Goal: Transaction & Acquisition: Obtain resource

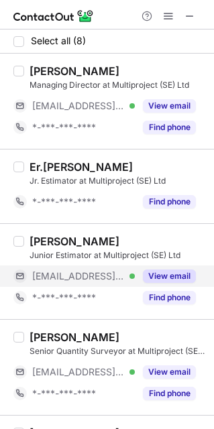
click at [169, 275] on button "View email" at bounding box center [169, 275] width 53 height 13
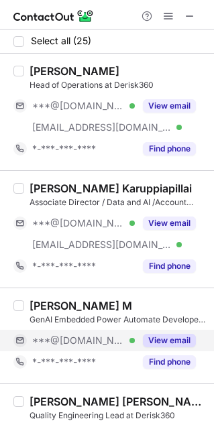
click at [105, 347] on div "***@[DOMAIN_NAME] Verified" at bounding box center [73, 340] width 121 height 21
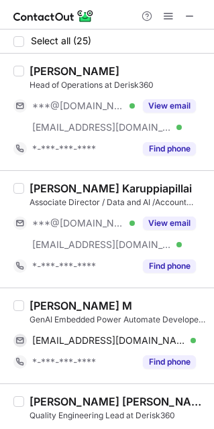
click at [72, 308] on div "Smruthi M" at bounding box center [80, 305] width 103 height 13
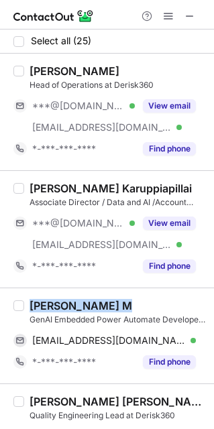
click at [72, 308] on div "Smruthi M" at bounding box center [80, 305] width 103 height 13
copy div "Smruthi M"
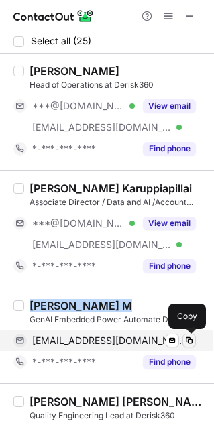
click at [191, 340] on span at bounding box center [189, 340] width 11 height 11
click at [187, 339] on span at bounding box center [189, 340] width 11 height 11
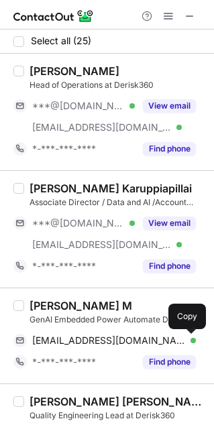
click at [117, 390] on div "Bala Subramanian Muthu Kesavan Quality Engineering Lead at Derisk360 ***@gmail.…" at bounding box center [107, 431] width 214 height 96
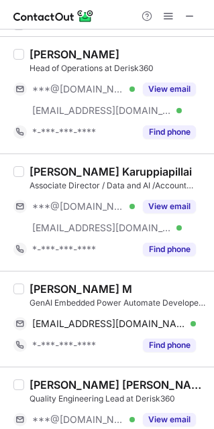
scroll to position [33, 0]
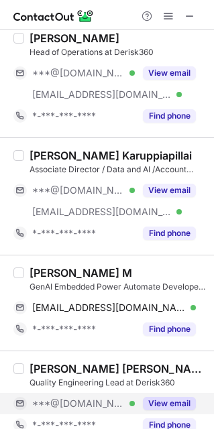
click at [175, 406] on button "View email" at bounding box center [169, 403] width 53 height 13
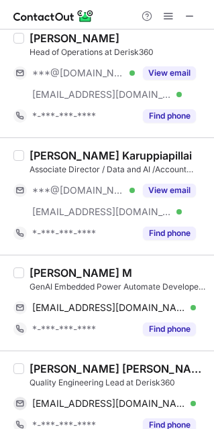
click at [115, 368] on div "Bala Subramanian Muthu Kesavan" at bounding box center [117, 368] width 176 height 13
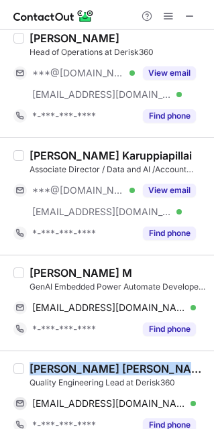
click at [115, 368] on div "Bala Subramanian Muthu Kesavan" at bounding box center [117, 368] width 176 height 13
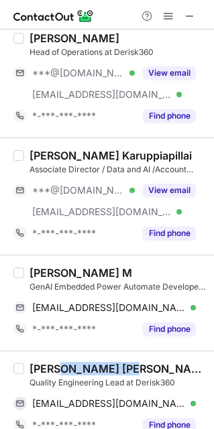
click at [115, 368] on div "Bala Subramanian Muthu Kesavan" at bounding box center [117, 368] width 176 height 13
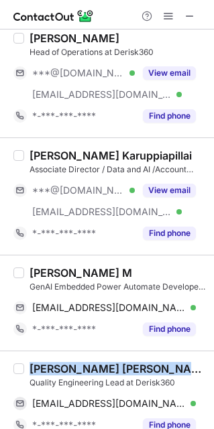
click at [115, 368] on div "Bala Subramanian Muthu Kesavan" at bounding box center [117, 368] width 176 height 13
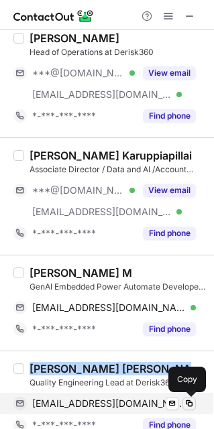
click at [188, 408] on span at bounding box center [189, 403] width 11 height 11
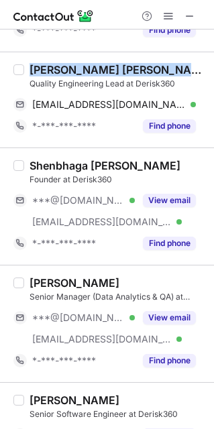
scroll to position [324, 0]
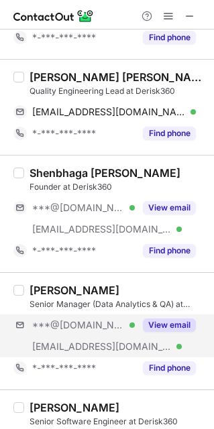
click at [159, 338] on div "***@gmail.com Verified ***@derisk360.com Verified View email" at bounding box center [109, 335] width 192 height 43
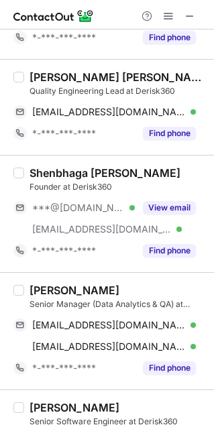
click at [88, 289] on div "Balaji Ramanujam" at bounding box center [74, 290] width 90 height 13
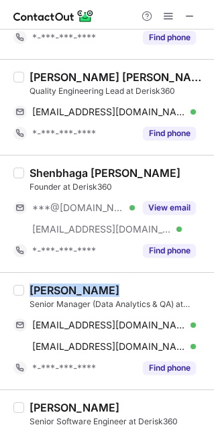
click at [88, 289] on div "Balaji Ramanujam" at bounding box center [74, 290] width 90 height 13
copy div "Balaji Ramanujam"
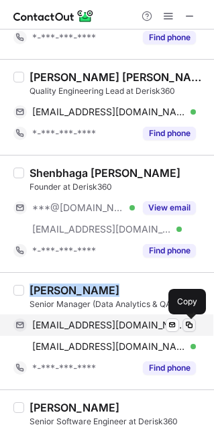
click at [189, 327] on span at bounding box center [189, 325] width 11 height 11
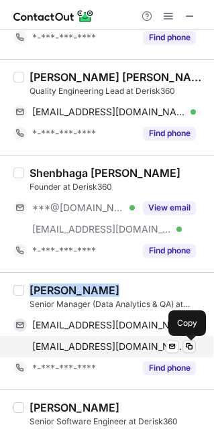
click at [188, 345] on span at bounding box center [189, 346] width 11 height 11
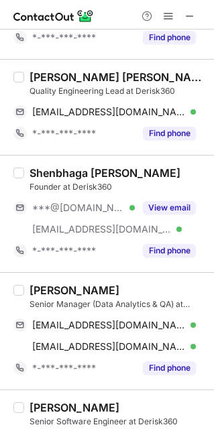
click at [139, 403] on div "Logesh R." at bounding box center [117, 407] width 176 height 13
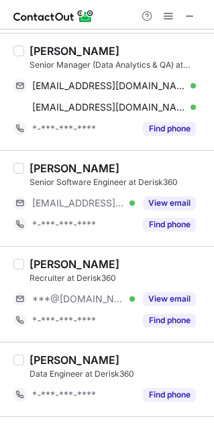
scroll to position [583, 0]
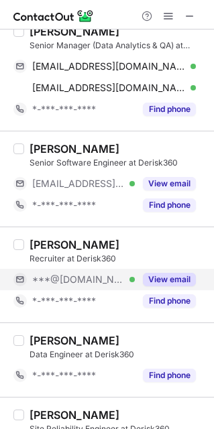
click at [173, 283] on button "View email" at bounding box center [169, 279] width 53 height 13
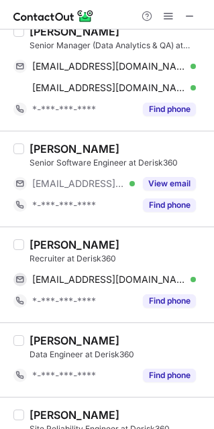
click at [63, 249] on div "J Chaudhary" at bounding box center [74, 244] width 90 height 13
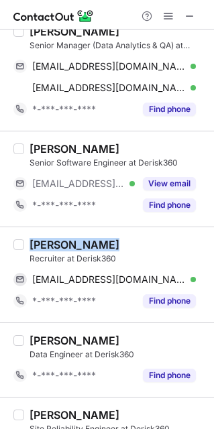
click at [63, 249] on div "J Chaudhary" at bounding box center [74, 244] width 90 height 13
copy div "J Chaudhary"
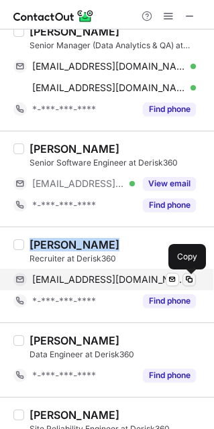
click at [187, 279] on span at bounding box center [189, 279] width 11 height 11
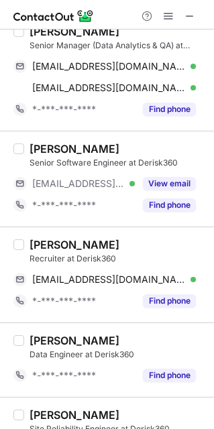
click at [119, 412] on div "Mohd Sanif Mujawar" at bounding box center [74, 414] width 90 height 13
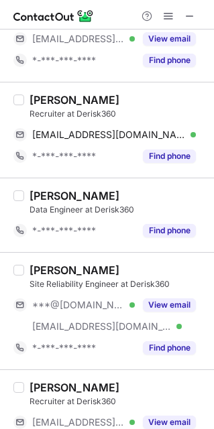
scroll to position [733, 0]
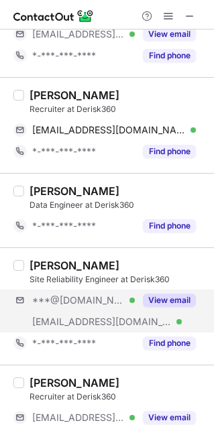
click at [153, 322] on div "***@gmail.com Verified ***@derisk360.com Verified View email" at bounding box center [109, 311] width 192 height 43
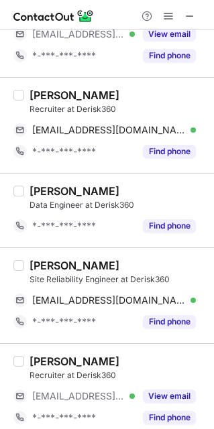
click at [101, 263] on div "Mohd Sanif Mujawar" at bounding box center [74, 265] width 90 height 13
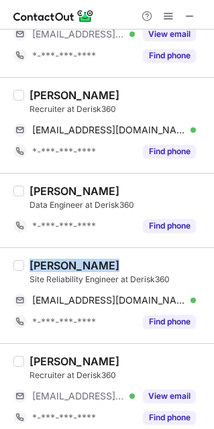
click at [101, 263] on div "Mohd Sanif Mujawar" at bounding box center [74, 265] width 90 height 13
copy div "Mohd Sanif Mujawar"
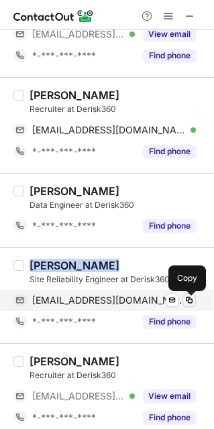
click at [189, 306] on span at bounding box center [189, 300] width 11 height 11
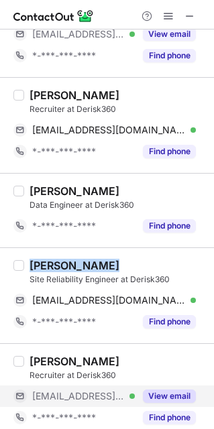
click at [182, 399] on button "View email" at bounding box center [169, 395] width 53 height 13
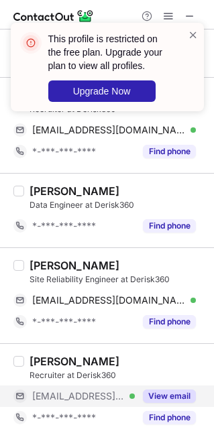
click at [137, 361] on div "Rakshith Shetty" at bounding box center [117, 361] width 176 height 13
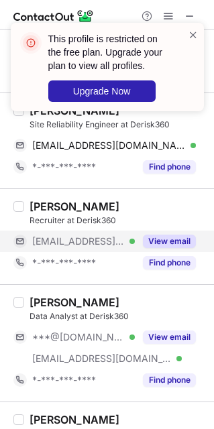
scroll to position [901, 0]
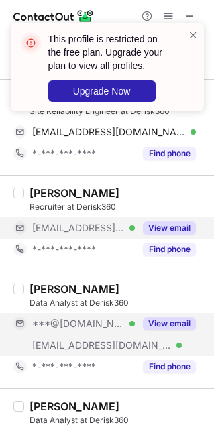
click at [147, 334] on div "View email" at bounding box center [165, 323] width 61 height 21
click at [143, 281] on div "Anamika Nayak Data Analyst at Derisk360 ***@gmail.com Verified ***@derisk360.co…" at bounding box center [107, 329] width 214 height 117
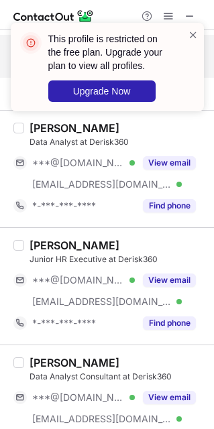
scroll to position [1192, 0]
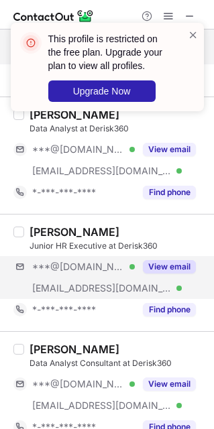
click at [151, 287] on div "***@gmail.com Verified ***@derisk360.com Verified View email" at bounding box center [109, 277] width 192 height 43
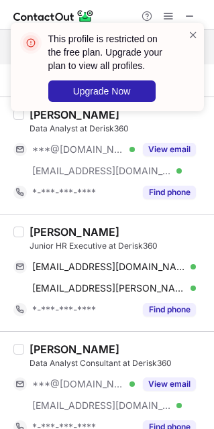
click at [78, 235] on div "Cemone Joseph" at bounding box center [74, 231] width 90 height 13
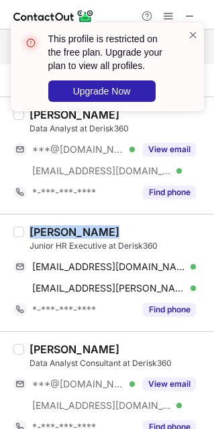
click at [78, 235] on div "Cemone Joseph" at bounding box center [74, 231] width 90 height 13
copy div "Cemone Joseph"
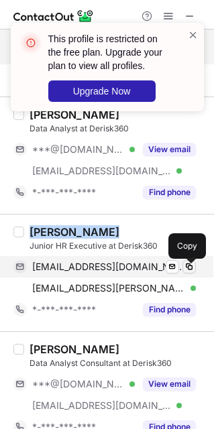
click at [189, 267] on span at bounding box center [189, 266] width 11 height 11
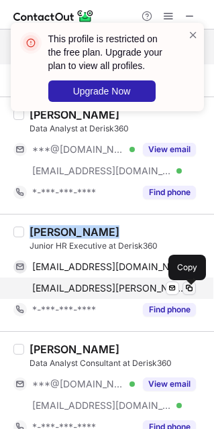
click at [186, 293] on span at bounding box center [189, 288] width 11 height 11
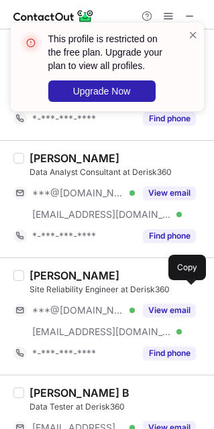
scroll to position [1409, 0]
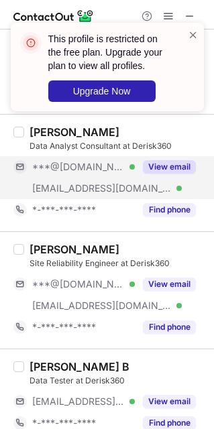
click at [153, 174] on button "View email" at bounding box center [169, 166] width 53 height 13
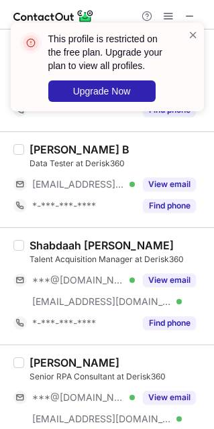
scroll to position [1633, 0]
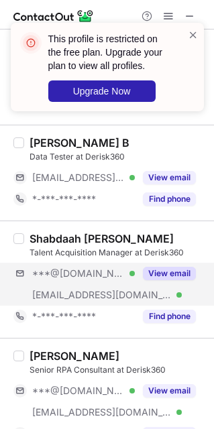
click at [153, 295] on div "***@gmail.com Verified ***@derisk360.com Verified View email" at bounding box center [109, 284] width 192 height 43
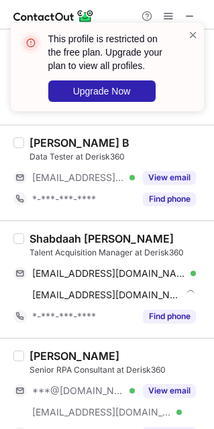
click at [83, 237] on div "Shabdaah Chhetri Rana" at bounding box center [101, 238] width 144 height 13
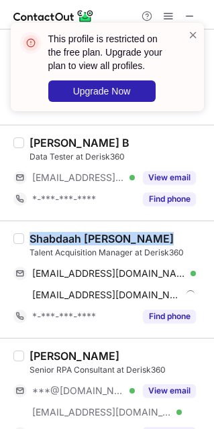
click at [83, 237] on div "Shabdaah Chhetri Rana" at bounding box center [101, 238] width 144 height 13
copy div "Shabdaah Chhetri Rana"
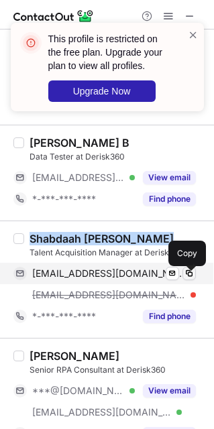
click at [188, 277] on span at bounding box center [189, 273] width 11 height 11
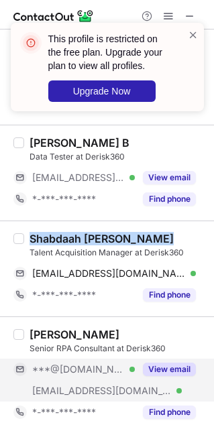
click at [149, 376] on button "View email" at bounding box center [169, 369] width 53 height 13
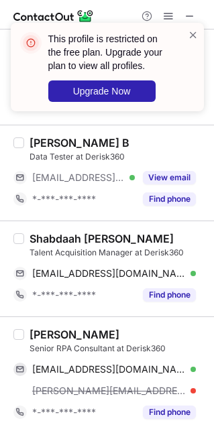
click at [93, 339] on div "AKSHEY THAMPI S" at bounding box center [74, 334] width 90 height 13
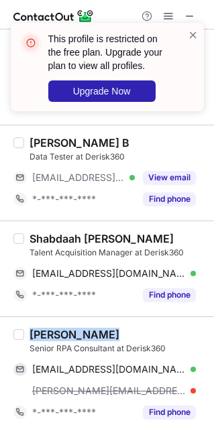
click at [93, 339] on div "AKSHEY THAMPI S" at bounding box center [74, 334] width 90 height 13
copy div "AKSHEY THAMPI S"
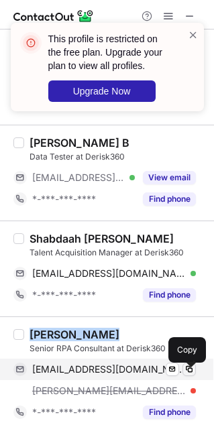
click at [186, 374] on span at bounding box center [189, 369] width 11 height 11
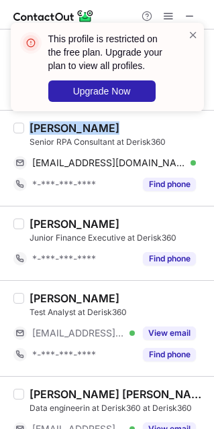
scroll to position [1846, 0]
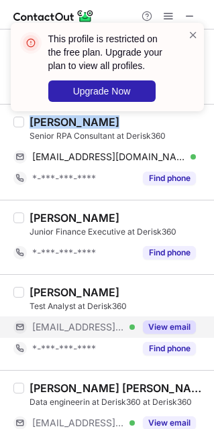
click at [175, 334] on button "View email" at bounding box center [169, 326] width 53 height 13
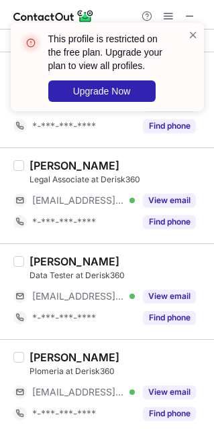
scroll to position [2176, 0]
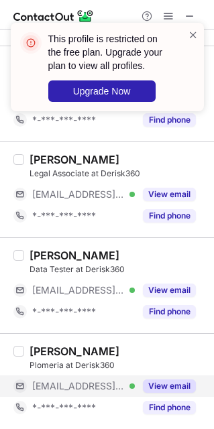
click at [164, 389] on button "View email" at bounding box center [169, 385] width 53 height 13
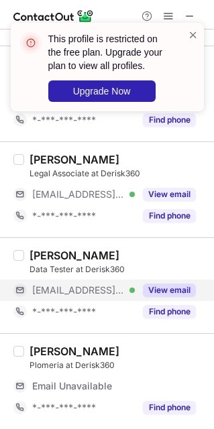
click at [125, 287] on div "***@derisk360.com Verified" at bounding box center [83, 290] width 103 height 12
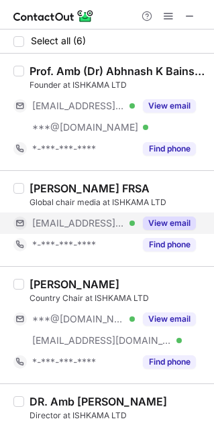
click at [168, 225] on button "View email" at bounding box center [169, 222] width 53 height 13
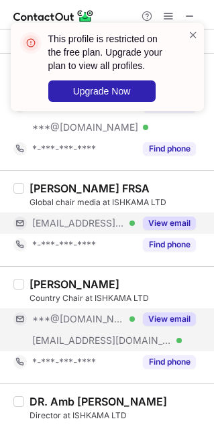
click at [168, 327] on div "View email" at bounding box center [165, 318] width 61 height 21
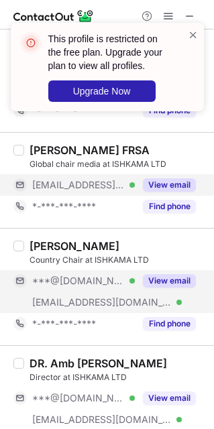
scroll to position [54, 0]
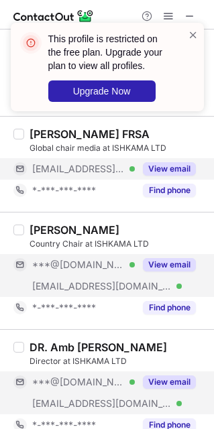
click at [172, 376] on button "View email" at bounding box center [169, 381] width 53 height 13
click at [191, 36] on span at bounding box center [193, 34] width 11 height 13
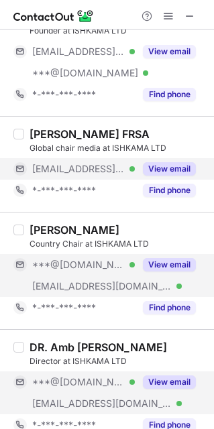
click at [127, 263] on div "***@gmail.com Verified" at bounding box center [83, 265] width 103 height 12
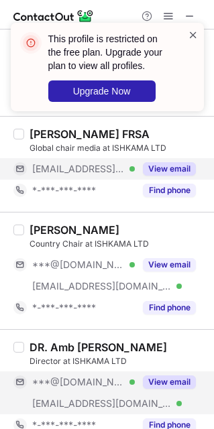
click at [194, 34] on span at bounding box center [193, 34] width 11 height 13
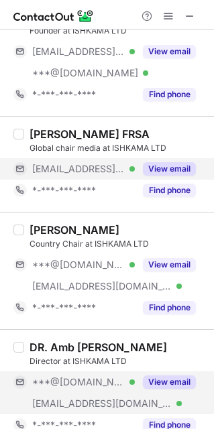
click at [167, 398] on div "***@gmail.com Verified ***@ishkama.co.uk Verified View email" at bounding box center [109, 392] width 192 height 43
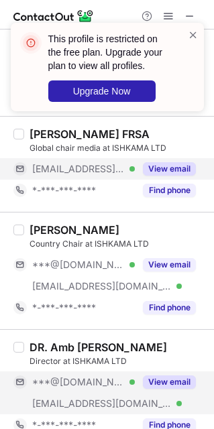
click at [167, 398] on div "***@gmail.com Verified ***@ishkama.co.uk Verified View email" at bounding box center [109, 392] width 192 height 43
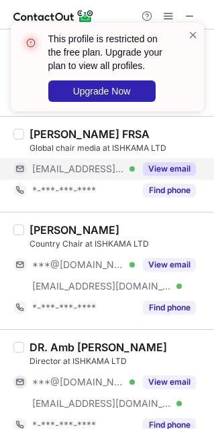
click at [66, 347] on div "DR. Amb Minakshi Koch" at bounding box center [97, 346] width 137 height 13
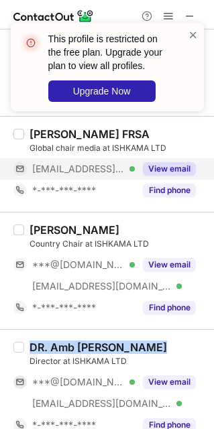
click at [66, 347] on div "DR. Amb Minakshi Koch" at bounding box center [97, 346] width 137 height 13
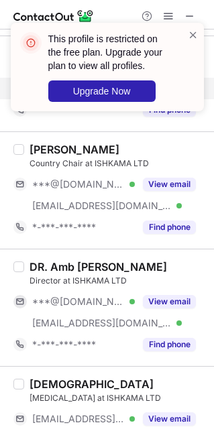
scroll to position [153, 0]
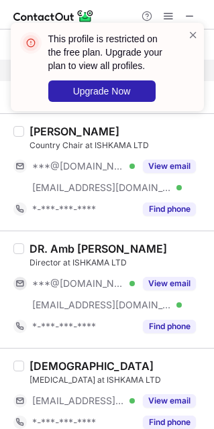
click at [158, 359] on div "Neha Swami Psychologist at ISHKAMA LTD ***@ishkama.co.uk Verified View email *-…" at bounding box center [107, 396] width 214 height 96
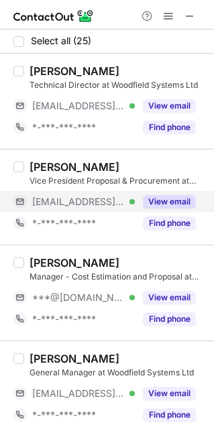
click at [149, 198] on button "View email" at bounding box center [169, 201] width 53 height 13
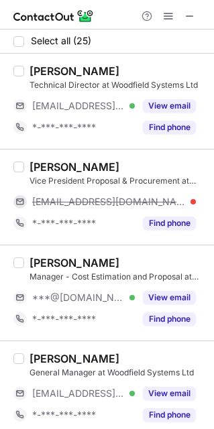
click at [65, 167] on div "[PERSON_NAME]" at bounding box center [74, 166] width 90 height 13
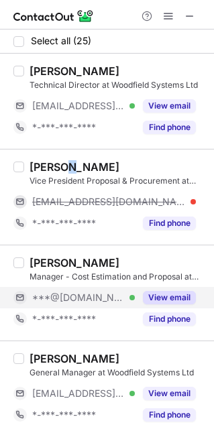
click at [174, 295] on button "View email" at bounding box center [169, 297] width 53 height 13
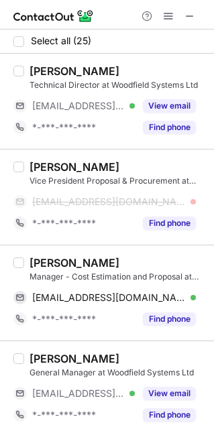
click at [70, 261] on div "[PERSON_NAME]" at bounding box center [74, 262] width 90 height 13
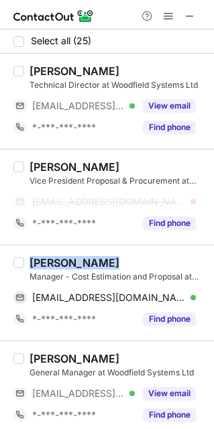
click at [70, 261] on div "[PERSON_NAME]" at bounding box center [74, 262] width 90 height 13
copy div "[PERSON_NAME]"
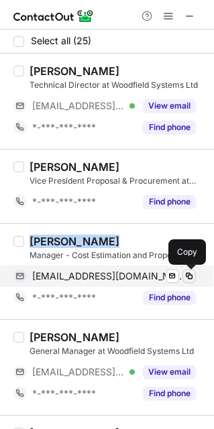
click at [187, 275] on span at bounding box center [189, 276] width 11 height 11
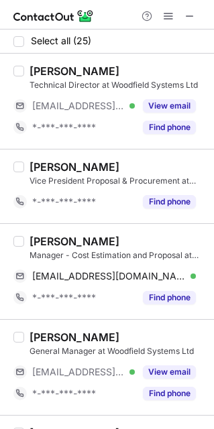
click at [129, 322] on div "Lisa M. General Manager at Woodfield Systems Ltd ***@woodfieldsystemsltd.com Ve…" at bounding box center [107, 367] width 214 height 96
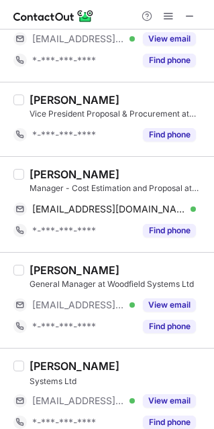
scroll to position [107, 0]
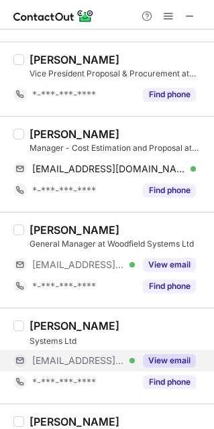
click at [160, 355] on button "View email" at bounding box center [169, 360] width 53 height 13
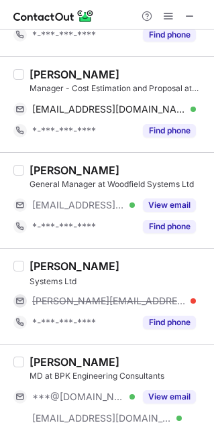
scroll to position [184, 0]
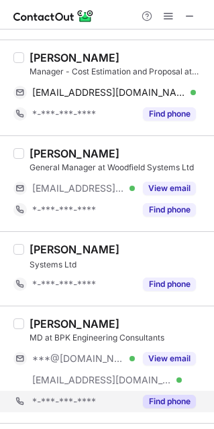
click at [13, 412] on div "*-***-***-**** Find phone" at bounding box center [109, 401] width 192 height 21
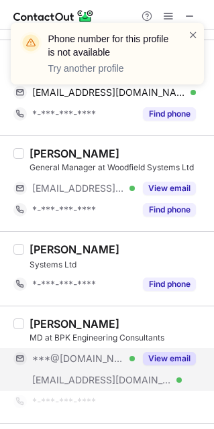
click at [103, 373] on div "***@woodfieldsystemsltd.com Verified" at bounding box center [73, 379] width 121 height 21
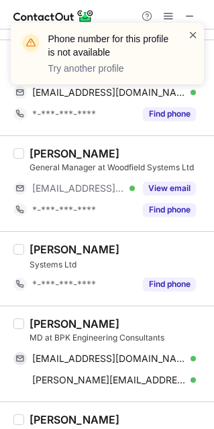
click at [193, 34] on span at bounding box center [193, 34] width 11 height 13
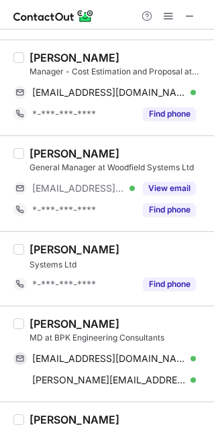
click at [75, 322] on div "Brian Kerrigan" at bounding box center [74, 323] width 90 height 13
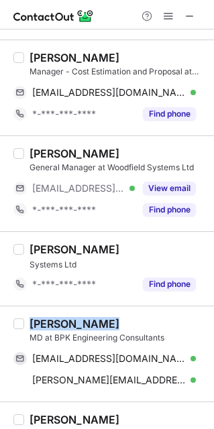
click at [75, 322] on div "Brian Kerrigan" at bounding box center [74, 323] width 90 height 13
copy div "Brian Kerrigan"
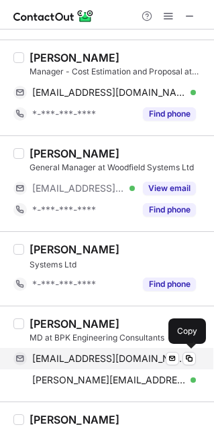
click at [195, 353] on div "kerriganbp@aol.com Verified" at bounding box center [114, 359] width 164 height 12
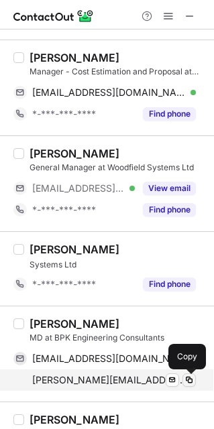
click at [189, 383] on span at bounding box center [189, 380] width 11 height 11
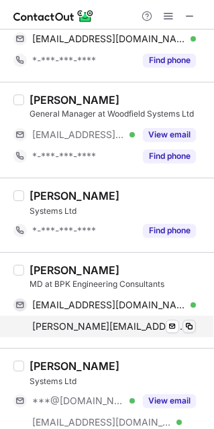
scroll to position [241, 0]
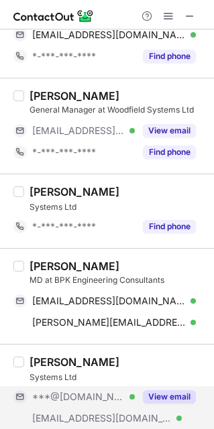
click at [166, 397] on button "View email" at bounding box center [169, 396] width 53 height 13
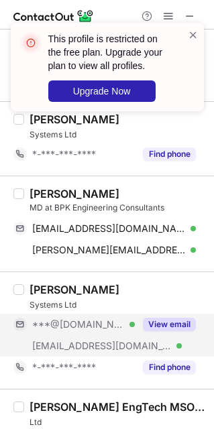
scroll to position [332, 0]
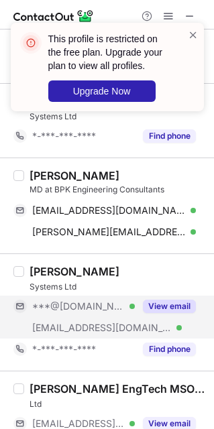
click at [137, 316] on div "View email" at bounding box center [165, 306] width 61 height 21
drag, startPoint x: 212, startPoint y: 128, endPoint x: 209, endPoint y: 172, distance: 43.6
click at [209, 172] on div "This profile is restricted on the free plan. Upgrade your plan to view all prof…" at bounding box center [107, 214] width 214 height 429
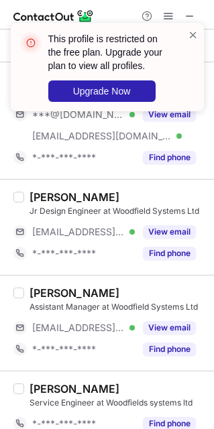
scroll to position [731, 0]
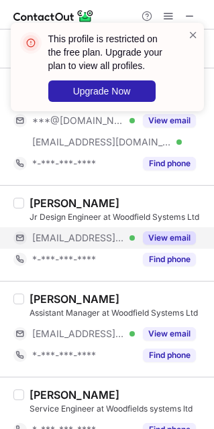
click at [171, 237] on button "View email" at bounding box center [169, 237] width 53 height 13
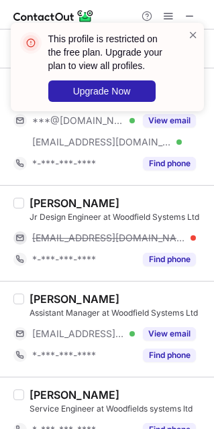
click at [70, 201] on div "Kumar Sawlani" at bounding box center [74, 202] width 90 height 13
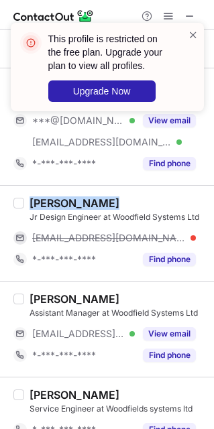
click at [70, 201] on div "Kumar Sawlani" at bounding box center [74, 202] width 90 height 13
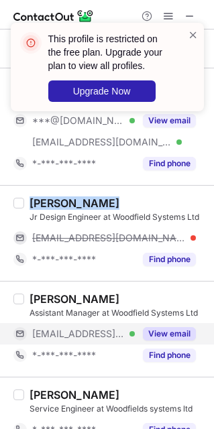
click at [143, 330] on button "View email" at bounding box center [169, 333] width 53 height 13
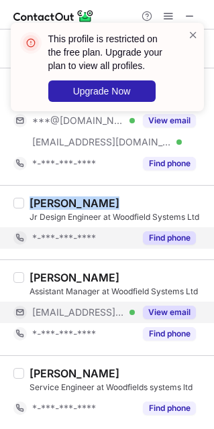
click at [190, 243] on button "Find phone" at bounding box center [169, 237] width 53 height 13
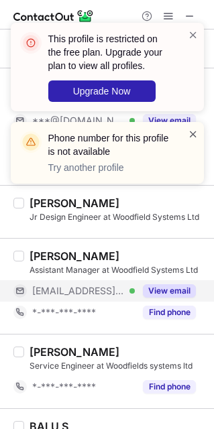
click at [193, 130] on span at bounding box center [193, 133] width 11 height 13
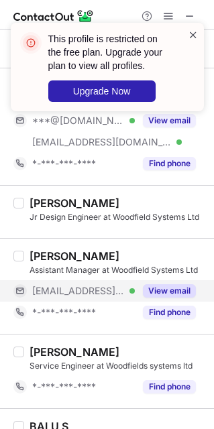
click at [191, 36] on span at bounding box center [193, 34] width 11 height 13
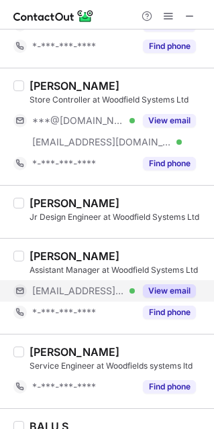
click at [141, 342] on div "John Hogg Service Engineer at Woodfields systems ltd *-***-***-**** Find phone" at bounding box center [107, 371] width 214 height 74
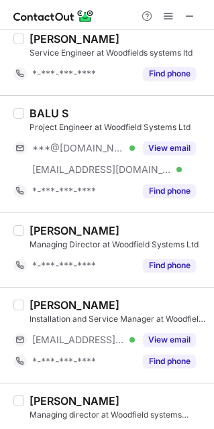
scroll to position [1056, 0]
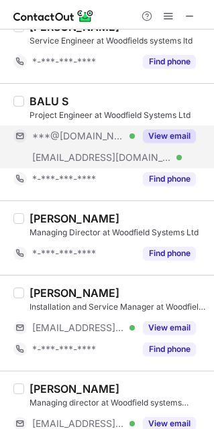
click at [145, 136] on button "View email" at bounding box center [169, 135] width 53 height 13
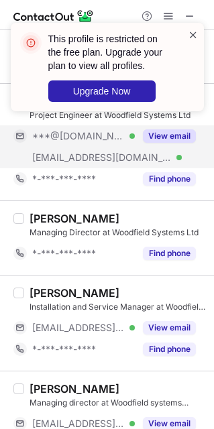
click at [195, 34] on span at bounding box center [193, 34] width 11 height 13
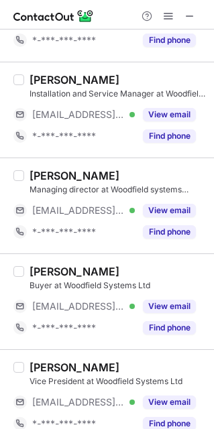
scroll to position [1275, 0]
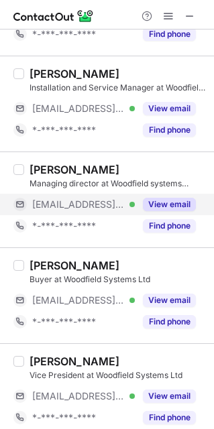
click at [167, 203] on button "View email" at bounding box center [169, 204] width 53 height 13
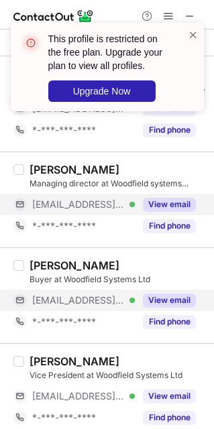
click at [145, 303] on button "View email" at bounding box center [169, 300] width 53 height 13
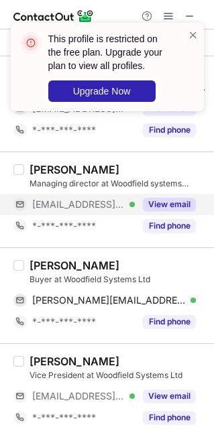
click at [56, 267] on div "Sarah Tadman" at bounding box center [74, 265] width 90 height 13
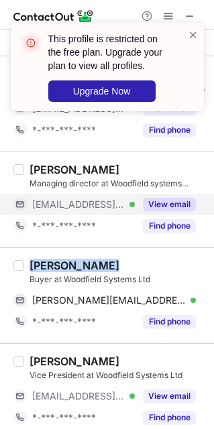
click at [56, 267] on div "Sarah Tadman" at bounding box center [74, 265] width 90 height 13
copy div "Sarah Tadman"
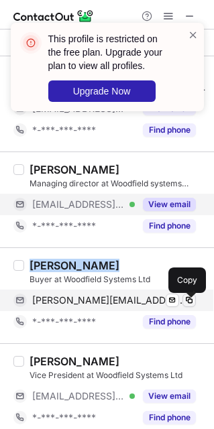
click at [184, 306] on span at bounding box center [189, 300] width 11 height 11
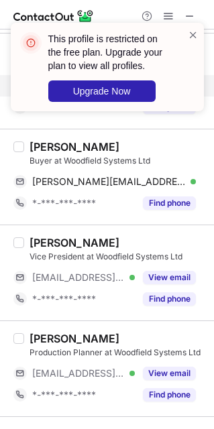
scroll to position [1405, 0]
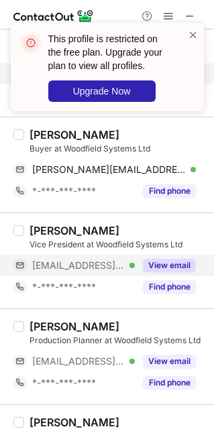
click at [158, 269] on button "View email" at bounding box center [169, 265] width 53 height 13
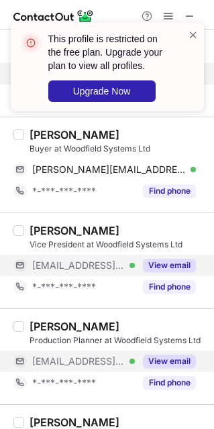
click at [107, 365] on span "***@woodfieldsystemsltd.com" at bounding box center [78, 361] width 92 height 12
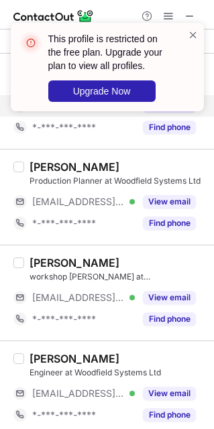
scroll to position [1577, 0]
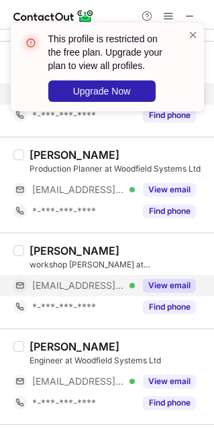
click at [153, 281] on div "View email" at bounding box center [165, 285] width 61 height 21
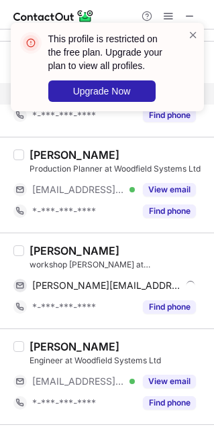
click at [68, 255] on div "David Robey" at bounding box center [74, 250] width 90 height 13
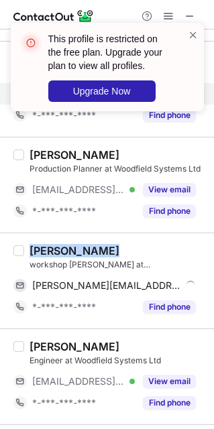
click at [68, 255] on div "David Robey" at bounding box center [74, 250] width 90 height 13
copy div "David Robey"
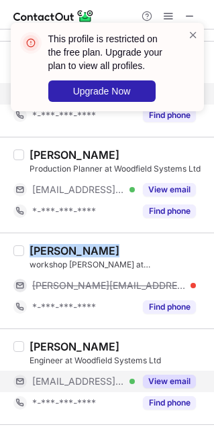
click at [160, 388] on button "View email" at bounding box center [169, 381] width 53 height 13
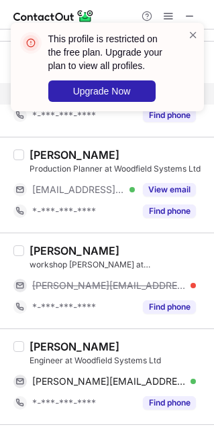
click at [84, 349] on div "Alan Westerberg" at bounding box center [74, 346] width 90 height 13
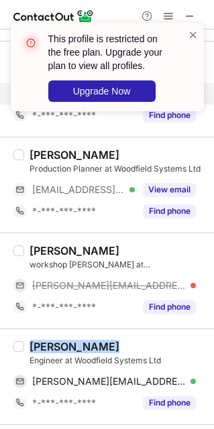
click at [84, 349] on div "Alan Westerberg" at bounding box center [74, 346] width 90 height 13
copy div "Alan Westerberg"
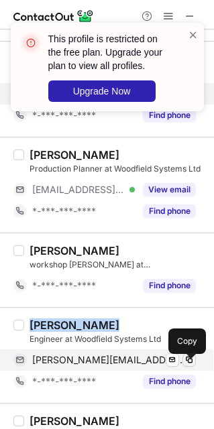
click at [190, 365] on span at bounding box center [189, 360] width 11 height 11
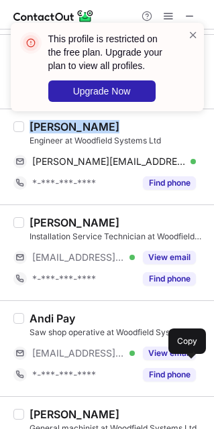
scroll to position [1746, 0]
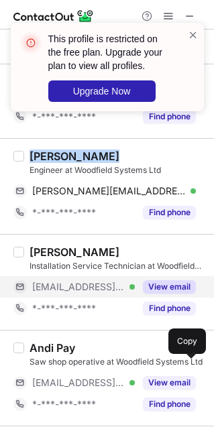
click at [177, 288] on button "View email" at bounding box center [169, 286] width 53 height 13
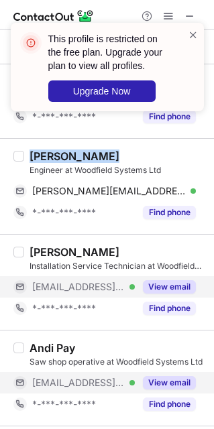
click at [145, 389] on button "View email" at bounding box center [169, 382] width 53 height 13
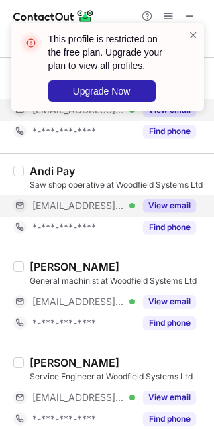
scroll to position [1940, 0]
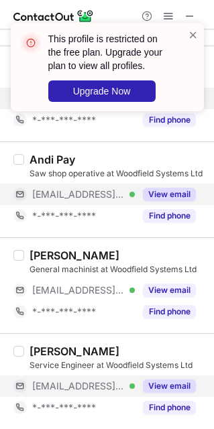
click at [160, 387] on button "View email" at bounding box center [169, 385] width 53 height 13
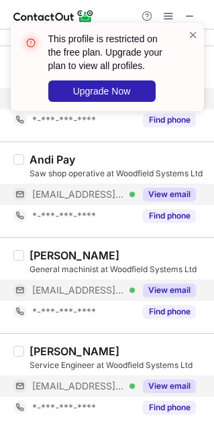
click at [149, 289] on button "View email" at bounding box center [169, 290] width 53 height 13
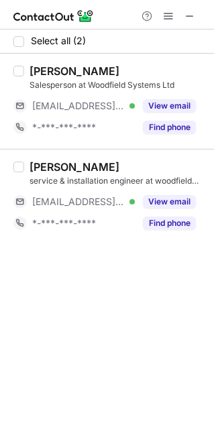
scroll to position [0, 0]
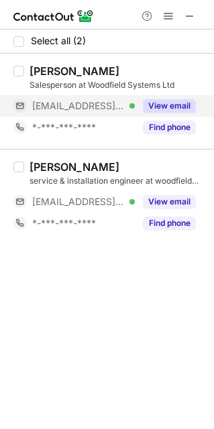
click at [160, 110] on button "View email" at bounding box center [169, 105] width 53 height 13
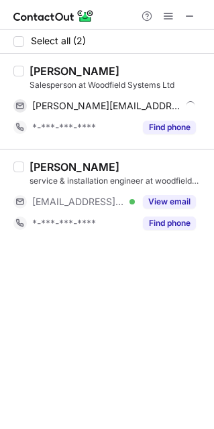
click at [71, 64] on div "Chris Sherwood" at bounding box center [74, 70] width 90 height 13
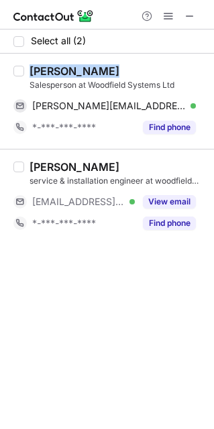
click at [71, 64] on div "Chris Sherwood" at bounding box center [74, 70] width 90 height 13
copy div "Chris Sherwood"
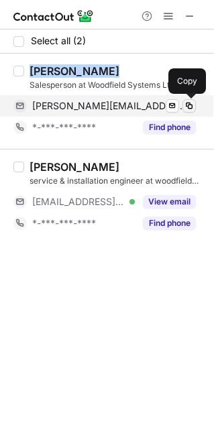
click at [186, 102] on span at bounding box center [189, 106] width 11 height 11
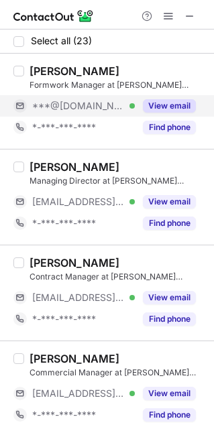
click at [147, 111] on button "View email" at bounding box center [169, 105] width 53 height 13
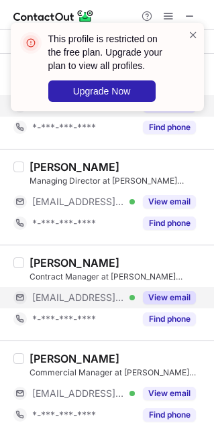
click at [151, 297] on button "View email" at bounding box center [169, 297] width 53 height 13
click at [149, 253] on div "David Hayes Contract Manager at Tyrone Formwork Ltd ***@tyroneformwork.com Veri…" at bounding box center [107, 293] width 214 height 96
click at [175, 302] on button "View email" at bounding box center [169, 297] width 53 height 13
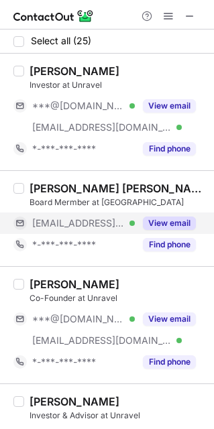
click at [149, 213] on div "View email" at bounding box center [165, 222] width 61 height 21
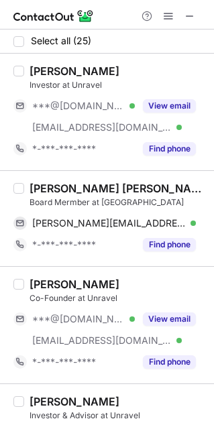
click at [81, 190] on div "Carles Ferrer Roqueta" at bounding box center [117, 188] width 176 height 13
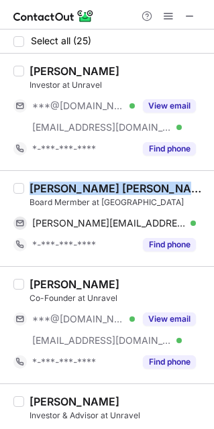
click at [81, 190] on div "Carles Ferrer Roqueta" at bounding box center [117, 188] width 176 height 13
copy div "Carles Ferrer Roqueta"
drag, startPoint x: 2, startPoint y: 304, endPoint x: 184, endPoint y: 187, distance: 215.8
click at [184, 187] on div "Carles Ferrer Roqueta" at bounding box center [117, 188] width 176 height 13
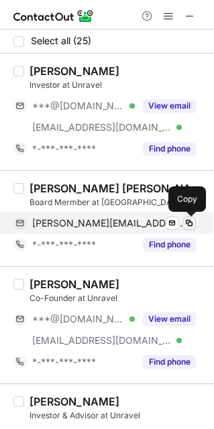
click at [188, 221] on span at bounding box center [189, 223] width 11 height 11
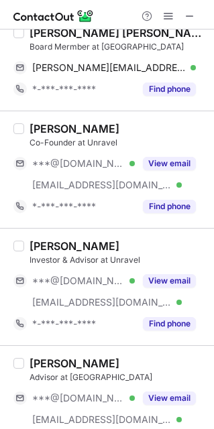
scroll to position [174, 0]
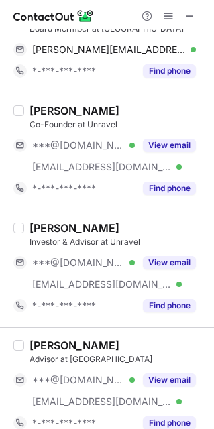
click at [159, 347] on div "Olivier Bisserier" at bounding box center [117, 344] width 176 height 13
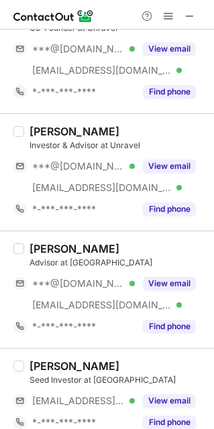
scroll to position [344, 0]
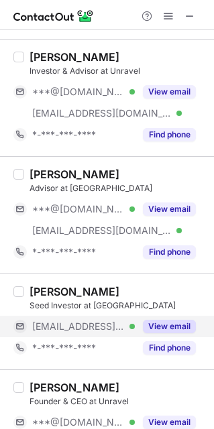
click at [171, 321] on button "View email" at bounding box center [169, 326] width 53 height 13
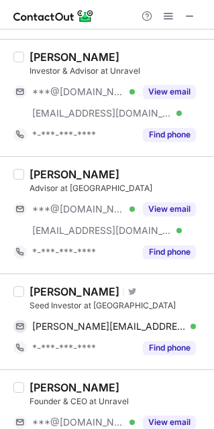
click at [53, 289] on div "Jérôme BENOIS" at bounding box center [74, 291] width 90 height 13
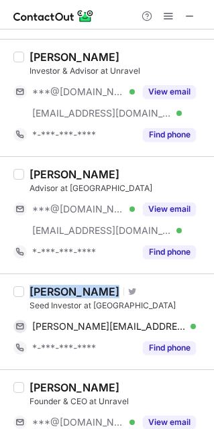
click at [53, 289] on div "Jérôme BENOIS" at bounding box center [74, 291] width 90 height 13
copy div "Jérôme BENOIS"
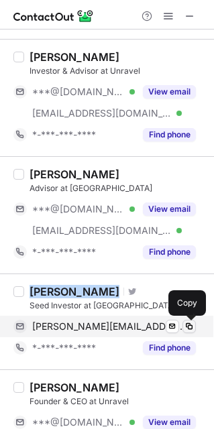
click at [190, 326] on span at bounding box center [189, 326] width 11 height 11
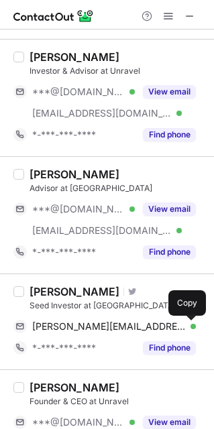
click at [153, 388] on div "Vijay Anand" at bounding box center [117, 387] width 176 height 13
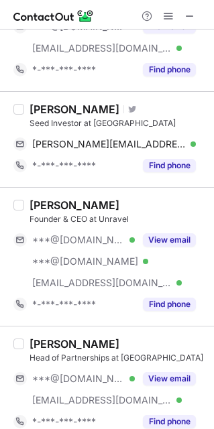
scroll to position [568, 0]
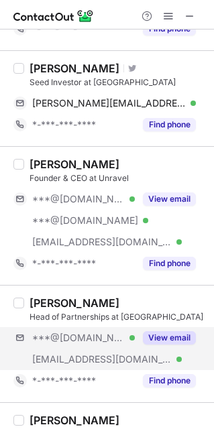
click at [159, 351] on div "***@yahoo.com Verified ***@unravelapp.com Verified View email" at bounding box center [109, 348] width 192 height 43
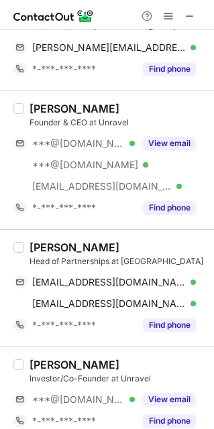
scroll to position [664, 0]
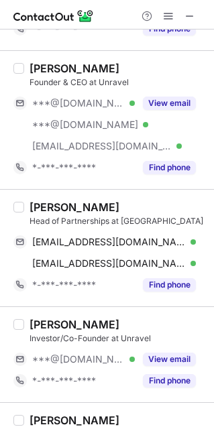
click at [54, 211] on div "Arun Sajjan" at bounding box center [74, 206] width 90 height 13
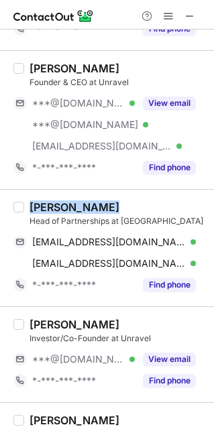
click at [54, 211] on div "Arun Sajjan" at bounding box center [74, 206] width 90 height 13
copy div "Arun Sajjan"
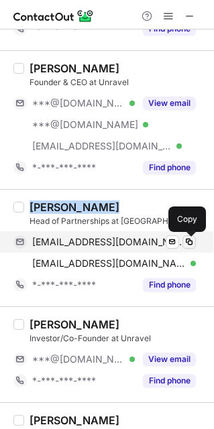
click at [185, 247] on span at bounding box center [189, 242] width 11 height 11
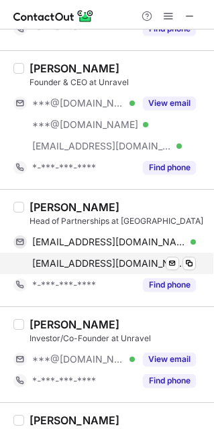
click at [196, 265] on div "arun@unravelapp.com Verified Send email Copy" at bounding box center [104, 263] width 182 height 21
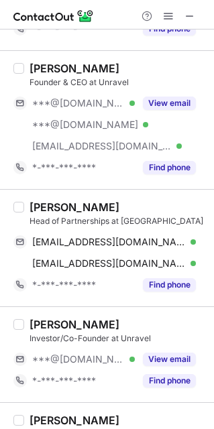
click at [135, 321] on div "Prashant Singh" at bounding box center [117, 324] width 176 height 13
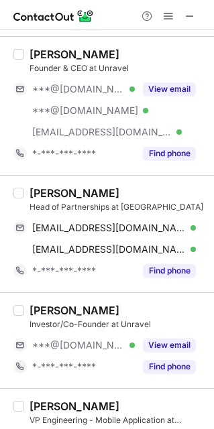
scroll to position [11, 0]
click at [168, 325] on div "Investor/Co-Founder at Unravel" at bounding box center [117, 324] width 176 height 12
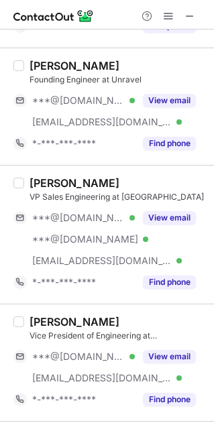
scroll to position [1344, 0]
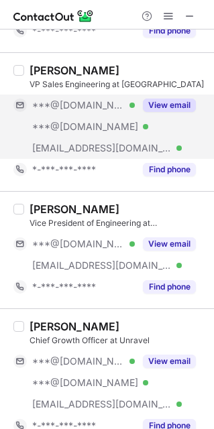
click at [121, 128] on div "***@[DOMAIN_NAME] Verified" at bounding box center [83, 127] width 103 height 12
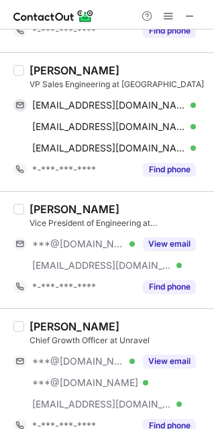
click at [86, 72] on div "Vinod Narayanan" at bounding box center [74, 70] width 90 height 13
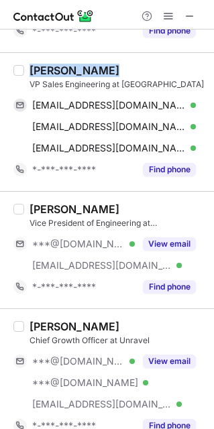
click at [86, 72] on div "Vinod Narayanan" at bounding box center [74, 70] width 90 height 13
copy div "Vinod Narayanan"
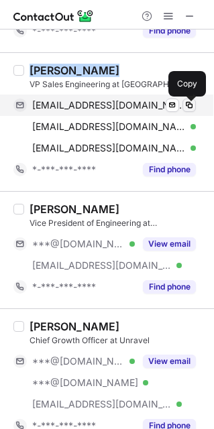
click at [188, 105] on span at bounding box center [189, 105] width 11 height 11
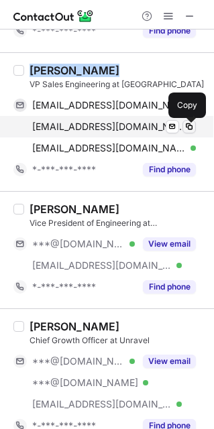
click at [192, 126] on span at bounding box center [189, 126] width 11 height 11
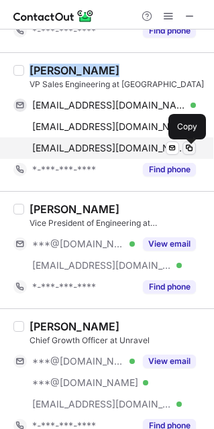
click at [186, 153] on span at bounding box center [189, 148] width 11 height 11
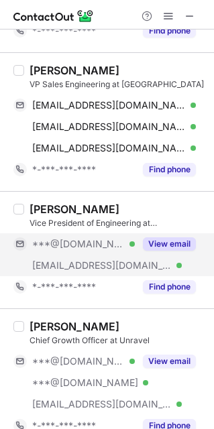
click at [119, 267] on span "***@unravelapp.com" at bounding box center [101, 265] width 139 height 12
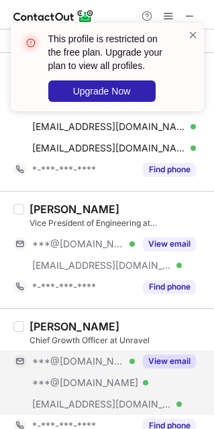
click at [85, 393] on div "***@hotmail.com Verified" at bounding box center [73, 382] width 121 height 21
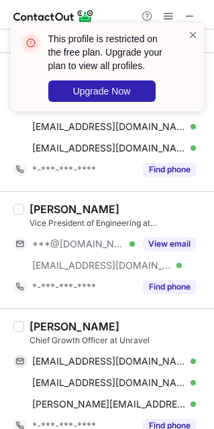
click at [87, 328] on div "Maarten van Pijpen" at bounding box center [74, 326] width 90 height 13
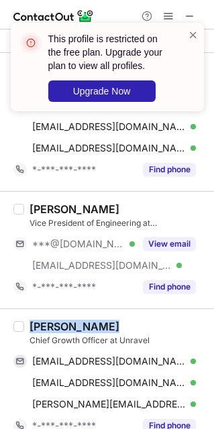
click at [87, 328] on div "Maarten van Pijpen" at bounding box center [74, 326] width 90 height 13
copy div "Maarten van Pijpen"
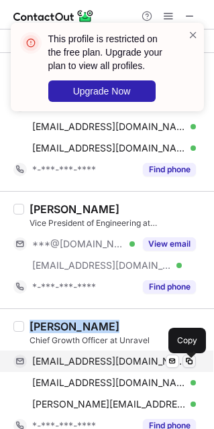
click at [190, 363] on span at bounding box center [189, 361] width 11 height 11
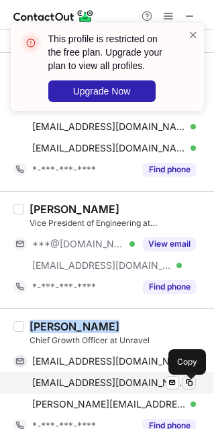
click at [191, 388] on span at bounding box center [189, 382] width 11 height 11
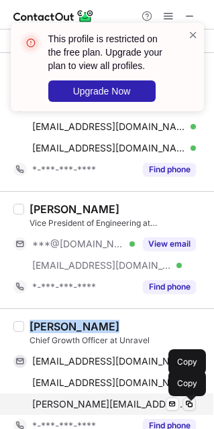
click at [190, 410] on span at bounding box center [189, 404] width 11 height 11
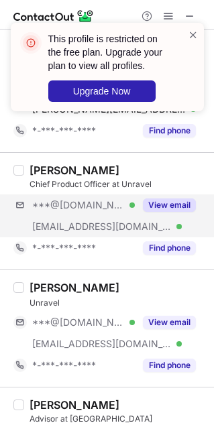
scroll to position [1657, 0]
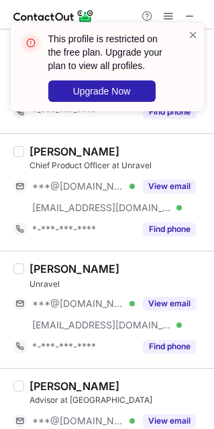
click at [166, 386] on div "Louis Warner" at bounding box center [117, 385] width 176 height 13
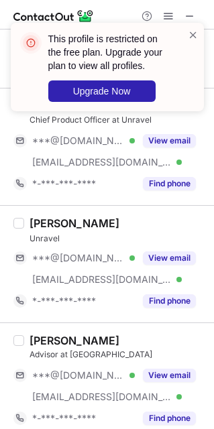
scroll to position [1798, 0]
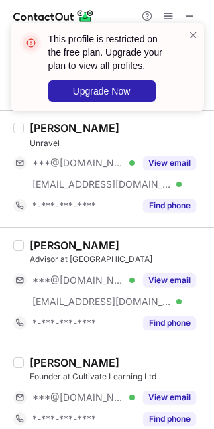
click at [155, 247] on div "Louis Warner" at bounding box center [117, 245] width 176 height 13
click at [195, 367] on div "Daisy Fretwell" at bounding box center [117, 362] width 176 height 13
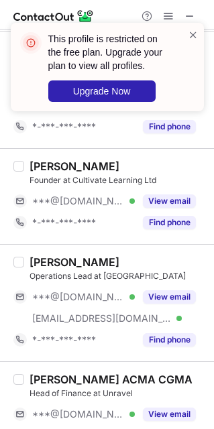
scroll to position [2013, 0]
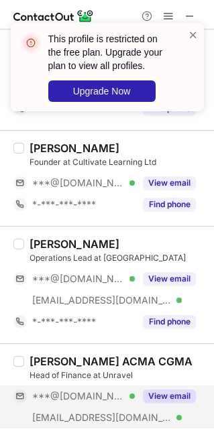
click at [175, 407] on div "View email" at bounding box center [165, 395] width 61 height 21
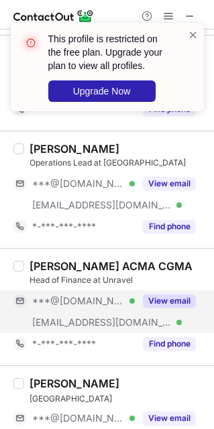
scroll to position [2112, 0]
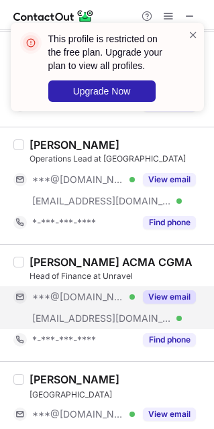
click at [175, 412] on div "View email" at bounding box center [165, 413] width 61 height 21
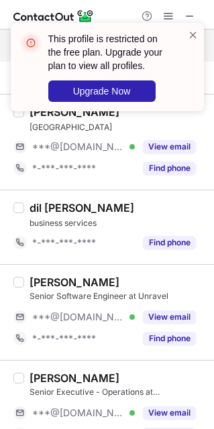
scroll to position [2395, 0]
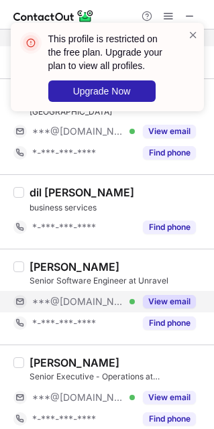
click at [160, 306] on button "View email" at bounding box center [169, 301] width 53 height 13
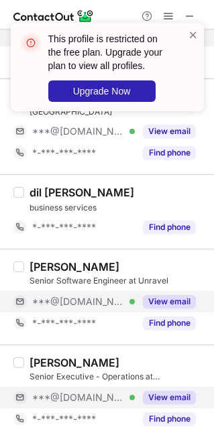
click at [157, 404] on button "View email" at bounding box center [169, 397] width 53 height 13
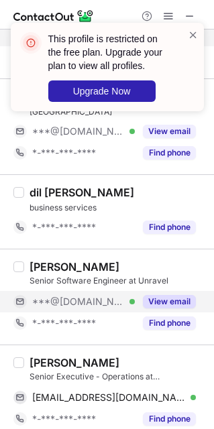
click at [72, 368] on div "Kuldeep Sharma" at bounding box center [74, 362] width 90 height 13
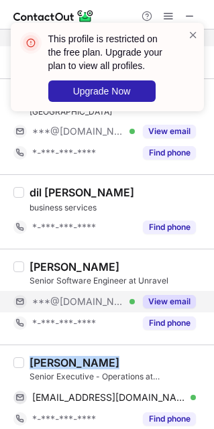
click at [72, 368] on div "Kuldeep Sharma" at bounding box center [74, 362] width 90 height 13
copy div "Kuldeep Sharma"
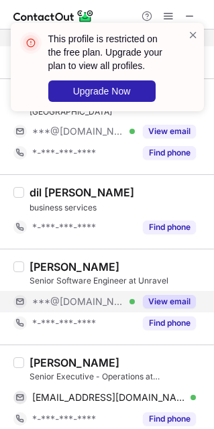
scroll to position [2397, 0]
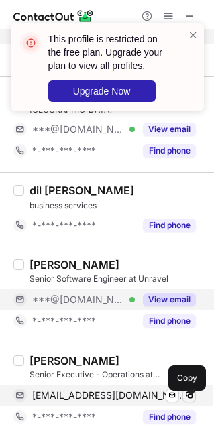
click at [193, 401] on span at bounding box center [189, 395] width 11 height 11
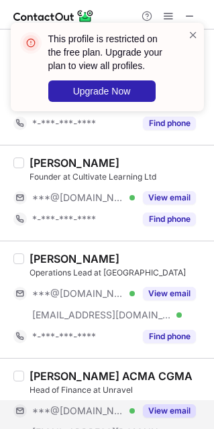
scroll to position [2802, 0]
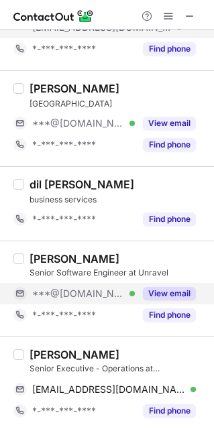
click at [174, 191] on div "dil Bahadur shahi" at bounding box center [117, 184] width 176 height 13
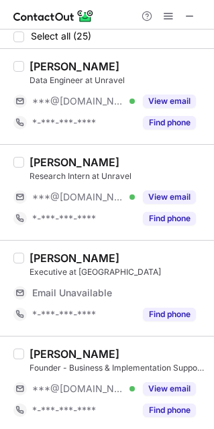
scroll to position [0, 0]
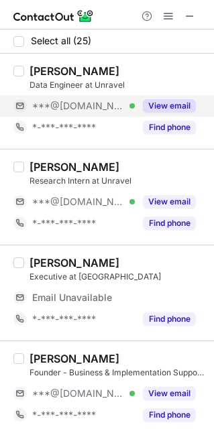
click at [168, 109] on button "View email" at bounding box center [169, 105] width 53 height 13
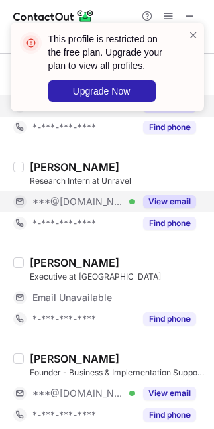
click at [159, 195] on button "View email" at bounding box center [169, 201] width 53 height 13
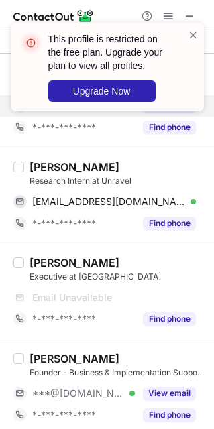
click at [75, 172] on div "Stuti Prasad" at bounding box center [74, 166] width 90 height 13
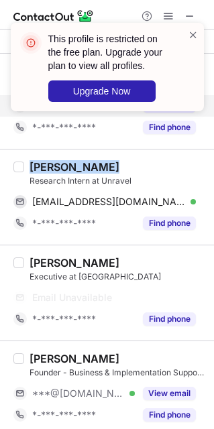
click at [75, 172] on div "Stuti Prasad" at bounding box center [74, 166] width 90 height 13
copy div "Stuti Prasad"
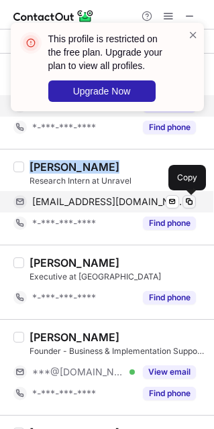
click at [186, 206] on span at bounding box center [189, 201] width 11 height 11
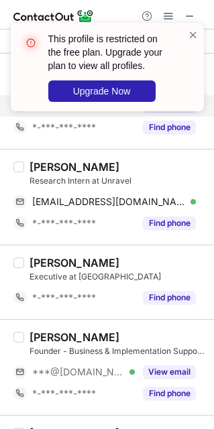
click at [164, 331] on div "Lauren Hunter" at bounding box center [117, 336] width 176 height 13
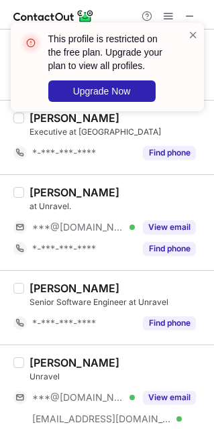
scroll to position [161, 0]
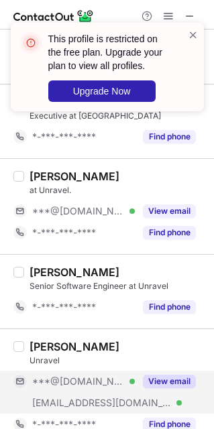
click at [155, 392] on div "View email" at bounding box center [165, 381] width 61 height 21
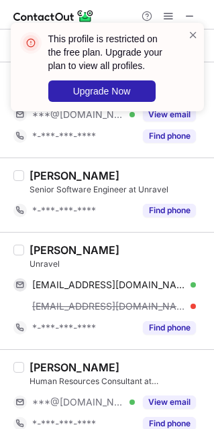
scroll to position [259, 0]
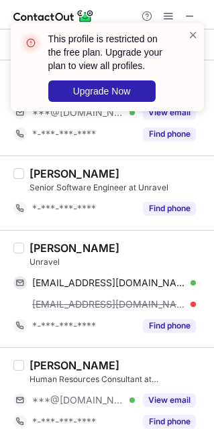
click at [79, 249] on div "Akash Shakya" at bounding box center [74, 247] width 90 height 13
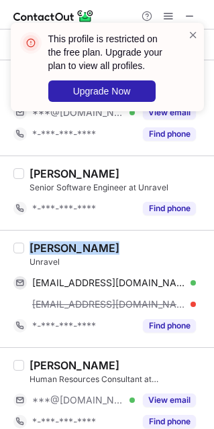
click at [79, 249] on div "Akash Shakya" at bounding box center [74, 247] width 90 height 13
copy div "Akash Shakya"
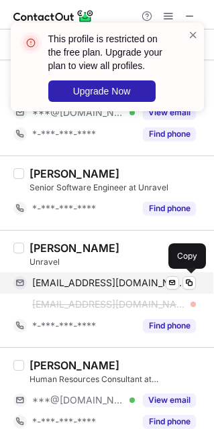
click at [195, 279] on div "akashshakya752@gmail.com Verified" at bounding box center [114, 283] width 164 height 12
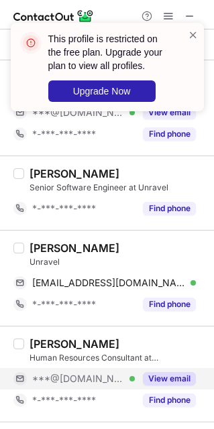
click at [162, 383] on button "View email" at bounding box center [169, 378] width 53 height 13
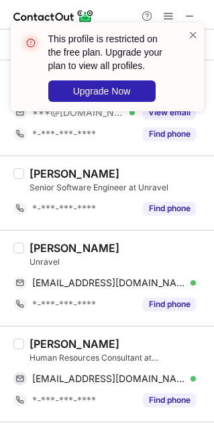
click at [82, 345] on div "Shreya Sharma" at bounding box center [74, 343] width 90 height 13
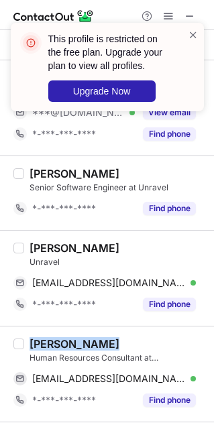
click at [82, 345] on div "Shreya Sharma" at bounding box center [74, 343] width 90 height 13
copy div "Shreya Sharma"
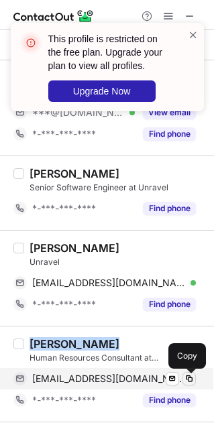
click at [186, 382] on span at bounding box center [189, 378] width 11 height 11
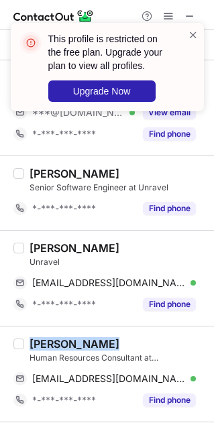
click at [172, 351] on div "Shreya Sharma" at bounding box center [117, 343] width 176 height 13
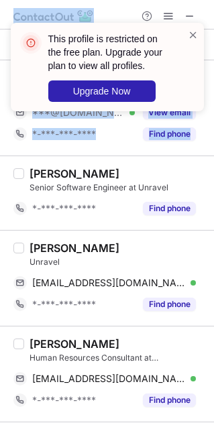
drag, startPoint x: 208, startPoint y: 121, endPoint x: 208, endPoint y: 155, distance: 34.2
click at [208, 155] on div "This profile is restricted on the free plan. Upgrade your plan to view all prof…" at bounding box center [107, 214] width 214 height 429
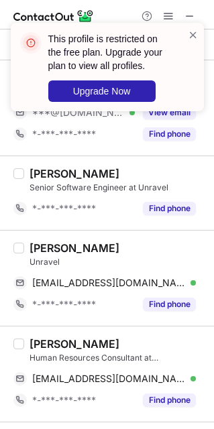
click at [195, 172] on div "Kshitij Dhande" at bounding box center [117, 173] width 176 height 13
click at [42, 247] on div "Akash Shakya" at bounding box center [74, 247] width 90 height 13
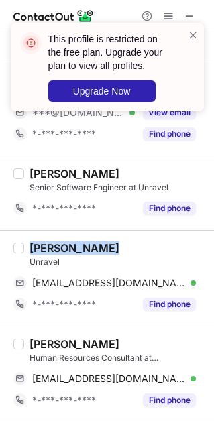
click at [42, 247] on div "Akash Shakya" at bounding box center [74, 247] width 90 height 13
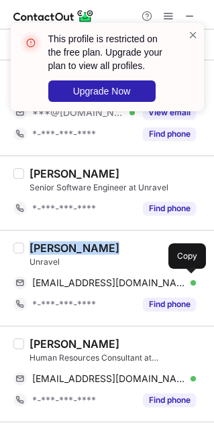
drag, startPoint x: 207, startPoint y: 132, endPoint x: 208, endPoint y: 163, distance: 30.8
click at [208, 163] on div "This profile is restricted on the free plan. Upgrade your plan to view all prof…" at bounding box center [107, 214] width 214 height 429
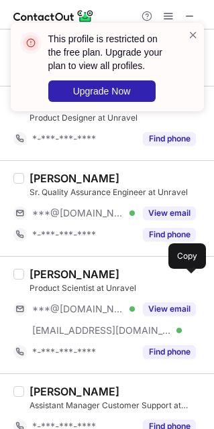
scroll to position [680, 0]
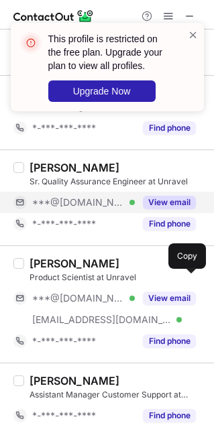
click at [159, 194] on div "View email" at bounding box center [165, 202] width 61 height 21
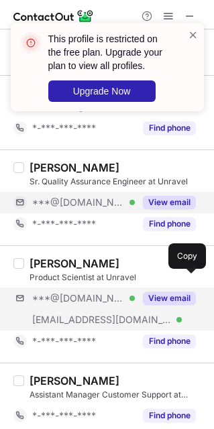
click at [170, 316] on div "***@gmail.com Verified ***@unravelapp.com Verified View email" at bounding box center [109, 309] width 192 height 43
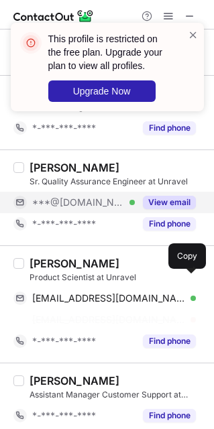
click at [64, 265] on div "Deva Prashanth" at bounding box center [74, 263] width 90 height 13
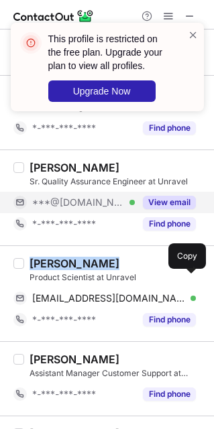
click at [64, 265] on div "Deva Prashanth" at bounding box center [74, 263] width 90 height 13
copy div "Deva Prashanth"
click at [64, 265] on div "Deva Prashanth" at bounding box center [74, 263] width 90 height 13
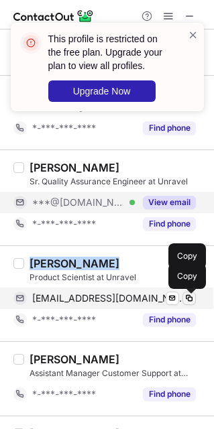
click at [191, 298] on span at bounding box center [189, 298] width 11 height 11
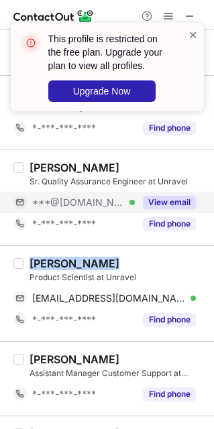
click at [75, 265] on div "Deva Prashanth" at bounding box center [74, 263] width 90 height 13
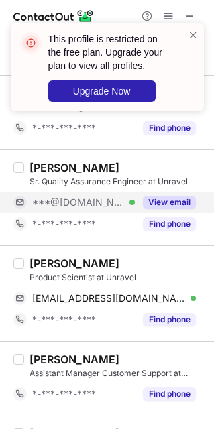
click at [75, 265] on div "Deva Prashanth" at bounding box center [74, 263] width 90 height 13
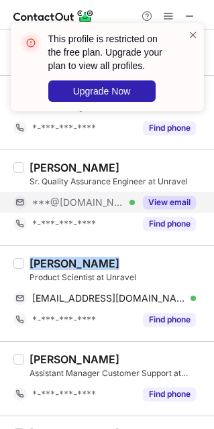
click at [75, 265] on div "Deva Prashanth" at bounding box center [74, 263] width 90 height 13
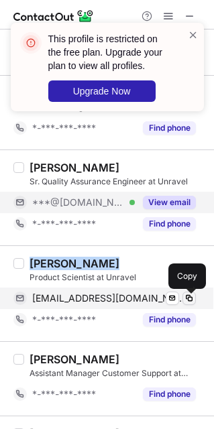
click at [184, 301] on span at bounding box center [189, 298] width 11 height 11
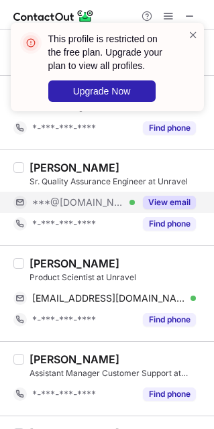
click at [167, 347] on div "Sanjeev Mittimani Assistant Manager Customer Support at Unravel *-***-***-**** …" at bounding box center [107, 378] width 214 height 74
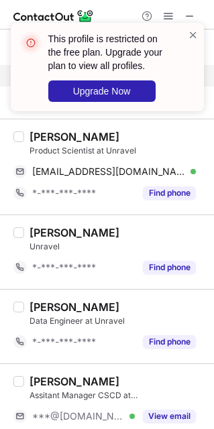
scroll to position [824, 0]
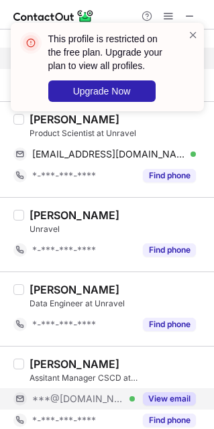
click at [153, 399] on button "View email" at bounding box center [169, 398] width 53 height 13
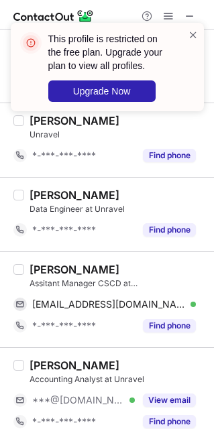
scroll to position [921, 0]
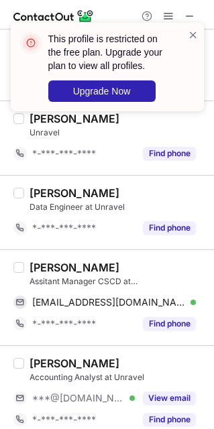
click at [153, 399] on button "View email" at bounding box center [169, 397] width 53 height 13
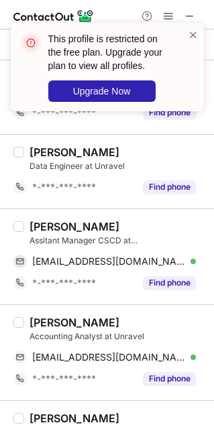
scroll to position [975, 0]
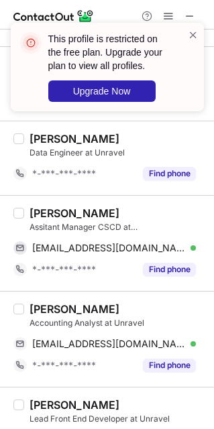
click at [48, 215] on div "Angeli Rajan" at bounding box center [74, 212] width 90 height 13
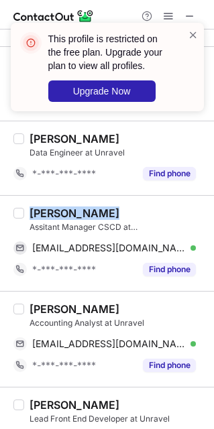
click at [48, 215] on div "Angeli Rajan" at bounding box center [74, 212] width 90 height 13
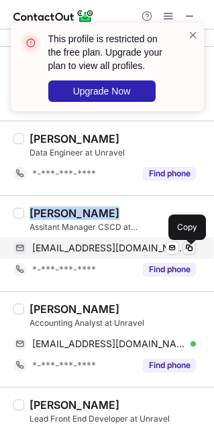
click at [188, 249] on span at bounding box center [189, 248] width 11 height 11
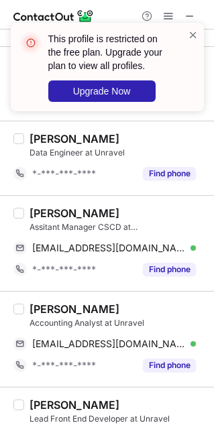
click at [67, 306] on div "Himanshu Singh" at bounding box center [74, 308] width 90 height 13
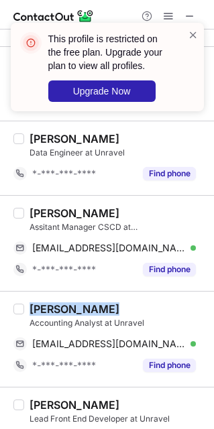
click at [67, 306] on div "Himanshu Singh" at bounding box center [74, 308] width 90 height 13
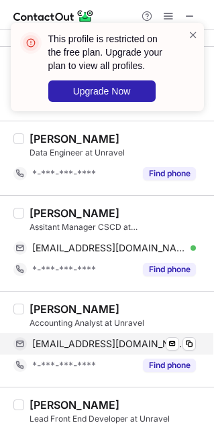
click at [190, 355] on div "hshimanshu03@gmail.com Verified Send email Copy" at bounding box center [104, 343] width 182 height 21
click at [190, 349] on span at bounding box center [189, 343] width 11 height 11
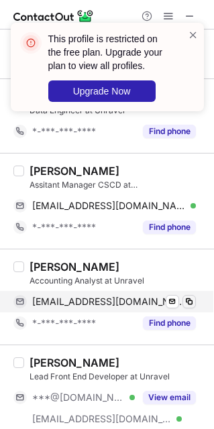
scroll to position [1020, 0]
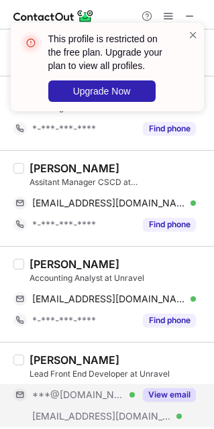
click at [171, 399] on button "View email" at bounding box center [169, 394] width 53 height 13
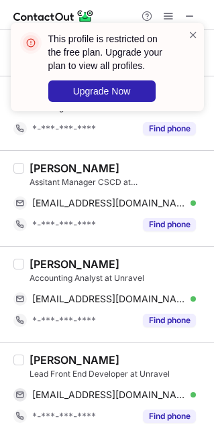
click at [105, 359] on div "Pramod Vishwakarma" at bounding box center [74, 359] width 90 height 13
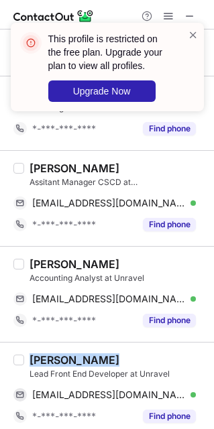
click at [105, 359] on div "Pramod Vishwakarma" at bounding box center [74, 359] width 90 height 13
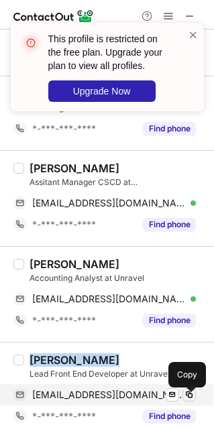
click at [191, 395] on span at bounding box center [189, 394] width 11 height 11
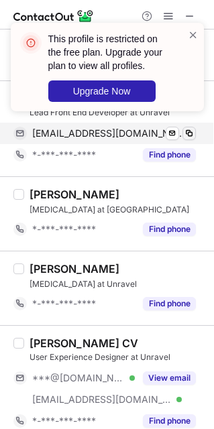
scroll to position [1283, 0]
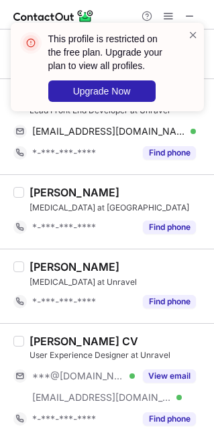
click at [133, 339] on div "Anand CV" at bounding box center [117, 340] width 176 height 13
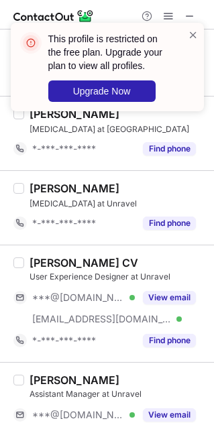
scroll to position [1422, 0]
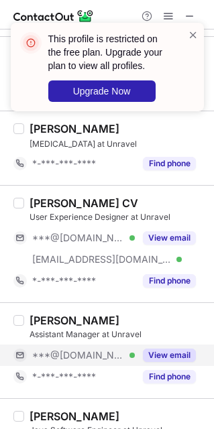
click at [147, 362] on button "View email" at bounding box center [169, 355] width 53 height 13
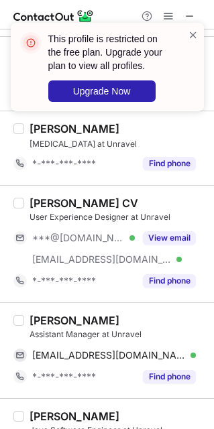
click at [86, 327] on div "Soumya Singh" at bounding box center [74, 320] width 90 height 13
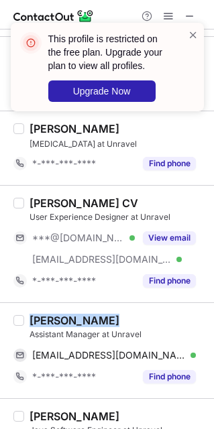
click at [86, 327] on div "Soumya Singh" at bounding box center [74, 320] width 90 height 13
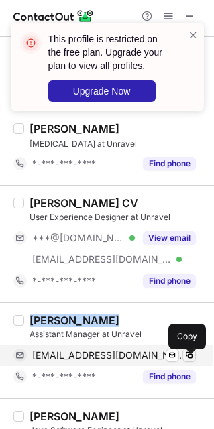
click at [187, 361] on span at bounding box center [189, 355] width 11 height 11
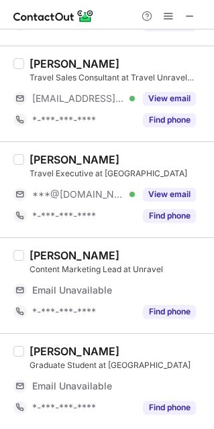
scroll to position [103, 0]
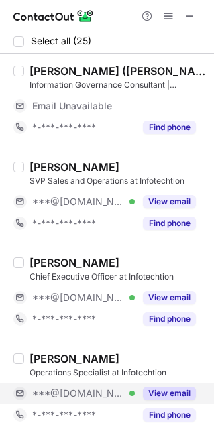
click at [83, 389] on span "***@[DOMAIN_NAME]" at bounding box center [78, 393] width 92 height 12
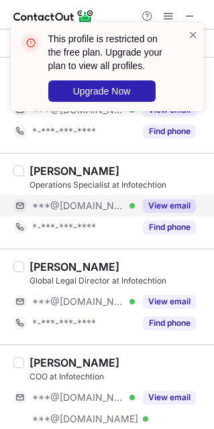
scroll to position [167, 0]
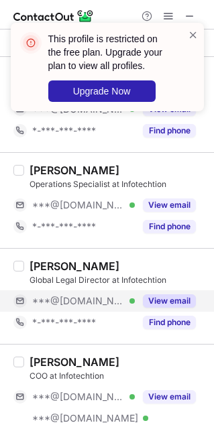
click at [160, 298] on button "View email" at bounding box center [169, 300] width 53 height 13
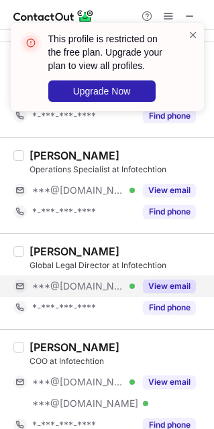
scroll to position [259, 0]
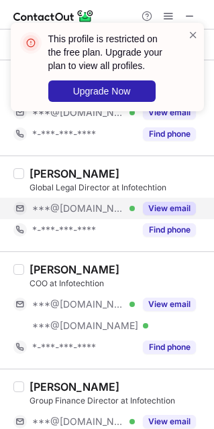
click at [179, 210] on button "View email" at bounding box center [169, 208] width 53 height 13
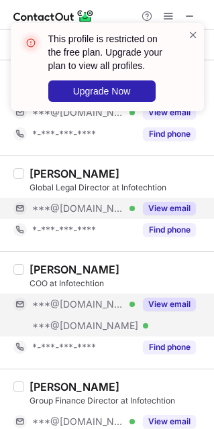
click at [143, 307] on button "View email" at bounding box center [169, 304] width 53 height 13
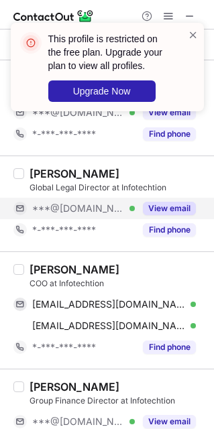
click at [171, 378] on div "Chirag Sheth Group Finance Director at Infotechtion ***@gmail.com Verified ***@…" at bounding box center [107, 427] width 214 height 117
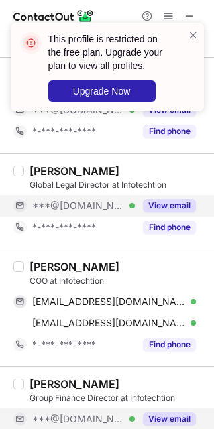
click at [170, 418] on button "View email" at bounding box center [169, 418] width 53 height 13
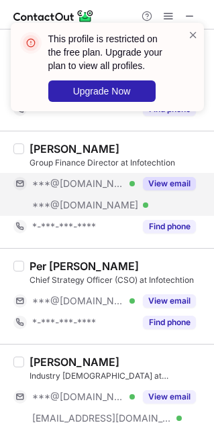
scroll to position [513, 0]
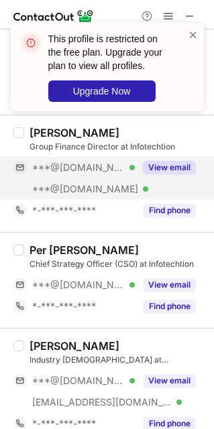
click at [166, 346] on div "John Mancini" at bounding box center [117, 345] width 176 height 13
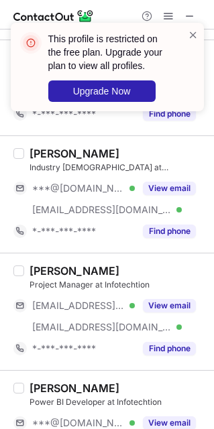
scroll to position [708, 0]
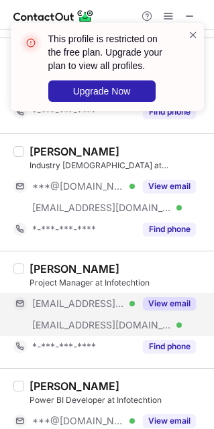
click at [151, 310] on button "View email" at bounding box center [169, 303] width 53 height 13
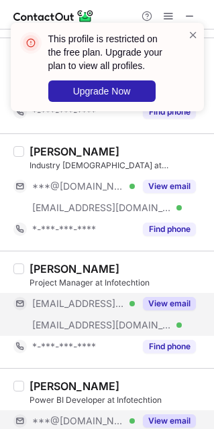
click at [141, 416] on div "View email" at bounding box center [165, 420] width 61 height 21
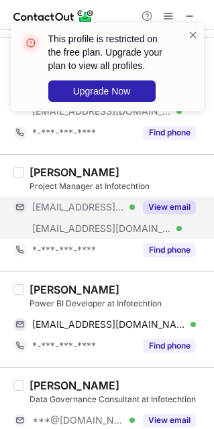
scroll to position [807, 0]
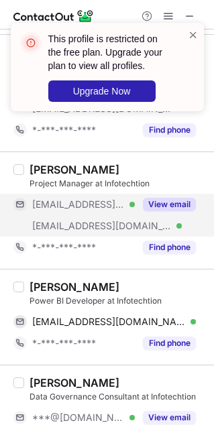
click at [60, 293] on div "Preeti Bhabad" at bounding box center [74, 286] width 90 height 13
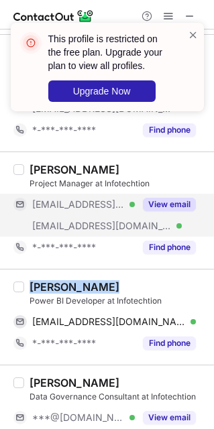
click at [60, 293] on div "Preeti Bhabad" at bounding box center [74, 286] width 90 height 13
copy div "Preeti Bhabad"
click at [60, 293] on div "Preeti Bhabad" at bounding box center [74, 286] width 90 height 13
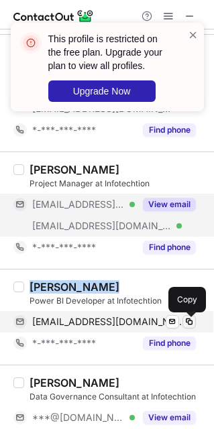
click at [189, 327] on span at bounding box center [189, 321] width 11 height 11
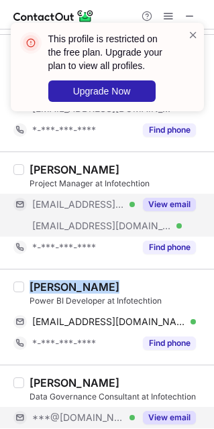
click at [153, 424] on button "View email" at bounding box center [169, 417] width 53 height 13
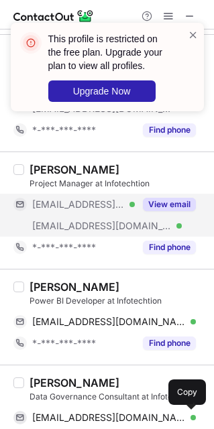
scroll to position [825, 0]
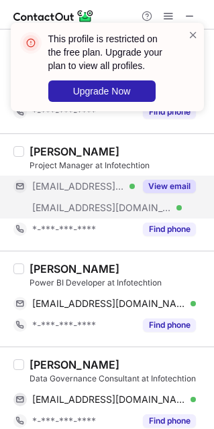
click at [89, 371] on div "Vebjørn Røskar Krågebakk" at bounding box center [74, 364] width 90 height 13
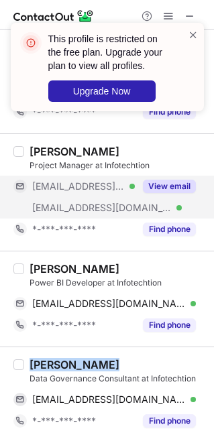
click at [89, 371] on div "Vebjørn Røskar Krågebakk" at bounding box center [74, 364] width 90 height 13
copy div "Vebjørn Røskar Krågebakk"
click at [89, 371] on div "Vebjørn Røskar Krågebakk" at bounding box center [74, 364] width 90 height 13
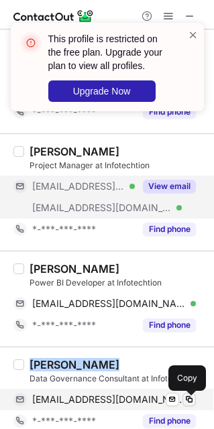
click at [187, 397] on span at bounding box center [189, 399] width 11 height 11
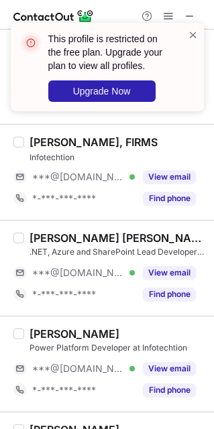
scroll to position [1259, 0]
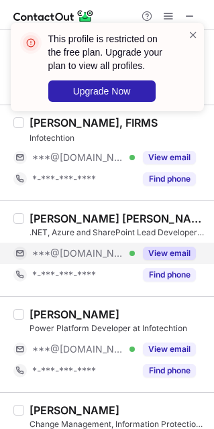
click at [176, 260] on button "View email" at bounding box center [169, 253] width 53 height 13
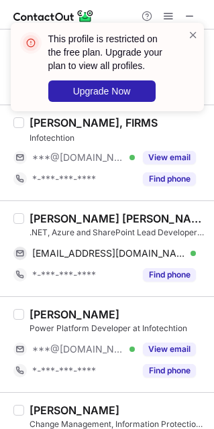
click at [111, 219] on div "Abdul Mughni Ansari" at bounding box center [117, 218] width 176 height 13
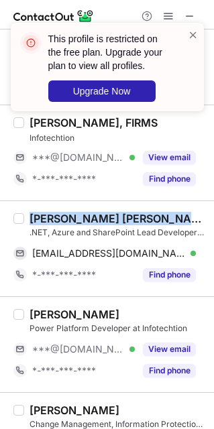
click at [111, 219] on div "Abdul Mughni Ansari" at bounding box center [117, 218] width 176 height 13
copy div "Abdul Mughni Ansari"
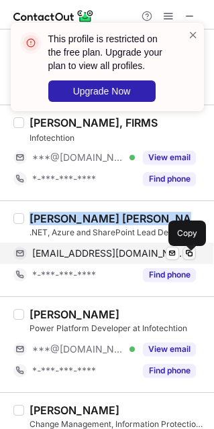
click at [188, 259] on span at bounding box center [189, 253] width 11 height 11
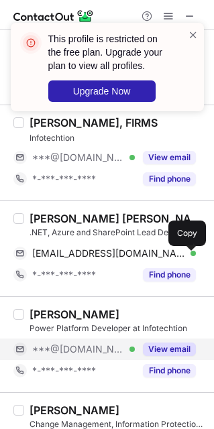
click at [97, 355] on span "***@[DOMAIN_NAME]" at bounding box center [78, 349] width 92 height 12
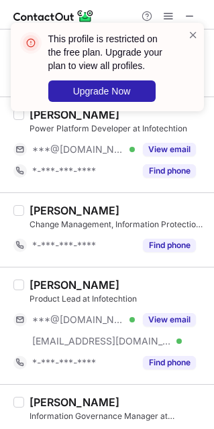
scroll to position [1497, 0]
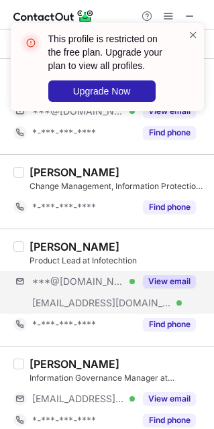
click at [180, 308] on div "***@gmail.com Verified ***@infotechtion.com Verified View email" at bounding box center [109, 292] width 192 height 43
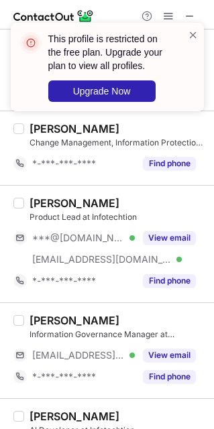
scroll to position [1584, 0]
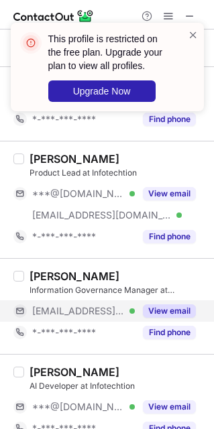
click at [167, 318] on button "View email" at bounding box center [169, 310] width 53 height 13
click at [184, 318] on button "View email" at bounding box center [169, 310] width 53 height 13
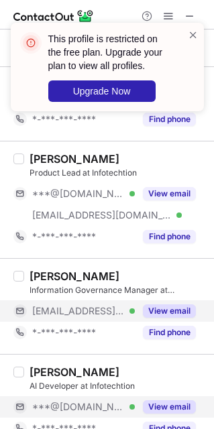
click at [162, 412] on button "View email" at bounding box center [169, 406] width 53 height 13
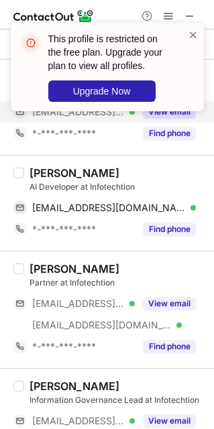
scroll to position [1792, 0]
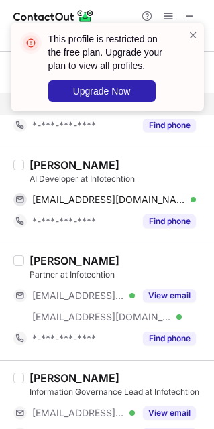
click at [66, 164] on div "Yash Mistry" at bounding box center [74, 164] width 90 height 13
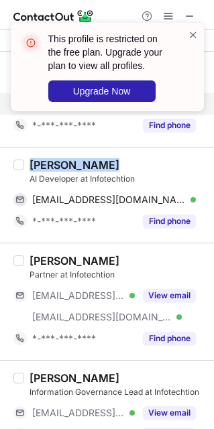
click at [66, 164] on div "Yash Mistry" at bounding box center [74, 164] width 90 height 13
copy div "Yash Mistry"
click at [66, 164] on div "Yash Mistry" at bounding box center [74, 164] width 90 height 13
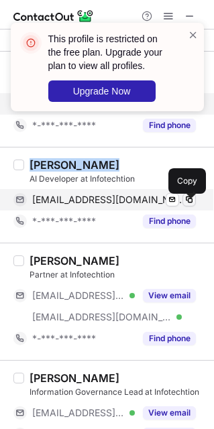
click at [187, 205] on span at bounding box center [189, 199] width 11 height 11
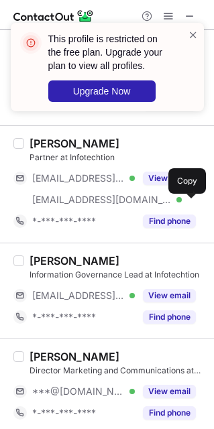
scroll to position [1922, 0]
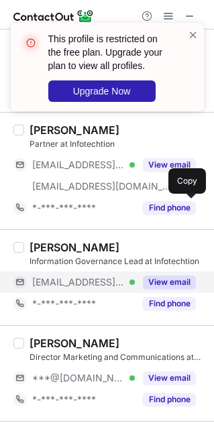
click at [165, 288] on button "View email" at bounding box center [169, 281] width 53 height 13
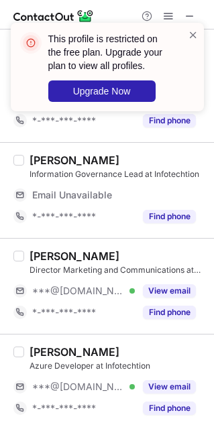
scroll to position [2021, 0]
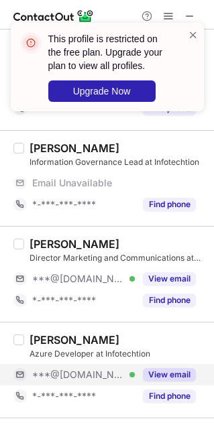
click at [166, 375] on button "View email" at bounding box center [169, 374] width 53 height 13
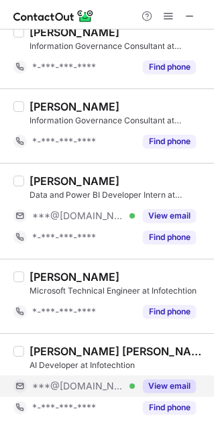
scroll to position [1834, 0]
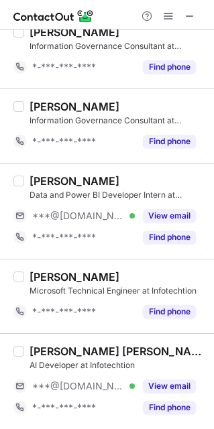
click at [172, 180] on div "Rajat Chandna" at bounding box center [117, 180] width 176 height 13
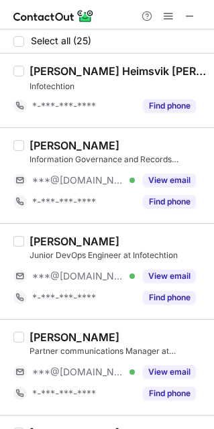
scroll to position [11, 0]
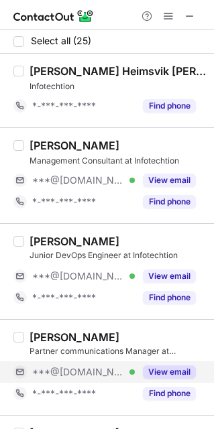
click at [133, 372] on div "***@[DOMAIN_NAME] Verified" at bounding box center [83, 372] width 103 height 12
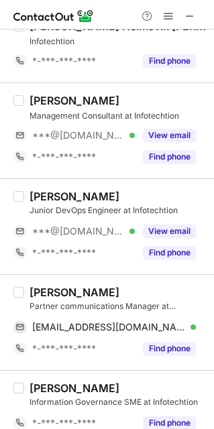
scroll to position [86, 0]
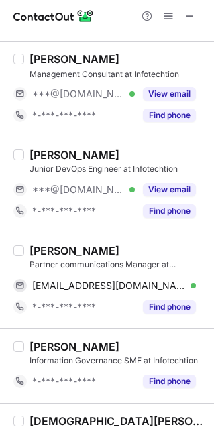
click at [72, 251] on div "Ann Ghudushauri" at bounding box center [74, 250] width 90 height 13
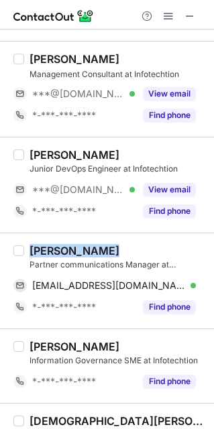
click at [72, 251] on div "Ann Ghudushauri" at bounding box center [74, 250] width 90 height 13
copy div "Ann Ghudushauri"
click at [72, 251] on div "Ann Ghudushauri" at bounding box center [74, 250] width 90 height 13
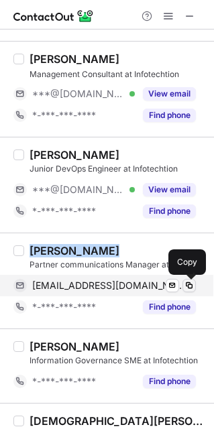
click at [193, 289] on span at bounding box center [189, 285] width 11 height 11
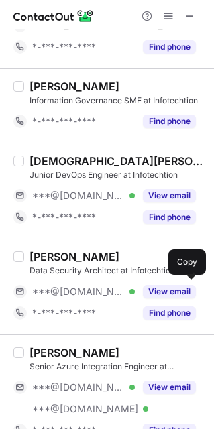
scroll to position [382, 0]
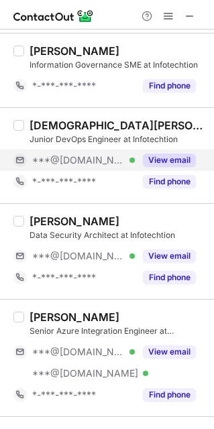
click at [171, 163] on button "View email" at bounding box center [169, 159] width 53 height 13
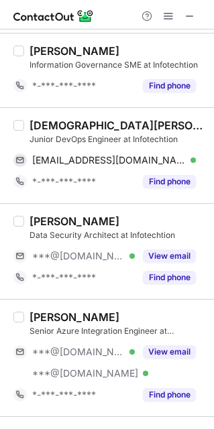
click at [119, 126] on div "Muhammad Usama Javed" at bounding box center [117, 125] width 176 height 13
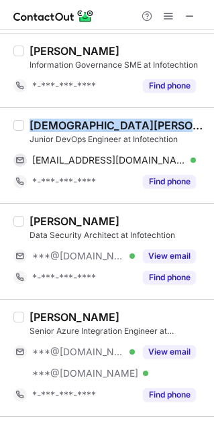
click at [119, 126] on div "Muhammad Usama Javed" at bounding box center [117, 125] width 176 height 13
copy div "Muhammad Usama Javed"
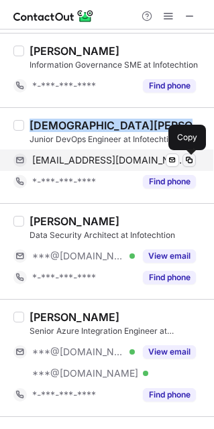
click at [187, 167] on button at bounding box center [188, 159] width 13 height 13
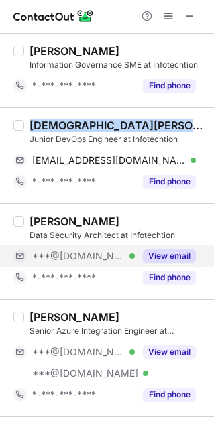
click at [155, 251] on button "View email" at bounding box center [169, 255] width 53 height 13
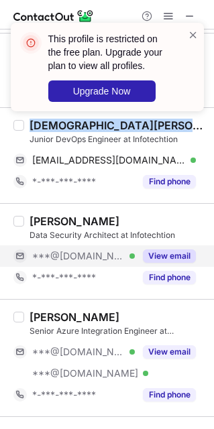
click at [155, 251] on button "View email" at bounding box center [169, 255] width 53 height 13
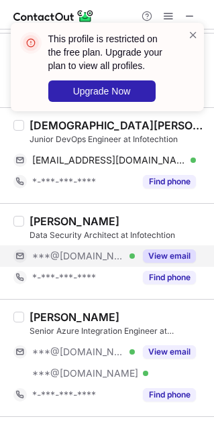
scroll to position [12, 0]
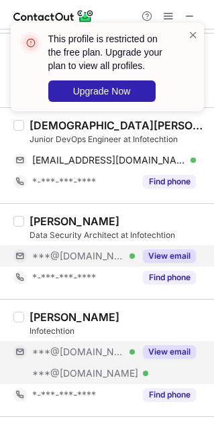
click at [121, 367] on div "***@[DOMAIN_NAME] Verified" at bounding box center [73, 373] width 121 height 21
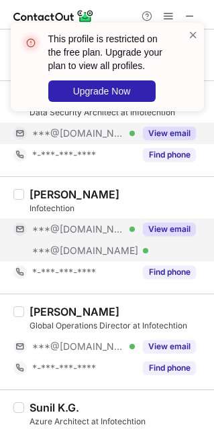
scroll to position [523, 0]
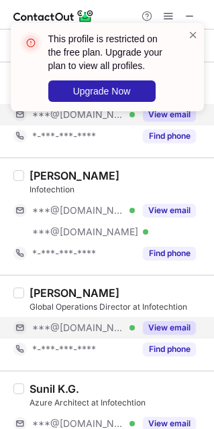
click at [117, 327] on div "***@[DOMAIN_NAME] Verified" at bounding box center [83, 328] width 103 height 12
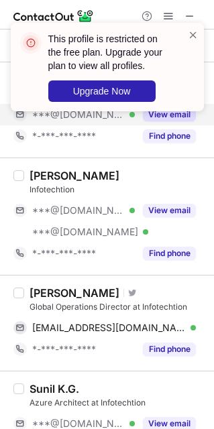
click at [60, 299] on div "Boris Vesovic" at bounding box center [74, 292] width 90 height 13
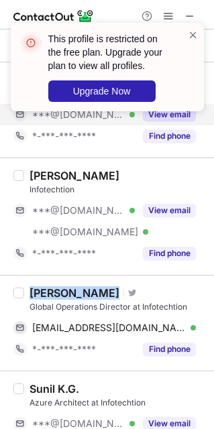
click at [60, 299] on div "Boris Vesovic" at bounding box center [74, 292] width 90 height 13
copy div "Boris Vesovic"
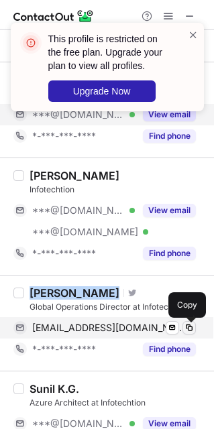
click at [185, 330] on span at bounding box center [189, 327] width 11 height 11
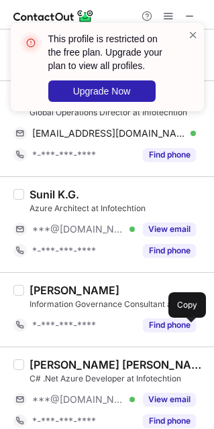
scroll to position [729, 0]
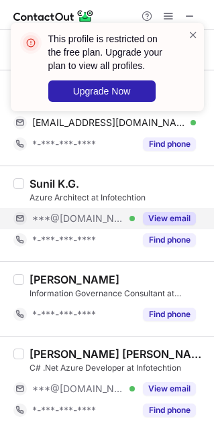
click at [147, 223] on button "View email" at bounding box center [169, 218] width 53 height 13
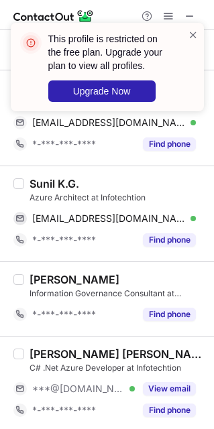
click at [58, 184] on div "Sunil K.G." at bounding box center [54, 183] width 50 height 13
copy div "Sunil K.G."
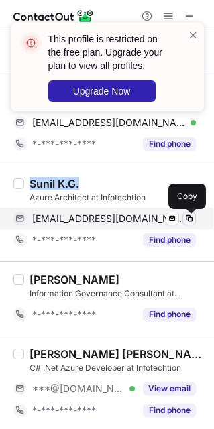
click at [185, 216] on span at bounding box center [189, 218] width 11 height 11
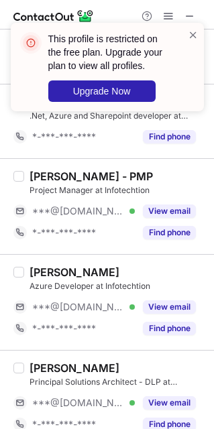
scroll to position [1088, 0]
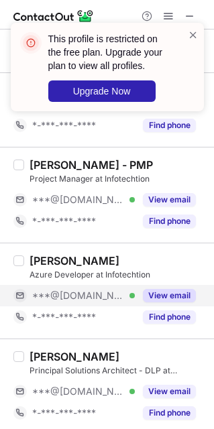
click at [165, 299] on button "View email" at bounding box center [169, 295] width 53 height 13
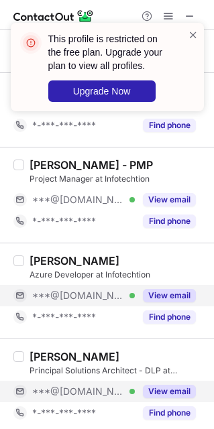
click at [153, 393] on button "View email" at bounding box center [169, 391] width 53 height 13
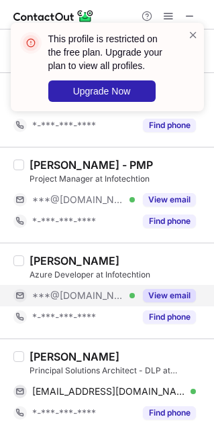
click at [49, 359] on div "Liam O." at bounding box center [74, 356] width 90 height 13
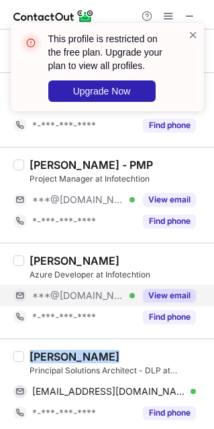
click at [49, 359] on div "Liam O." at bounding box center [74, 356] width 90 height 13
copy div "Liam O."
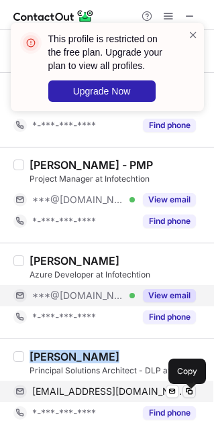
click at [192, 396] on span at bounding box center [189, 391] width 11 height 11
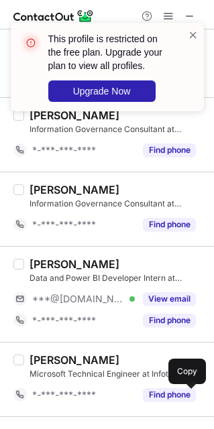
scroll to position [1834, 0]
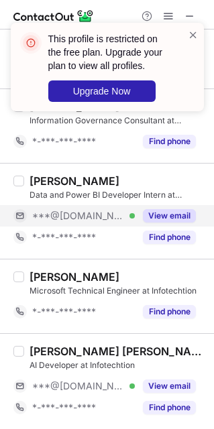
click at [149, 217] on button "View email" at bounding box center [169, 215] width 53 height 13
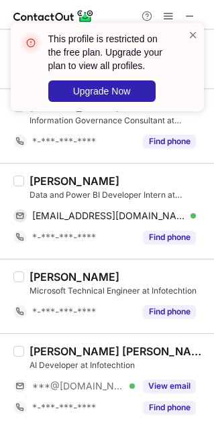
click at [72, 183] on div "Rajat Chandna" at bounding box center [74, 180] width 90 height 13
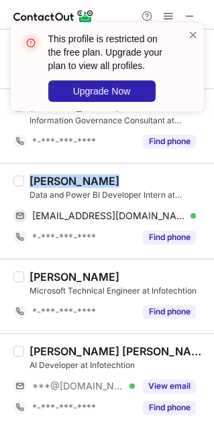
click at [72, 183] on div "Rajat Chandna" at bounding box center [74, 180] width 90 height 13
copy div "Rajat Chandna"
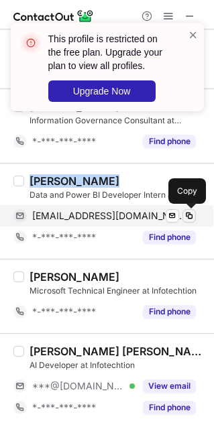
click at [190, 213] on span at bounding box center [189, 215] width 11 height 11
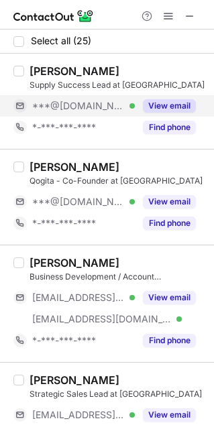
click at [121, 110] on div "***@[DOMAIN_NAME] Verified" at bounding box center [83, 106] width 103 height 12
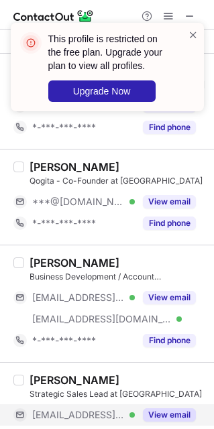
click at [139, 412] on div "View email" at bounding box center [165, 414] width 61 height 21
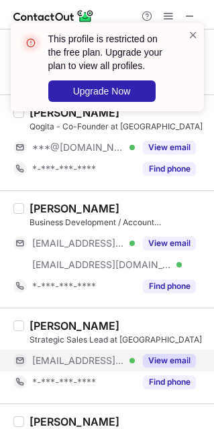
scroll to position [67, 0]
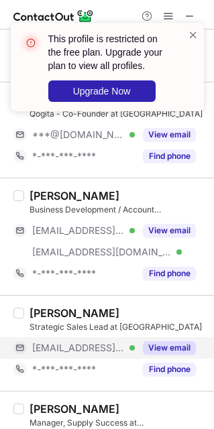
click at [165, 345] on button "View email" at bounding box center [169, 347] width 53 height 13
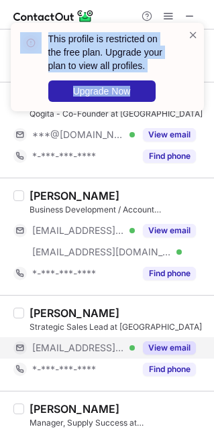
drag, startPoint x: 209, startPoint y: 86, endPoint x: 214, endPoint y: 119, distance: 33.8
click at [214, 119] on html "This profile is restricted on the free plan. Upgrade your plan to view all prof…" at bounding box center [107, 214] width 214 height 429
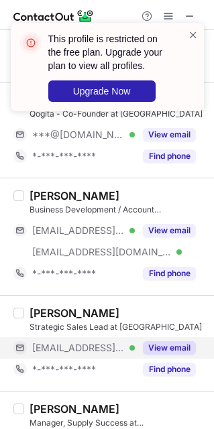
click at [171, 194] on div "Juri Geidons" at bounding box center [117, 195] width 176 height 13
click at [193, 32] on span at bounding box center [193, 34] width 11 height 13
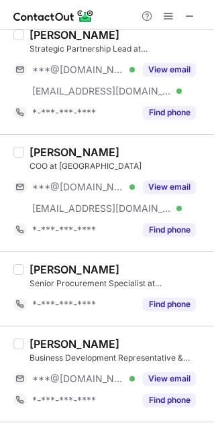
scroll to position [591, 0]
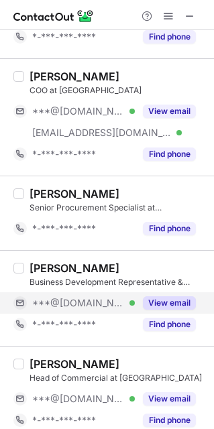
click at [153, 304] on button "View email" at bounding box center [169, 302] width 53 height 13
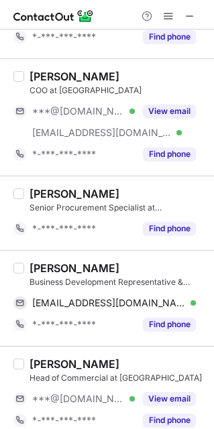
click at [119, 269] on div "Antonio Gnoni Mavarelli" at bounding box center [74, 267] width 90 height 13
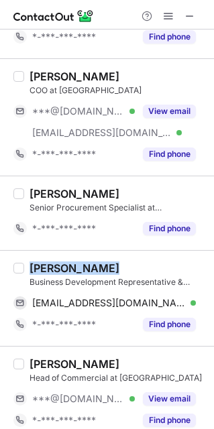
click at [119, 269] on div "Antonio Gnoni Mavarelli" at bounding box center [74, 267] width 90 height 13
copy div "Antonio Gnoni Mavarelli"
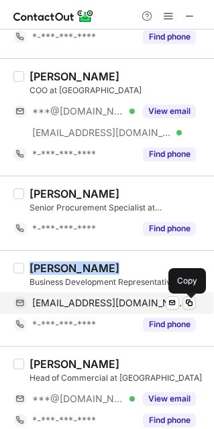
click at [190, 304] on span at bounding box center [189, 303] width 11 height 11
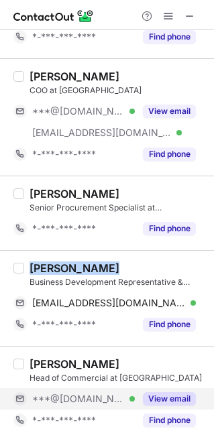
click at [164, 402] on button "View email" at bounding box center [169, 398] width 53 height 13
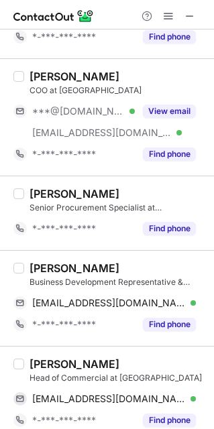
click at [69, 363] on div "Tiago Costa" at bounding box center [74, 363] width 90 height 13
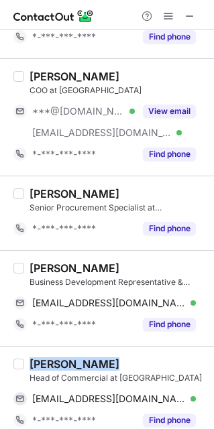
click at [69, 363] on div "Tiago Costa" at bounding box center [74, 363] width 90 height 13
copy div "Tiago Costa"
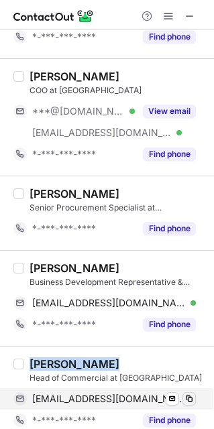
click at [187, 399] on span at bounding box center [189, 398] width 11 height 11
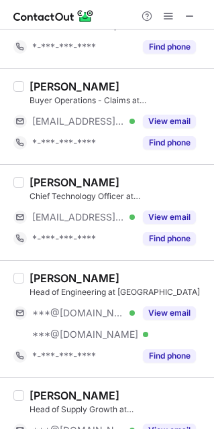
scroll to position [1162, 0]
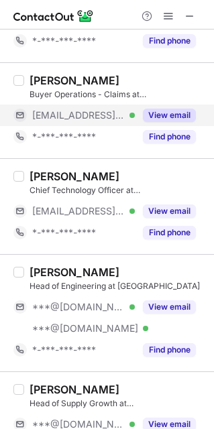
click at [168, 114] on button "View email" at bounding box center [169, 115] width 53 height 13
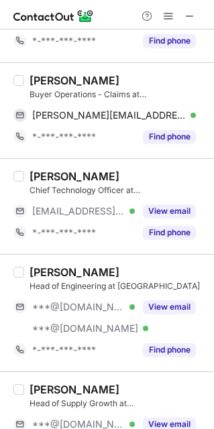
click at [67, 82] on div "Dani Santos" at bounding box center [74, 80] width 90 height 13
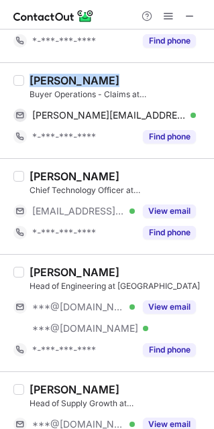
click at [67, 82] on div "Dani Santos" at bounding box center [74, 80] width 90 height 13
copy div "Dani Santos"
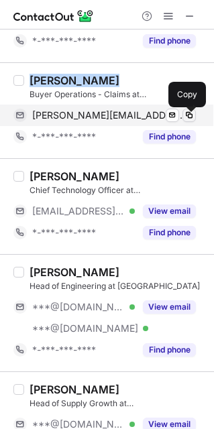
click at [187, 121] on span at bounding box center [189, 115] width 11 height 11
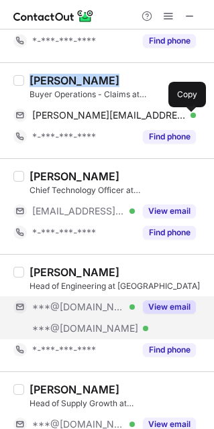
click at [173, 309] on button "View email" at bounding box center [169, 306] width 53 height 13
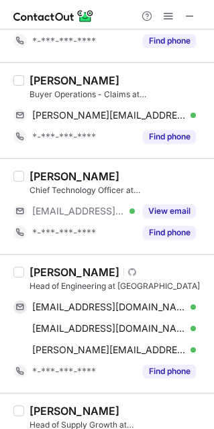
click at [48, 279] on div "Ivo Silva" at bounding box center [74, 271] width 90 height 13
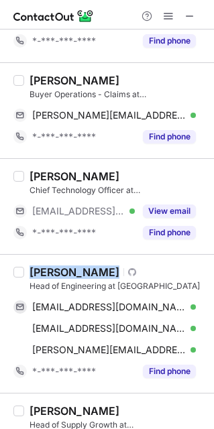
click at [48, 279] on div "Ivo Silva" at bounding box center [74, 271] width 90 height 13
copy div "Ivo Silva"
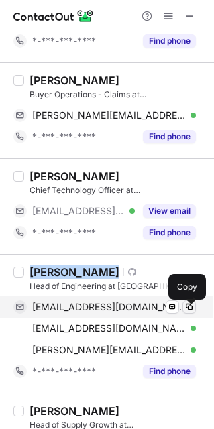
click at [188, 308] on span at bounding box center [189, 307] width 11 height 11
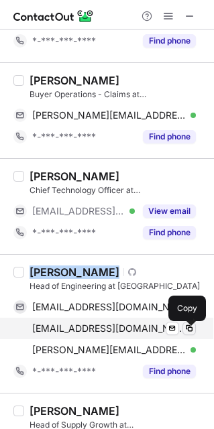
click at [187, 331] on span at bounding box center [189, 328] width 11 height 11
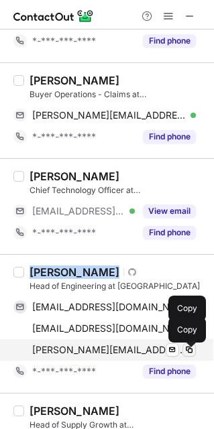
click at [192, 353] on span at bounding box center [189, 349] width 11 height 11
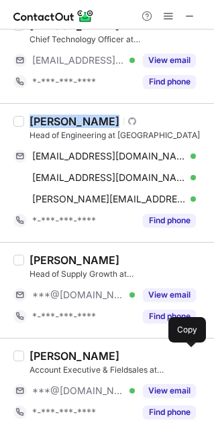
scroll to position [1325, 0]
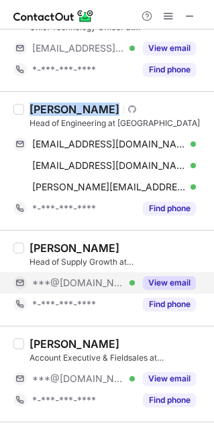
click at [155, 287] on button "View email" at bounding box center [169, 282] width 53 height 13
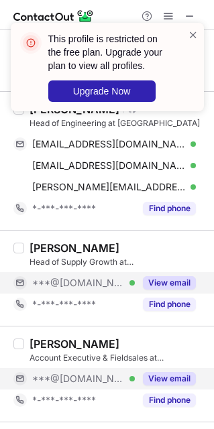
click at [135, 382] on div "View email" at bounding box center [165, 378] width 61 height 21
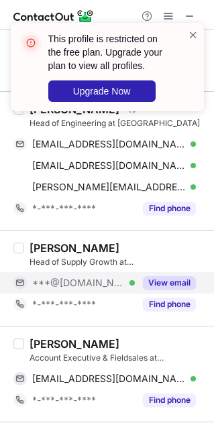
click at [86, 348] on div "Mischa Hart Nibbrig" at bounding box center [74, 343] width 90 height 13
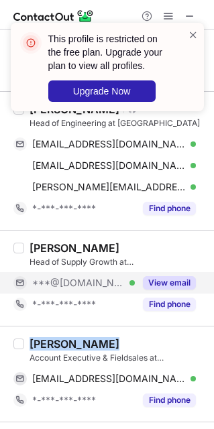
click at [86, 348] on div "Mischa Hart Nibbrig" at bounding box center [74, 343] width 90 height 13
copy div "Mischa Hart Nibbrig"
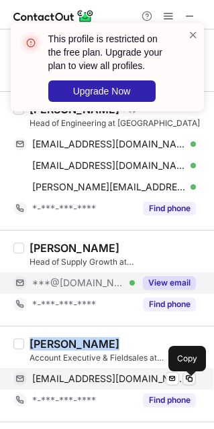
click at [184, 384] on span at bounding box center [189, 378] width 11 height 11
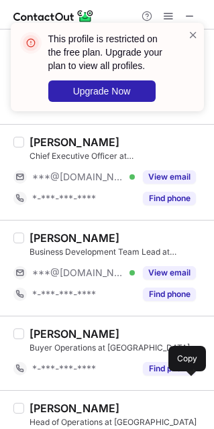
scroll to position [1747, 0]
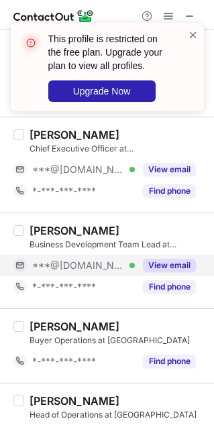
click at [168, 271] on button "View email" at bounding box center [169, 265] width 53 height 13
click at [107, 231] on div "Victor-Gabriel Le Carreres" at bounding box center [74, 230] width 90 height 13
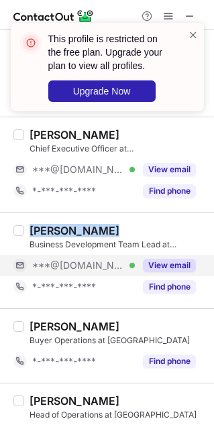
click at [107, 231] on div "Victor-Gabriel Le Carreres" at bounding box center [74, 230] width 90 height 13
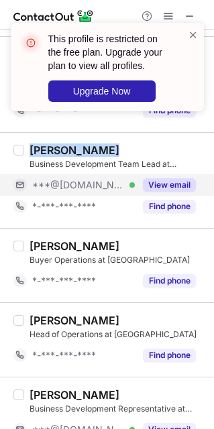
scroll to position [1871, 0]
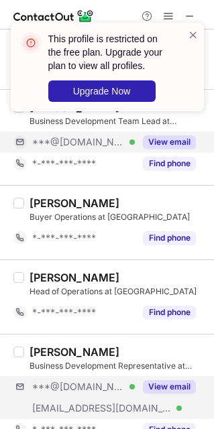
click at [170, 404] on div "***@gmail.com Verified ***@qogita.com Verified View email" at bounding box center [109, 397] width 192 height 43
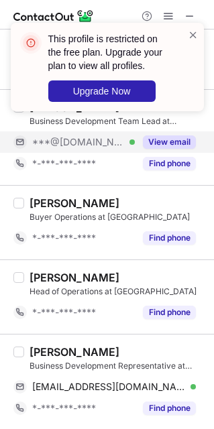
click at [77, 356] on div "Bruno Pitaluga" at bounding box center [74, 351] width 90 height 13
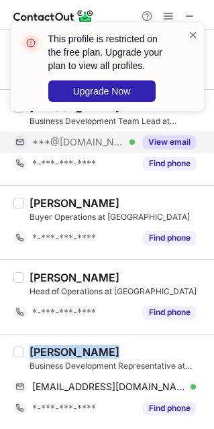
click at [77, 356] on div "Bruno Pitaluga" at bounding box center [74, 351] width 90 height 13
copy div "Bruno Pitaluga"
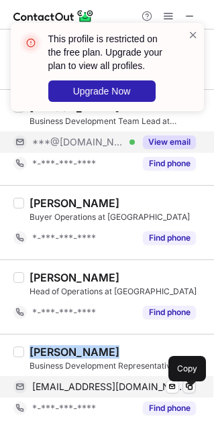
click at [190, 391] on span at bounding box center [189, 386] width 11 height 11
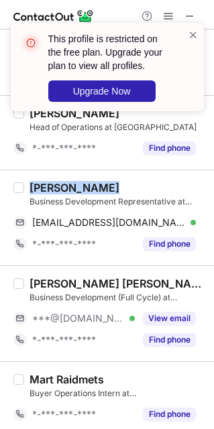
scroll to position [2048, 0]
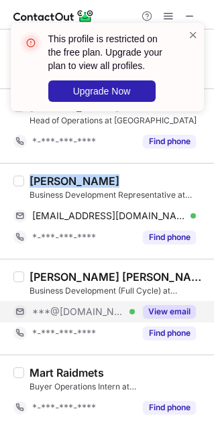
click at [163, 315] on button "View email" at bounding box center [169, 311] width 53 height 13
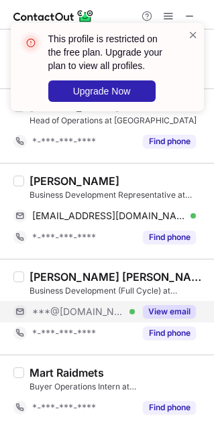
click at [119, 313] on div "***@[DOMAIN_NAME] Verified" at bounding box center [83, 312] width 103 height 12
click at [105, 316] on div "***@[DOMAIN_NAME] Verified" at bounding box center [83, 312] width 103 height 12
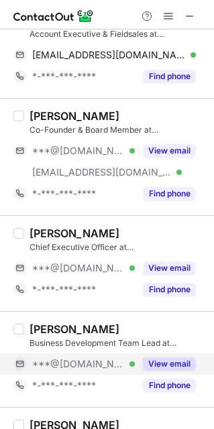
scroll to position [2453, 0]
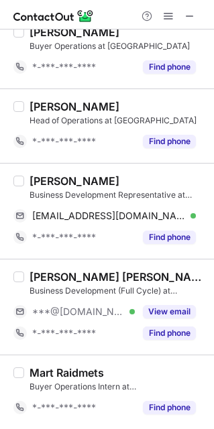
click at [171, 281] on div "Jorge Álvarez Pozo" at bounding box center [117, 276] width 176 height 13
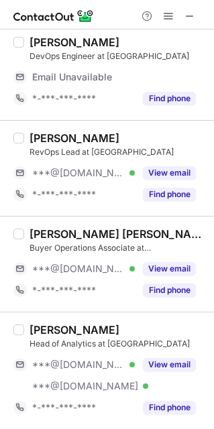
scroll to position [0, 0]
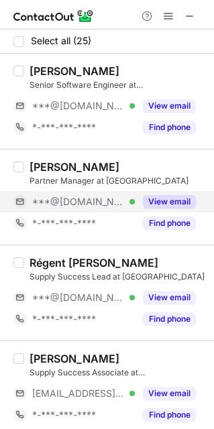
click at [153, 198] on button "View email" at bounding box center [169, 201] width 53 height 13
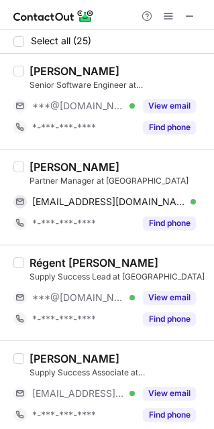
click at [70, 165] on div "Mauries Spronk" at bounding box center [74, 166] width 90 height 13
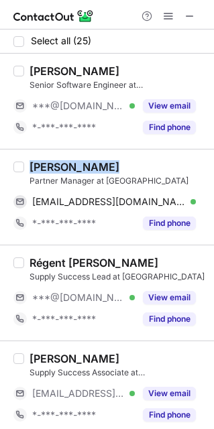
click at [70, 165] on div "Mauries Spronk" at bounding box center [74, 166] width 90 height 13
copy div "Mauries Spronk"
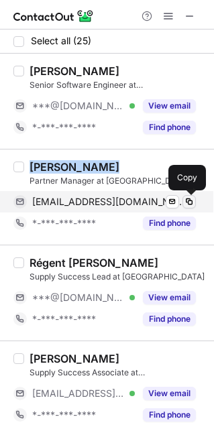
click at [189, 201] on span at bounding box center [189, 201] width 11 height 11
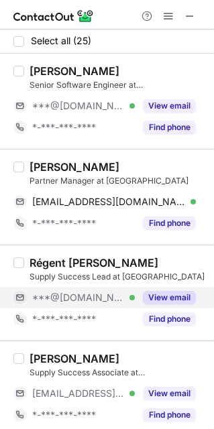
click at [135, 294] on div "View email" at bounding box center [165, 297] width 61 height 21
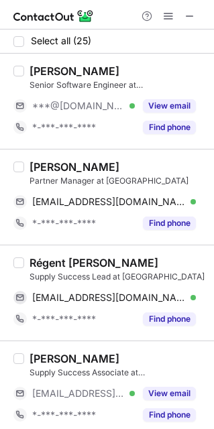
click at [84, 257] on div "Régent Coridon" at bounding box center [93, 262] width 129 height 13
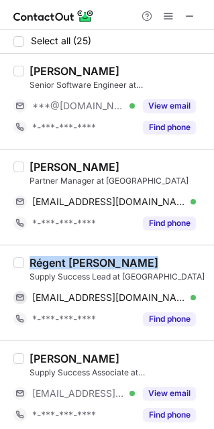
click at [84, 257] on div "Régent Coridon" at bounding box center [93, 262] width 129 height 13
copy div "Régent Coridon"
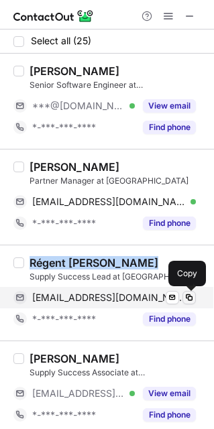
click at [186, 295] on span at bounding box center [189, 297] width 11 height 11
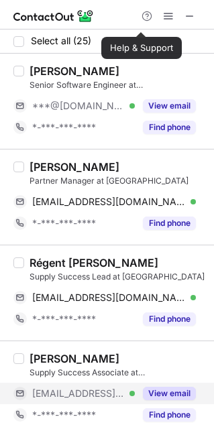
click at [161, 386] on div "View email" at bounding box center [165, 393] width 61 height 21
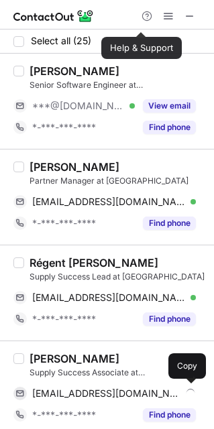
scroll to position [70, 0]
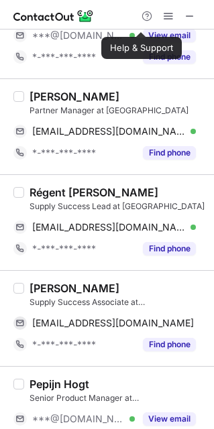
click at [60, 285] on div "Shafan Lin" at bounding box center [74, 287] width 90 height 13
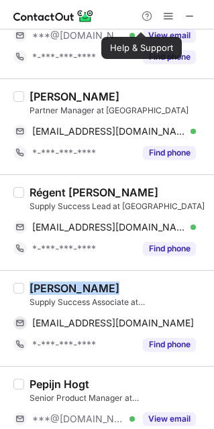
click at [60, 285] on div "Shafan Lin" at bounding box center [74, 287] width 90 height 13
copy div "Shafan Lin"
click at [60, 285] on div "Shafan Lin" at bounding box center [74, 287] width 90 height 13
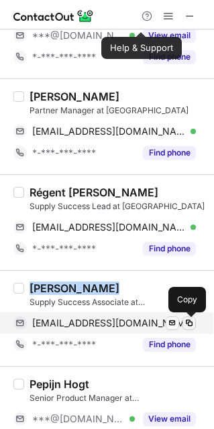
click at [191, 326] on span at bounding box center [189, 323] width 11 height 11
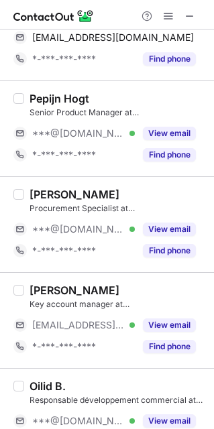
scroll to position [363, 0]
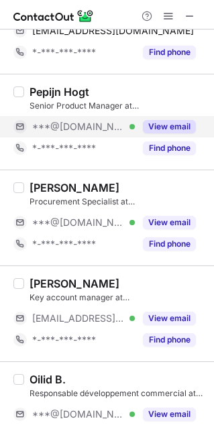
click at [149, 130] on button "View email" at bounding box center [169, 126] width 53 height 13
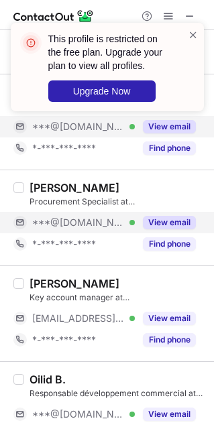
click at [169, 223] on button "View email" at bounding box center [169, 222] width 53 height 13
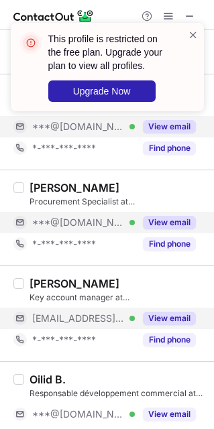
click at [161, 319] on button "View email" at bounding box center [169, 318] width 53 height 13
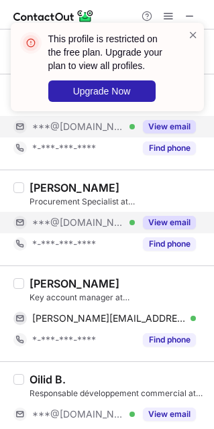
click at [66, 287] on div "David Bouhanna" at bounding box center [74, 283] width 90 height 13
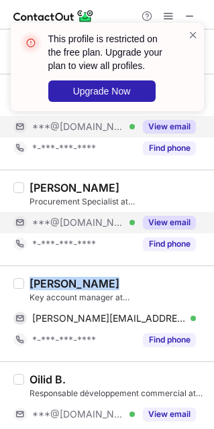
click at [66, 287] on div "David Bouhanna" at bounding box center [74, 283] width 90 height 13
copy div "David Bouhanna"
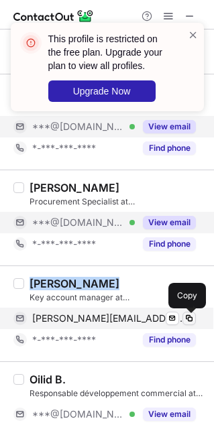
click at [190, 317] on span at bounding box center [189, 318] width 11 height 11
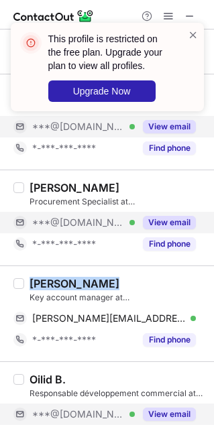
click at [170, 418] on button "View email" at bounding box center [169, 413] width 53 height 13
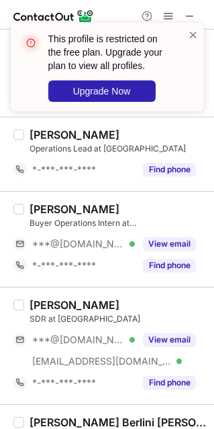
scroll to position [849, 0]
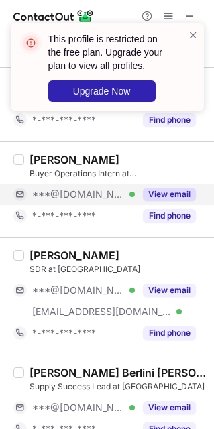
click at [159, 196] on button "View email" at bounding box center [169, 194] width 53 height 13
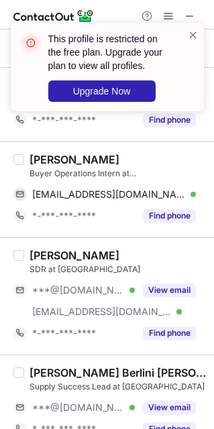
click at [87, 161] on div "Rishabh Upadhyay" at bounding box center [74, 159] width 90 height 13
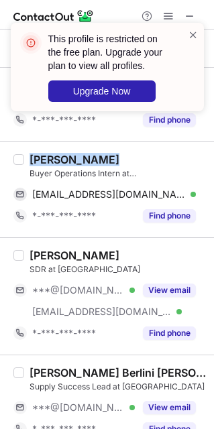
click at [87, 161] on div "Rishabh Upadhyay" at bounding box center [74, 159] width 90 height 13
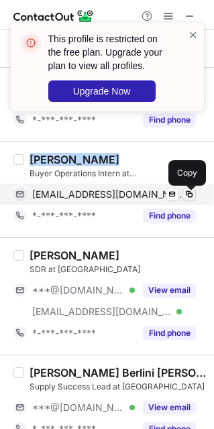
click at [184, 196] on span at bounding box center [189, 194] width 11 height 11
click at [189, 199] on span at bounding box center [189, 194] width 11 height 11
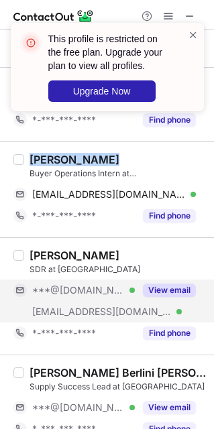
click at [167, 297] on button "View email" at bounding box center [169, 290] width 53 height 13
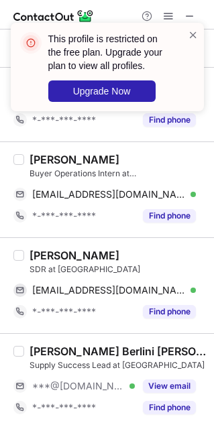
click at [97, 259] on div "Mélaine Crouzet" at bounding box center [74, 255] width 90 height 13
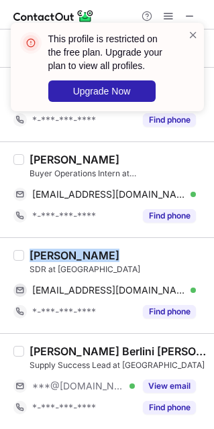
click at [97, 259] on div "Mélaine Crouzet" at bounding box center [74, 255] width 90 height 13
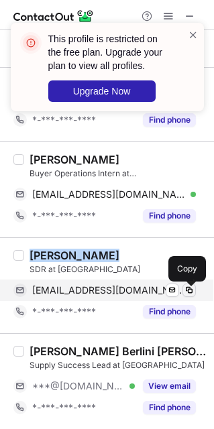
click at [186, 294] on span at bounding box center [189, 290] width 11 height 11
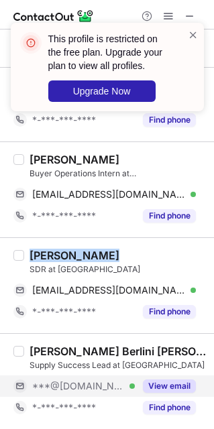
click at [175, 388] on button "View email" at bounding box center [169, 385] width 53 height 13
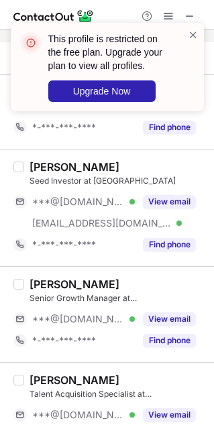
scroll to position [1208, 0]
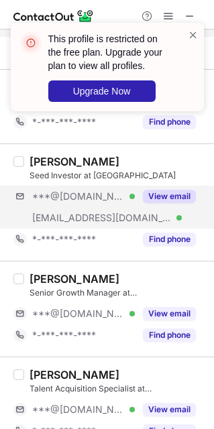
click at [141, 215] on div "***@gmail.com Verified ***@qogita.com Verified View email" at bounding box center [109, 207] width 192 height 43
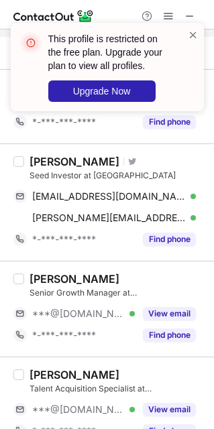
click at [62, 163] on div "Danny Hadar" at bounding box center [74, 161] width 90 height 13
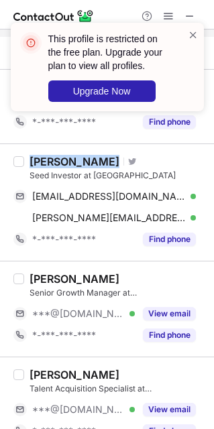
click at [62, 163] on div "Danny Hadar" at bounding box center [74, 161] width 90 height 13
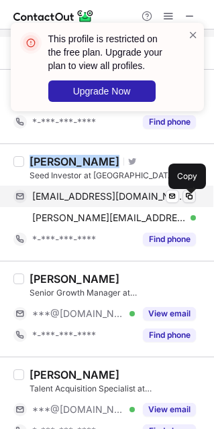
click at [188, 201] on span at bounding box center [189, 196] width 11 height 11
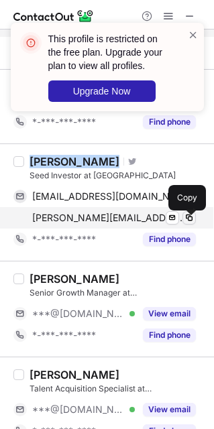
click at [182, 225] on button at bounding box center [188, 217] width 13 height 13
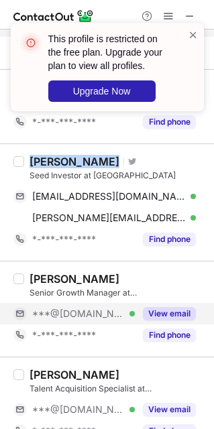
click at [151, 318] on button "View email" at bounding box center [169, 313] width 53 height 13
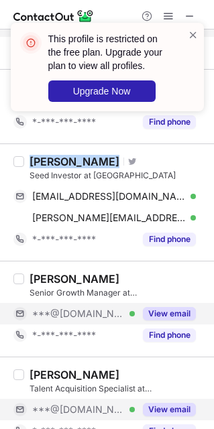
click at [151, 416] on button "View email" at bounding box center [169, 409] width 53 height 13
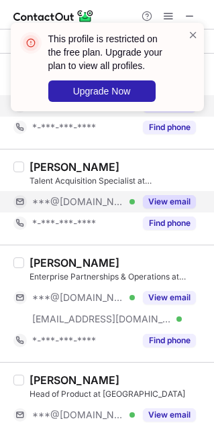
scroll to position [1440, 0]
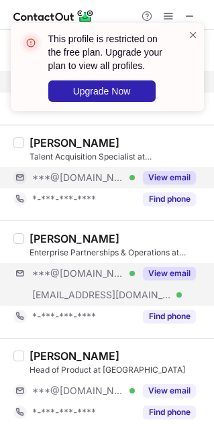
click at [165, 295] on div "***@gmail.com Verified ***@qogita.com Verified View email" at bounding box center [109, 284] width 192 height 43
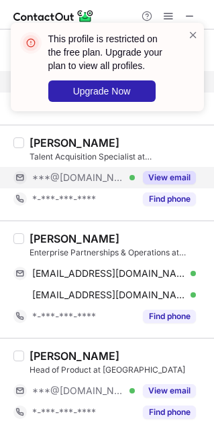
click at [71, 243] on div "Lara Broquetas" at bounding box center [74, 238] width 90 height 13
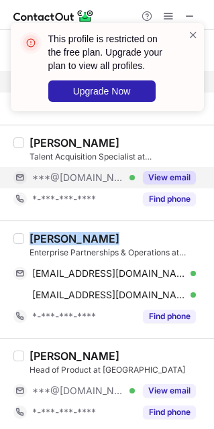
click at [71, 243] on div "Lara Broquetas" at bounding box center [74, 238] width 90 height 13
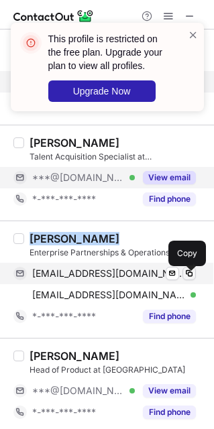
click at [184, 277] on span at bounding box center [189, 273] width 11 height 11
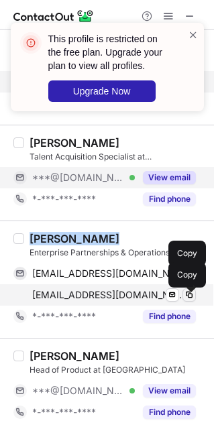
click at [184, 300] on span at bounding box center [189, 295] width 11 height 11
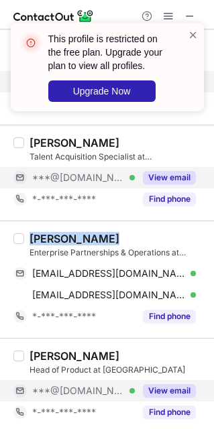
click at [143, 392] on button "View email" at bounding box center [169, 390] width 53 height 13
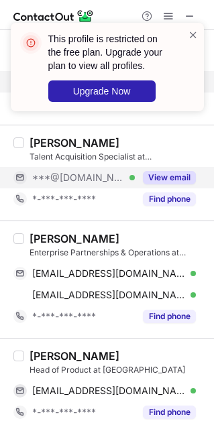
click at [84, 356] on div "Agata Lovrecich" at bounding box center [74, 355] width 90 height 13
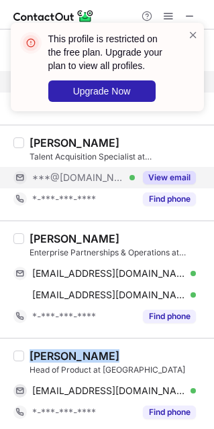
click at [84, 356] on div "Agata Lovrecich" at bounding box center [74, 355] width 90 height 13
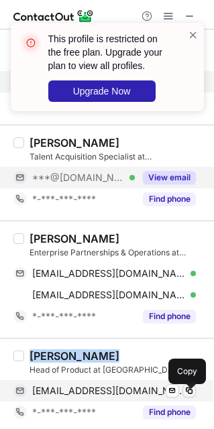
click at [186, 391] on span at bounding box center [189, 390] width 11 height 11
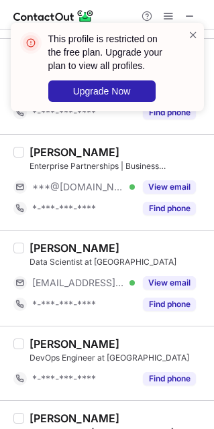
scroll to position [1770, 0]
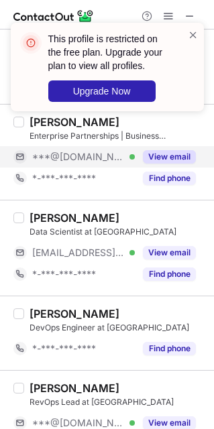
click at [119, 163] on div "***@[DOMAIN_NAME] Verified" at bounding box center [83, 157] width 103 height 12
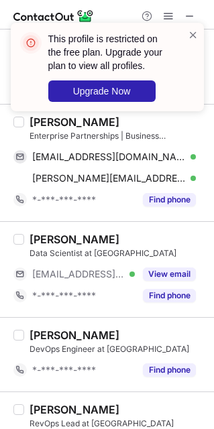
click at [57, 131] on div "This profile is restricted on the free plan. Upgrade your plan to view all prof…" at bounding box center [107, 72] width 214 height 126
click at [192, 38] on span at bounding box center [193, 34] width 11 height 13
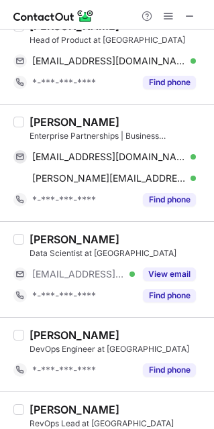
click at [82, 123] on div "Bruno Frias" at bounding box center [74, 121] width 90 height 13
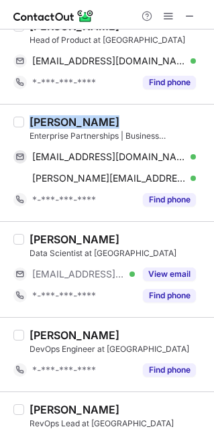
click at [82, 123] on div "Bruno Frias" at bounding box center [74, 121] width 90 height 13
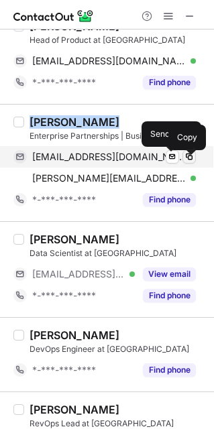
click at [186, 162] on span at bounding box center [189, 156] width 11 height 11
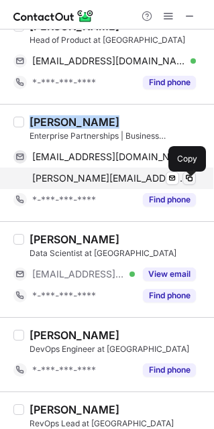
click at [187, 180] on span at bounding box center [189, 178] width 11 height 11
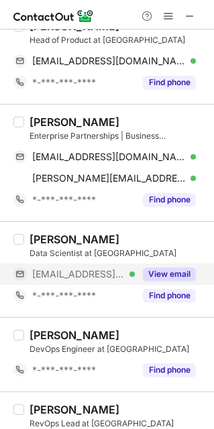
click at [145, 269] on div "View email" at bounding box center [165, 273] width 61 height 21
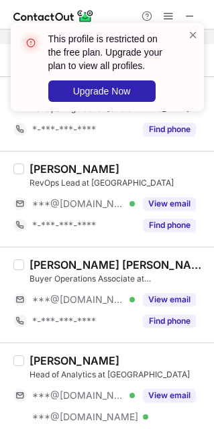
scroll to position [2048, 0]
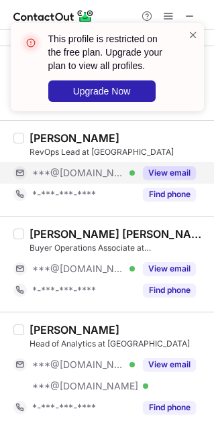
drag, startPoint x: 153, startPoint y: 187, endPoint x: 123, endPoint y: 170, distance: 34.5
click at [123, 170] on div "Clara Girardeau RevOps Lead at Qogita ***@gmail.com Verified View email *-***-*…" at bounding box center [115, 168] width 182 height 74
click at [123, 170] on div "***@[DOMAIN_NAME] Verified" at bounding box center [83, 173] width 103 height 12
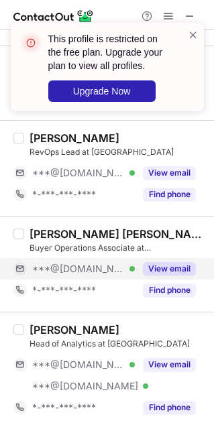
click at [123, 269] on div "***@[DOMAIN_NAME] Verified" at bounding box center [83, 269] width 103 height 12
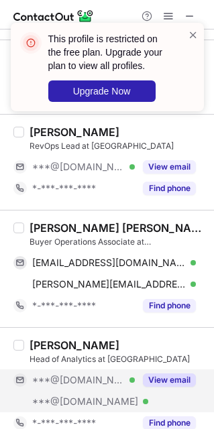
click at [162, 391] on div "View email" at bounding box center [165, 379] width 61 height 21
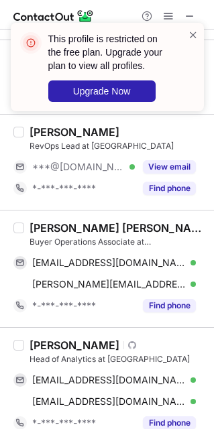
click at [97, 231] on div "Anna Serrat Farrés" at bounding box center [117, 227] width 176 height 13
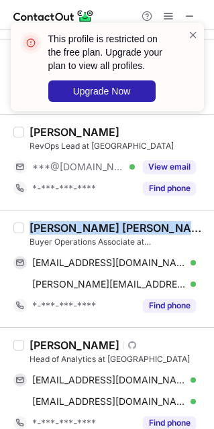
click at [97, 231] on div "Anna Serrat Farrés" at bounding box center [117, 227] width 176 height 13
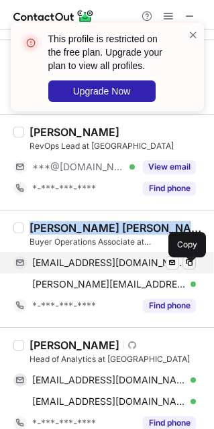
click at [192, 268] on span at bounding box center [189, 262] width 11 height 11
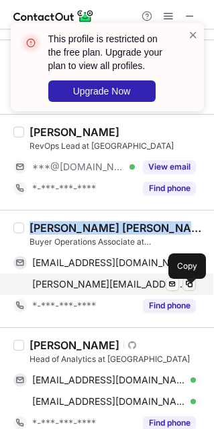
click at [182, 291] on button at bounding box center [188, 283] width 13 height 13
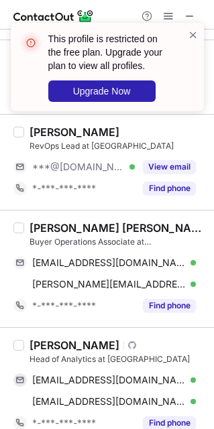
click at [123, 348] on div "Visit Github profile" at bounding box center [132, 345] width 18 height 8
click at [44, 344] on div "Kat Lee" at bounding box center [74, 344] width 90 height 13
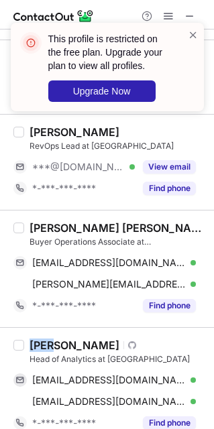
click at [44, 344] on div "Kat Lee" at bounding box center [74, 344] width 90 height 13
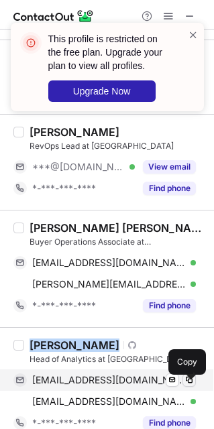
click at [187, 379] on button at bounding box center [188, 379] width 13 height 13
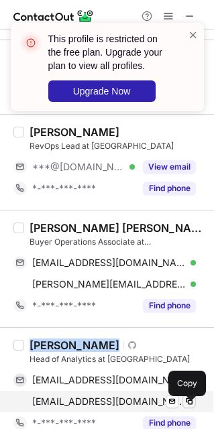
click at [189, 406] on span at bounding box center [189, 401] width 11 height 11
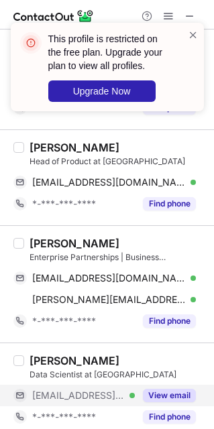
scroll to position [2454, 0]
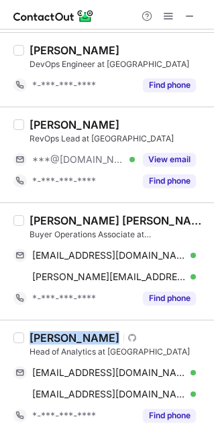
click at [145, 336] on div "Kat Lee Visit Github profile Head of Analytics at Qogita kattykins@gmail.com Ve…" at bounding box center [107, 378] width 214 height 117
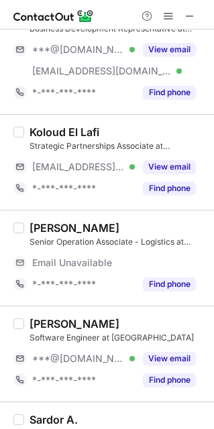
scroll to position [320, 0]
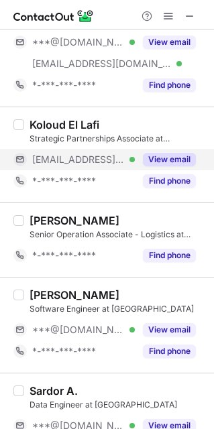
click at [172, 156] on button "View email" at bounding box center [169, 159] width 53 height 13
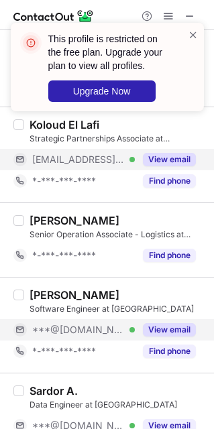
click at [155, 339] on div "View email" at bounding box center [165, 329] width 61 height 21
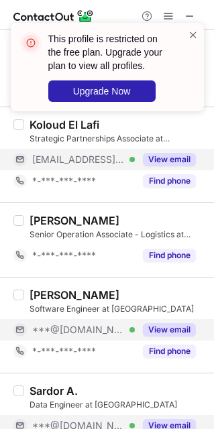
click at [151, 422] on button "View email" at bounding box center [169, 425] width 53 height 13
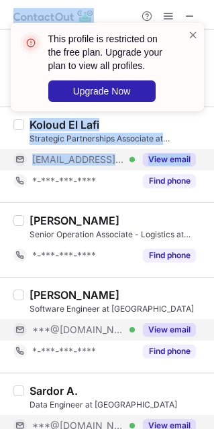
drag, startPoint x: 205, startPoint y: 121, endPoint x: 209, endPoint y: 158, distance: 37.1
click at [209, 158] on div "This profile is restricted on the free plan. Upgrade your plan to view all prof…" at bounding box center [107, 214] width 214 height 429
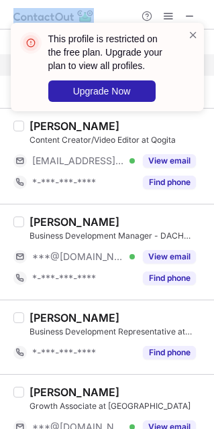
scroll to position [775, 0]
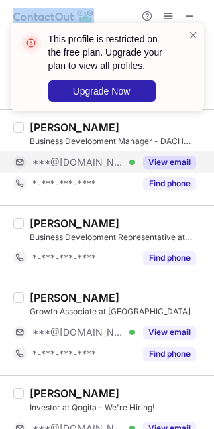
click at [153, 163] on button "View email" at bounding box center [169, 161] width 53 height 13
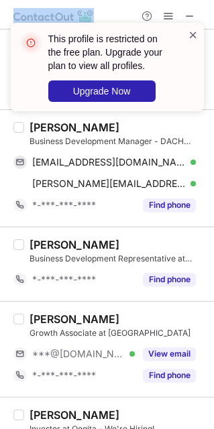
click at [192, 32] on span at bounding box center [193, 34] width 11 height 13
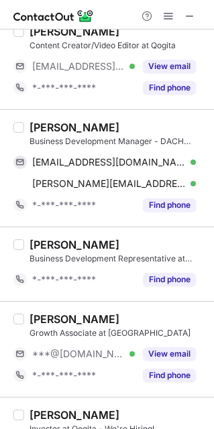
click at [97, 133] on div "Yannick Zurnieden" at bounding box center [74, 127] width 90 height 13
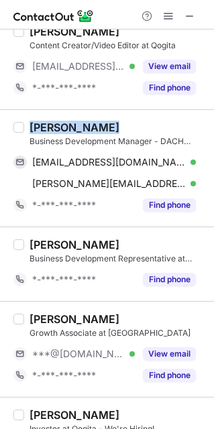
click at [97, 133] on div "Yannick Zurnieden" at bounding box center [74, 127] width 90 height 13
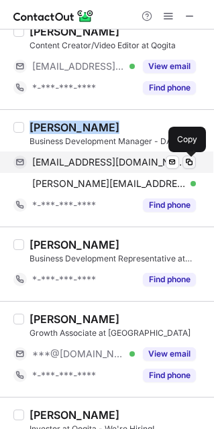
click at [191, 166] on span at bounding box center [189, 162] width 11 height 11
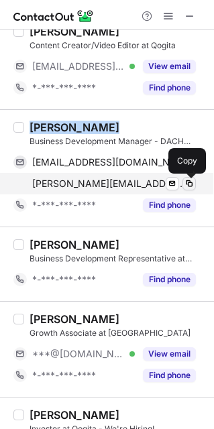
click at [187, 186] on span at bounding box center [189, 183] width 11 height 11
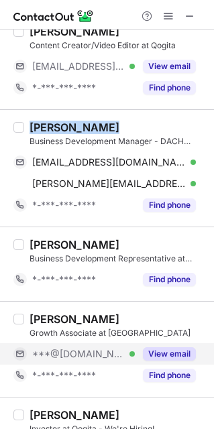
click at [171, 353] on button "View email" at bounding box center [169, 353] width 53 height 13
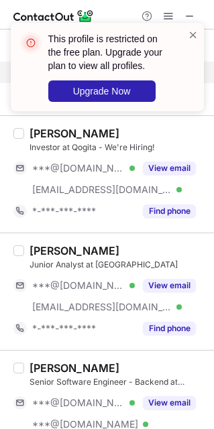
scroll to position [1070, 0]
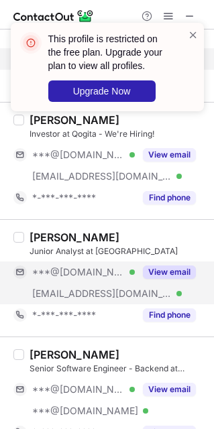
click at [166, 273] on button "View email" at bounding box center [169, 271] width 53 height 13
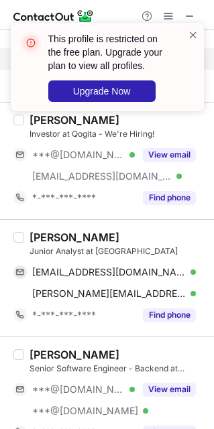
click at [63, 241] on div "Justin Soi" at bounding box center [74, 237] width 90 height 13
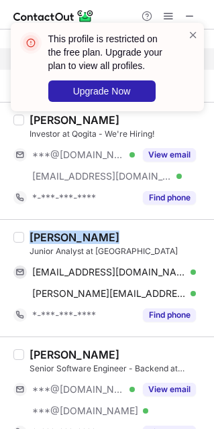
click at [63, 241] on div "Justin Soi" at bounding box center [74, 237] width 90 height 13
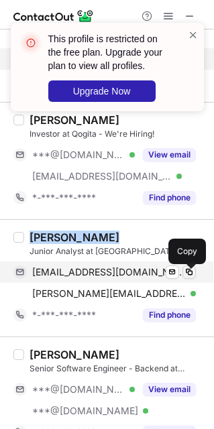
click at [186, 273] on span at bounding box center [189, 272] width 11 height 11
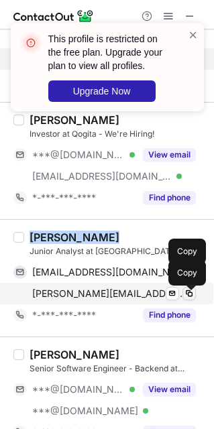
click at [189, 294] on span at bounding box center [189, 293] width 11 height 11
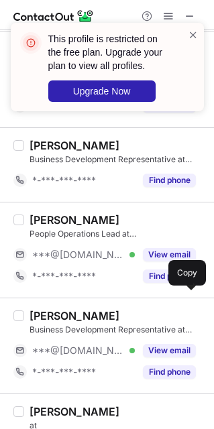
scroll to position [1573, 0]
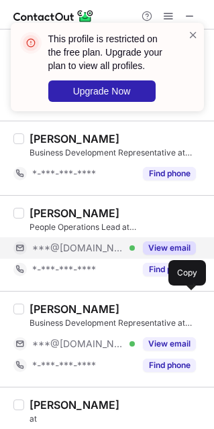
click at [153, 253] on button "View email" at bounding box center [169, 247] width 53 height 13
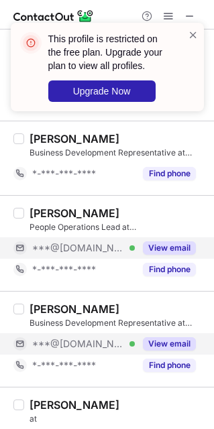
click at [175, 342] on button "View email" at bounding box center [169, 343] width 53 height 13
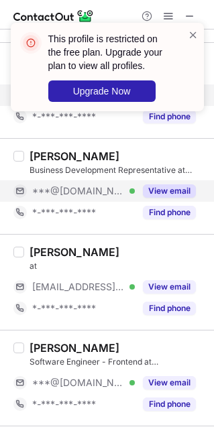
scroll to position [1732, 0]
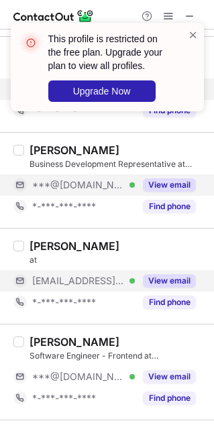
click at [155, 288] on button "View email" at bounding box center [169, 280] width 53 height 13
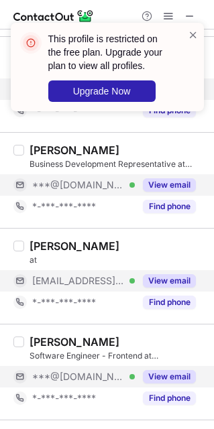
click at [170, 383] on button "View email" at bounding box center [169, 376] width 53 height 13
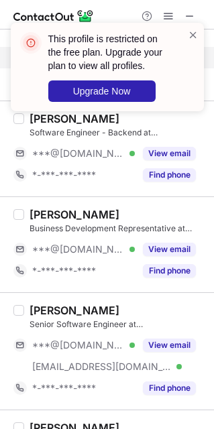
scroll to position [2133, 0]
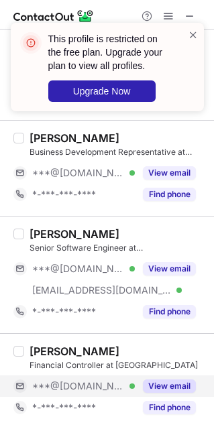
click at [188, 390] on button "View email" at bounding box center [169, 385] width 53 height 13
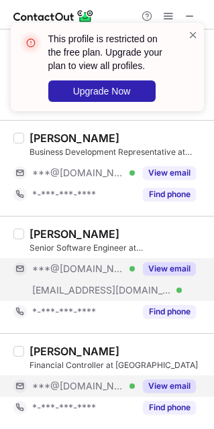
click at [186, 273] on button "View email" at bounding box center [169, 268] width 53 height 13
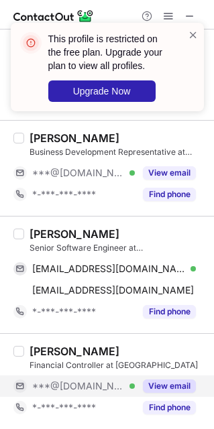
click at [64, 235] on div "Luka Kilić" at bounding box center [74, 233] width 90 height 13
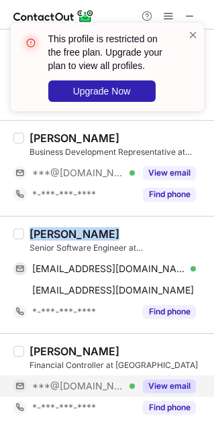
click at [64, 235] on div "Luka Kilić" at bounding box center [74, 233] width 90 height 13
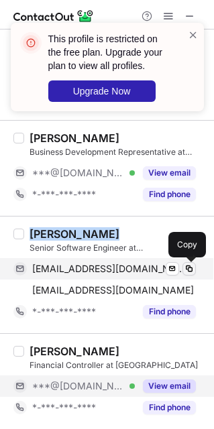
click at [193, 269] on span at bounding box center [189, 268] width 11 height 11
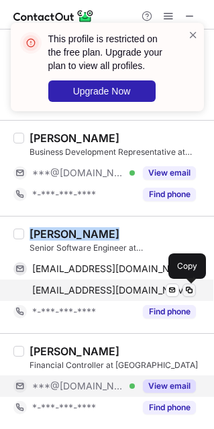
click at [184, 284] on button at bounding box center [188, 290] width 13 height 13
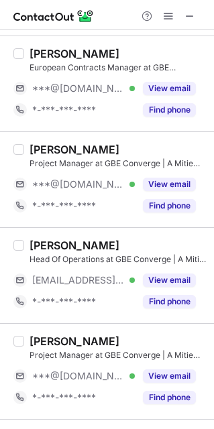
scroll to position [407, 0]
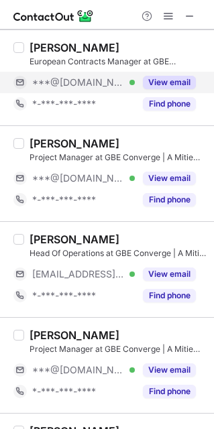
click at [161, 90] on div "View email" at bounding box center [165, 82] width 61 height 21
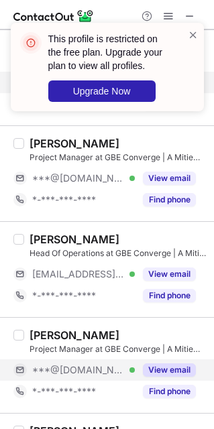
click at [173, 368] on button "View email" at bounding box center [169, 369] width 53 height 13
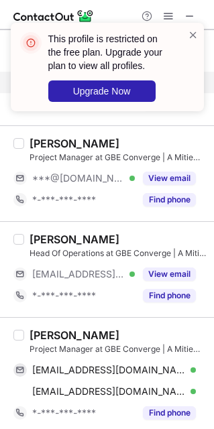
click at [72, 335] on div "[PERSON_NAME]" at bounding box center [74, 334] width 90 height 13
copy div "[PERSON_NAME]"
click at [72, 335] on div "[PERSON_NAME]" at bounding box center [74, 334] width 90 height 13
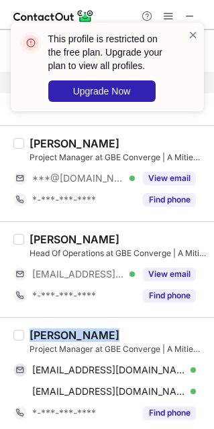
click at [72, 335] on div "[PERSON_NAME]" at bounding box center [74, 334] width 90 height 13
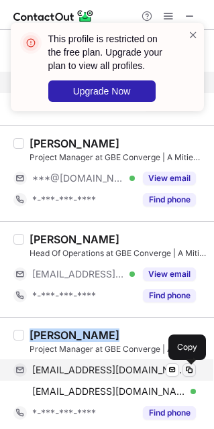
click at [190, 372] on span at bounding box center [189, 370] width 11 height 11
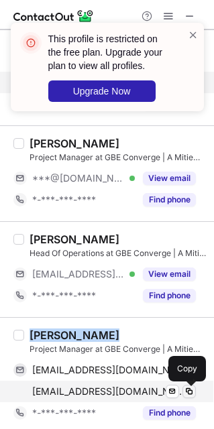
click at [185, 391] on span at bounding box center [189, 391] width 11 height 11
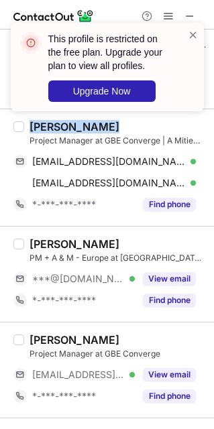
scroll to position [645, 0]
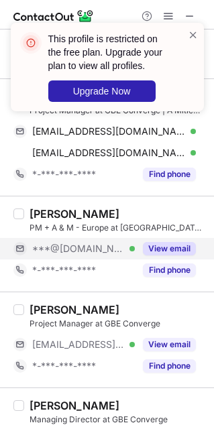
click at [158, 255] on button "View email" at bounding box center [169, 248] width 53 height 13
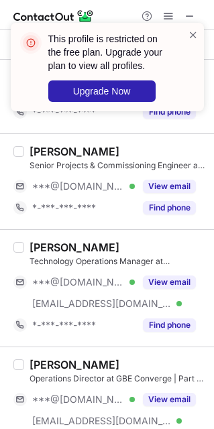
scroll to position [1113, 0]
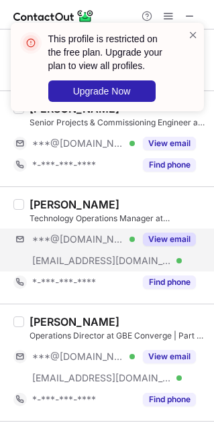
click at [164, 261] on div "***@[DOMAIN_NAME] Verified [EMAIL_ADDRESS][DOMAIN_NAME] Verified View email" at bounding box center [109, 250] width 192 height 43
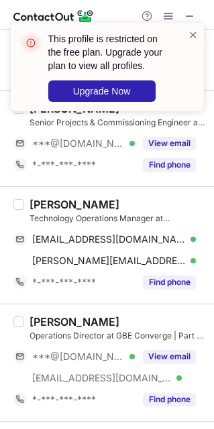
click at [71, 207] on div "[PERSON_NAME]" at bounding box center [74, 204] width 90 height 13
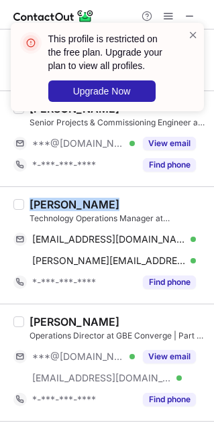
click at [71, 207] on div "[PERSON_NAME]" at bounding box center [74, 204] width 90 height 13
copy div "[PERSON_NAME]"
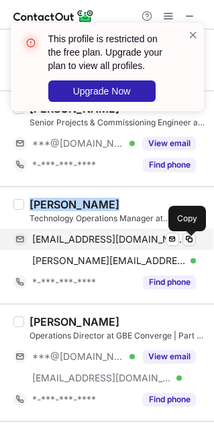
click at [189, 245] on span at bounding box center [189, 239] width 11 height 11
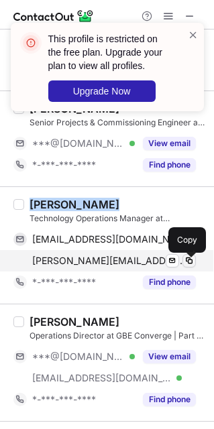
click at [189, 259] on span at bounding box center [189, 260] width 11 height 11
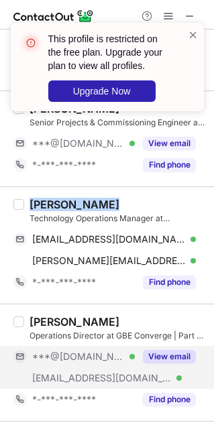
click at [176, 360] on button "View email" at bounding box center [169, 356] width 53 height 13
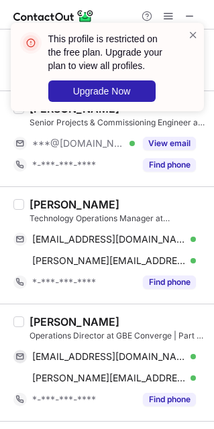
click at [64, 323] on div "[PERSON_NAME]" at bounding box center [74, 321] width 90 height 13
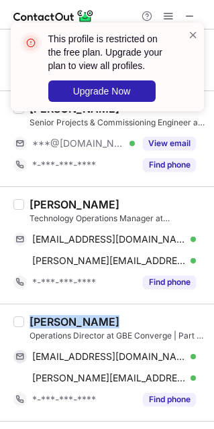
click at [64, 323] on div "[PERSON_NAME]" at bounding box center [74, 321] width 90 height 13
copy div "[PERSON_NAME]"
click at [64, 323] on div "[PERSON_NAME]" at bounding box center [74, 321] width 90 height 13
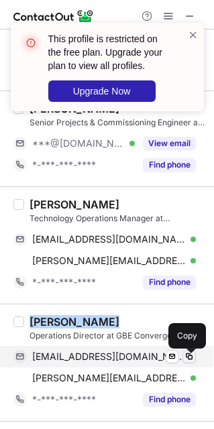
click at [193, 361] on span at bounding box center [189, 356] width 11 height 11
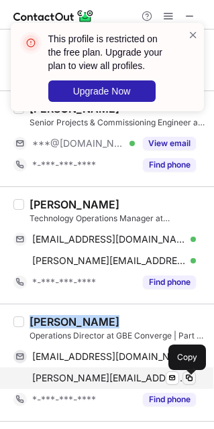
click at [190, 383] on span at bounding box center [189, 378] width 11 height 11
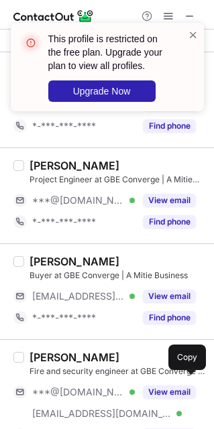
scroll to position [2048, 0]
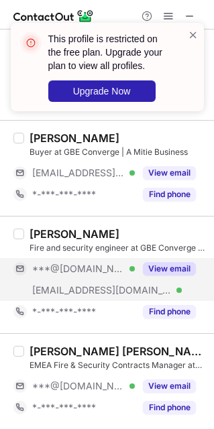
click at [60, 263] on span "***@[DOMAIN_NAME]" at bounding box center [78, 269] width 92 height 12
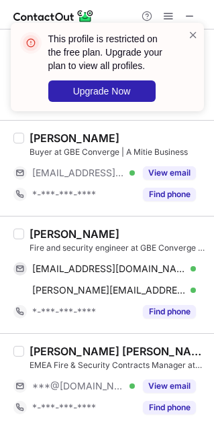
click at [74, 233] on div "[PERSON_NAME]" at bounding box center [74, 233] width 90 height 13
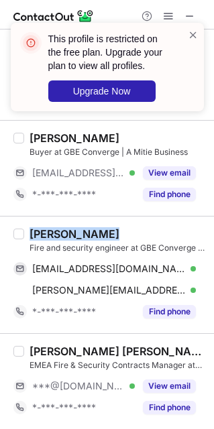
click at [74, 233] on div "[PERSON_NAME]" at bounding box center [74, 233] width 90 height 13
copy div "[PERSON_NAME]"
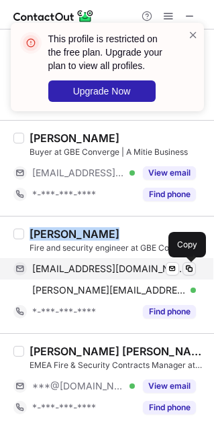
click at [191, 269] on span at bounding box center [189, 268] width 11 height 11
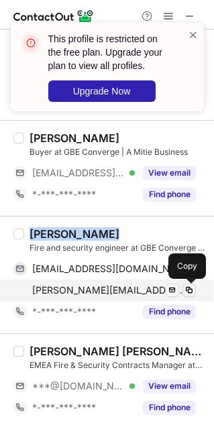
click at [190, 287] on span at bounding box center [189, 290] width 11 height 11
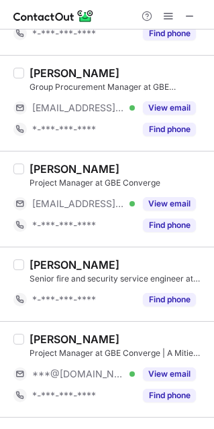
scroll to position [2453, 0]
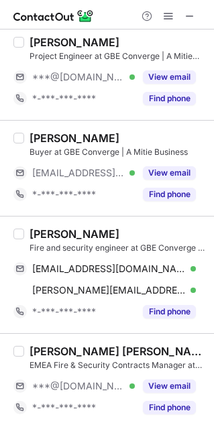
click at [175, 132] on div "[PERSON_NAME]" at bounding box center [117, 137] width 176 height 13
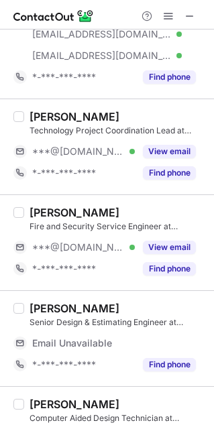
scroll to position [0, 0]
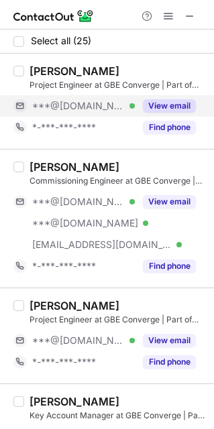
click at [157, 96] on div "View email" at bounding box center [165, 105] width 61 height 21
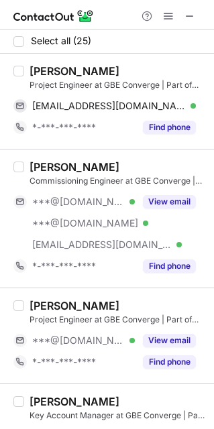
click at [69, 72] on div "[PERSON_NAME]" at bounding box center [74, 70] width 90 height 13
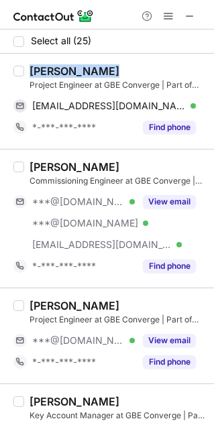
click at [69, 72] on div "[PERSON_NAME]" at bounding box center [74, 70] width 90 height 13
copy div "[PERSON_NAME]"
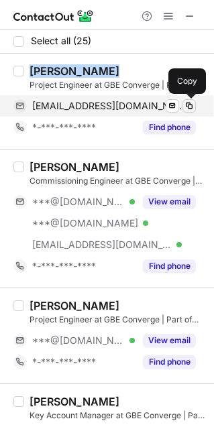
click at [187, 104] on span at bounding box center [189, 106] width 11 height 11
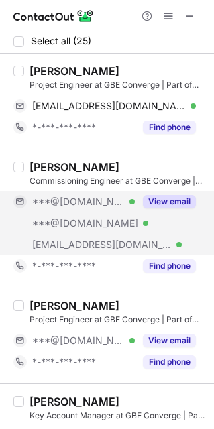
click at [57, 225] on span "***@[DOMAIN_NAME]" at bounding box center [85, 223] width 106 height 12
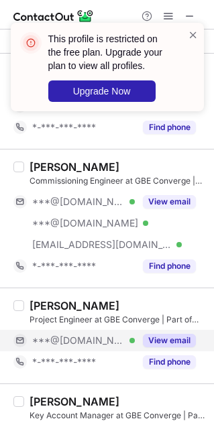
click at [125, 334] on div "***@[DOMAIN_NAME] Verified" at bounding box center [83, 340] width 103 height 12
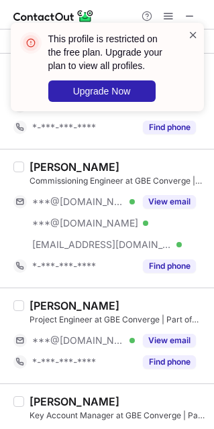
click at [195, 34] on span at bounding box center [193, 34] width 11 height 13
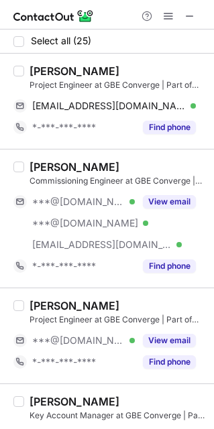
drag, startPoint x: 210, startPoint y: 52, endPoint x: 209, endPoint y: 73, distance: 20.8
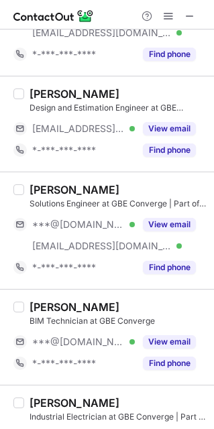
scroll to position [452, 0]
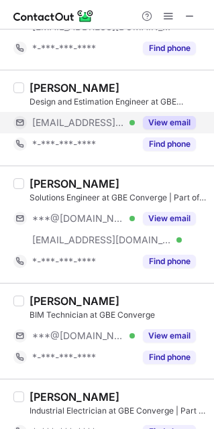
click at [169, 124] on button "View email" at bounding box center [169, 122] width 53 height 13
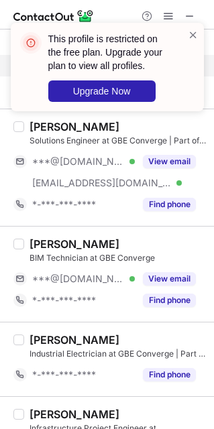
scroll to position [503, 0]
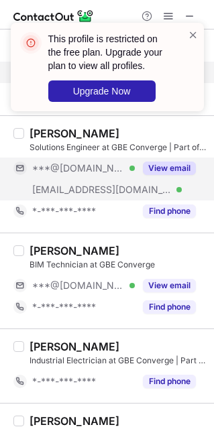
click at [151, 174] on button "View email" at bounding box center [169, 168] width 53 height 13
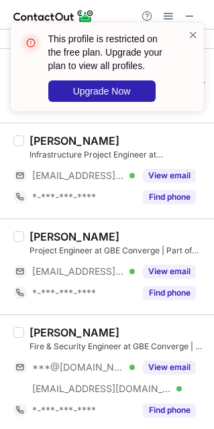
scroll to position [796, 0]
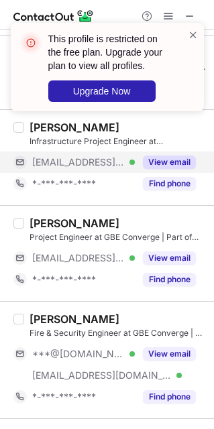
click at [159, 172] on div "View email" at bounding box center [165, 161] width 61 height 21
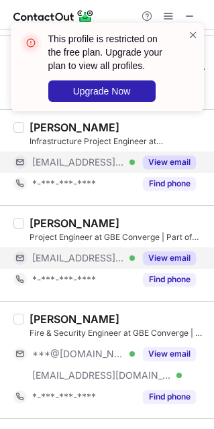
click at [163, 261] on button "View email" at bounding box center [169, 257] width 53 height 13
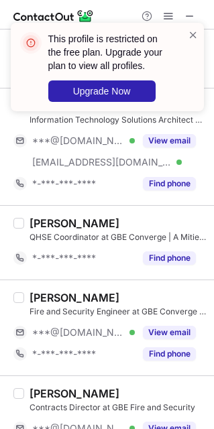
scroll to position [1828, 0]
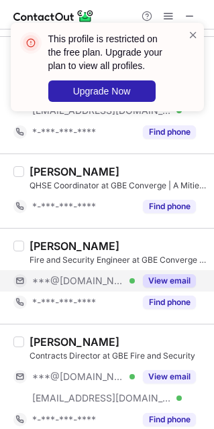
click at [135, 292] on div "View email" at bounding box center [165, 280] width 61 height 21
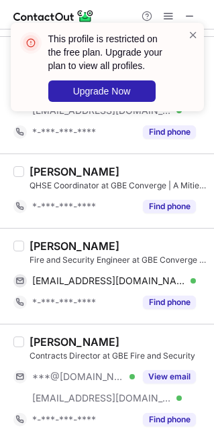
click at [69, 253] on div "[PERSON_NAME]" at bounding box center [74, 245] width 90 height 13
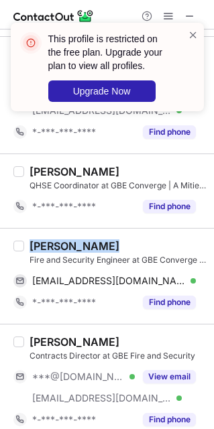
click at [69, 253] on div "[PERSON_NAME]" at bounding box center [74, 245] width 90 height 13
copy div "[PERSON_NAME]"
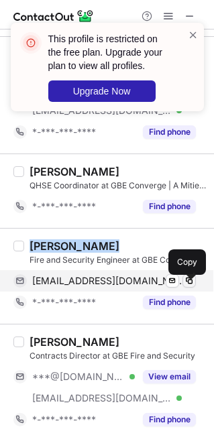
click at [194, 287] on button at bounding box center [188, 280] width 13 height 13
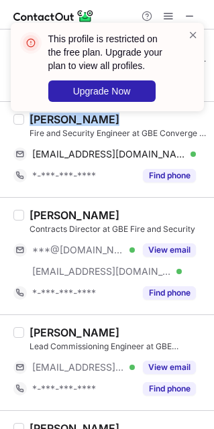
scroll to position [2133, 0]
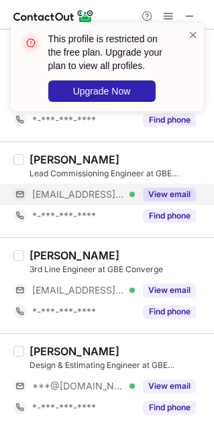
click at [139, 195] on div "View email" at bounding box center [165, 194] width 61 height 21
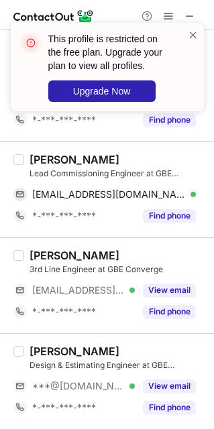
click at [66, 158] on div "[PERSON_NAME]" at bounding box center [74, 159] width 90 height 13
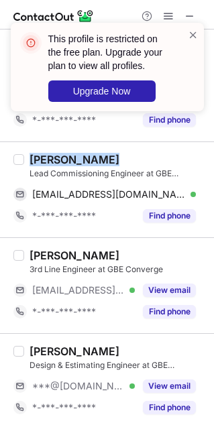
click at [66, 158] on div "[PERSON_NAME]" at bounding box center [74, 159] width 90 height 13
copy div "[PERSON_NAME]"
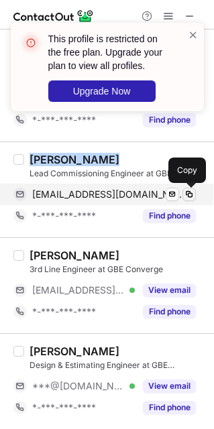
click at [188, 193] on span at bounding box center [189, 194] width 11 height 11
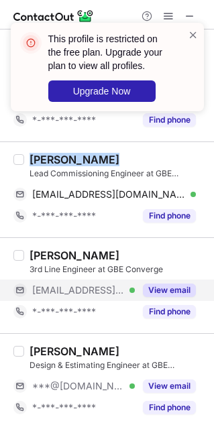
click at [179, 292] on button "View email" at bounding box center [169, 290] width 53 height 13
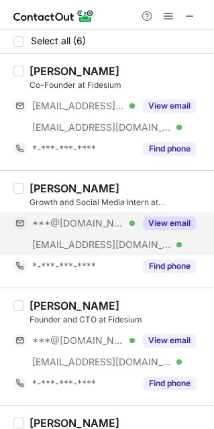
click at [147, 229] on button "View email" at bounding box center [169, 222] width 53 height 13
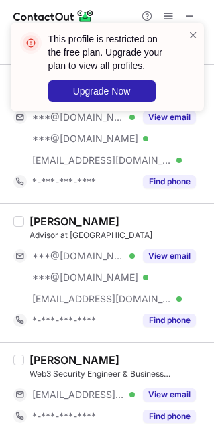
scroll to position [350, 0]
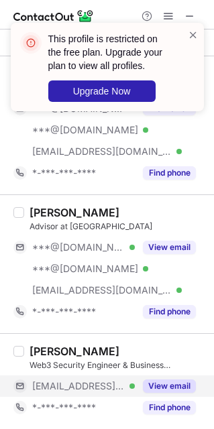
click at [167, 389] on button "View email" at bounding box center [169, 385] width 53 height 13
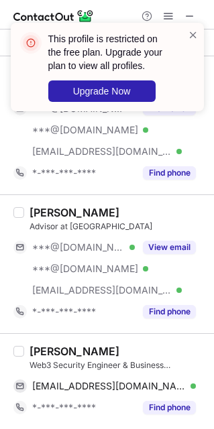
click at [60, 349] on div "[PERSON_NAME]" at bounding box center [74, 350] width 90 height 13
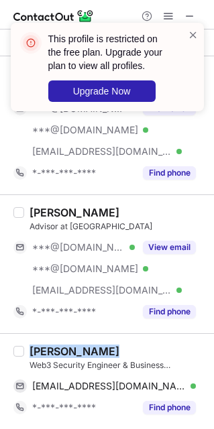
click at [60, 349] on div "[PERSON_NAME]" at bounding box center [74, 350] width 90 height 13
copy div "[PERSON_NAME]"
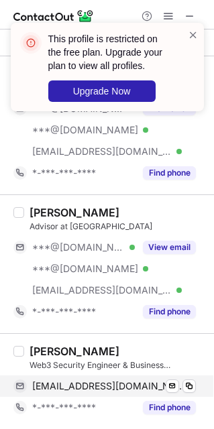
click at [179, 384] on div "[EMAIL_ADDRESS][DOMAIN_NAME] Verified" at bounding box center [114, 386] width 164 height 12
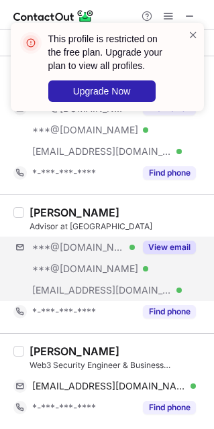
click at [135, 267] on div "***@[DOMAIN_NAME] Verified ***@[DOMAIN_NAME] Verified [EMAIL_ADDRESS][DOMAIN_NA…" at bounding box center [109, 269] width 192 height 64
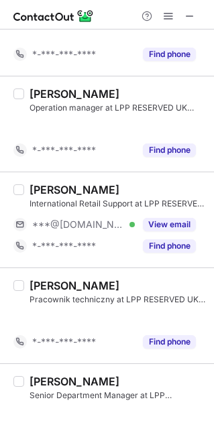
scroll to position [802, 0]
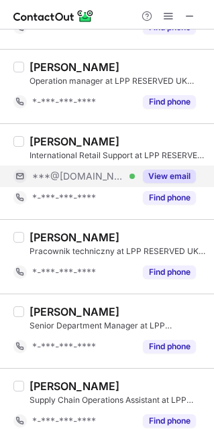
click at [176, 176] on button "View email" at bounding box center [169, 176] width 53 height 13
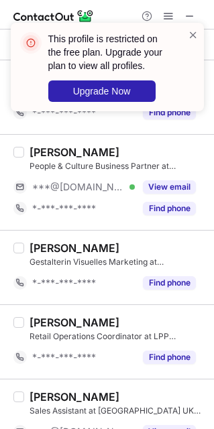
scroll to position [1705, 0]
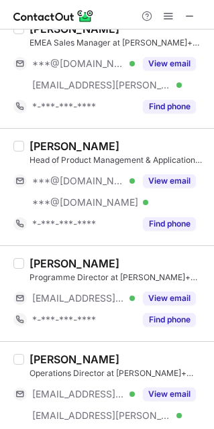
scroll to position [241, 0]
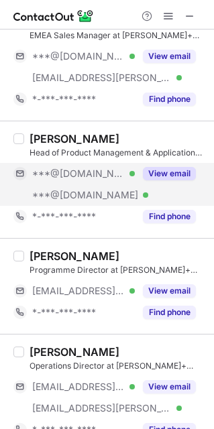
click at [131, 180] on div "***@[DOMAIN_NAME] Verified" at bounding box center [83, 174] width 103 height 12
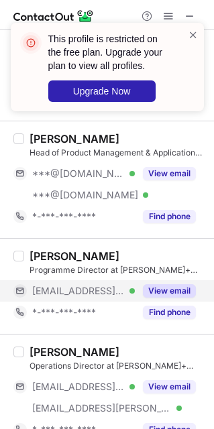
click at [137, 293] on div "View email" at bounding box center [165, 290] width 61 height 21
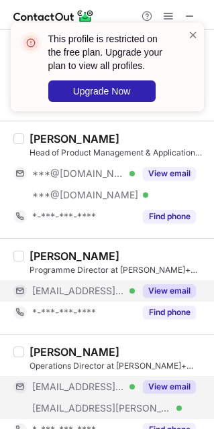
click at [149, 393] on button "View email" at bounding box center [169, 386] width 53 height 13
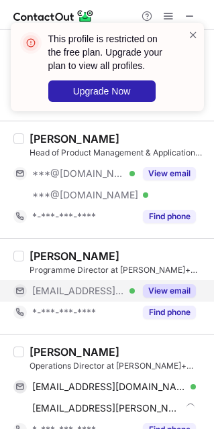
click at [76, 350] on div "[PERSON_NAME]" at bounding box center [74, 351] width 90 height 13
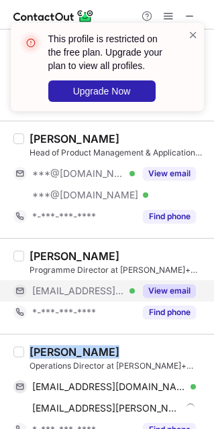
click at [76, 350] on div "[PERSON_NAME]" at bounding box center [74, 351] width 90 height 13
copy div "[PERSON_NAME]"
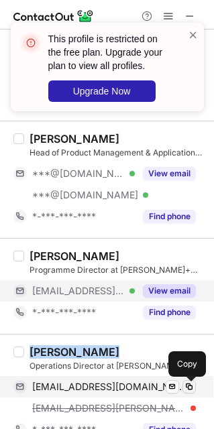
click at [188, 385] on span at bounding box center [189, 386] width 11 height 11
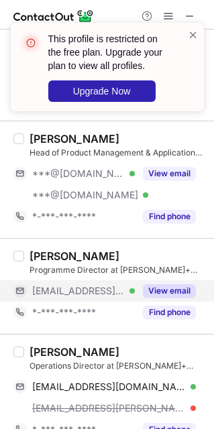
drag, startPoint x: 208, startPoint y: 116, endPoint x: 212, endPoint y: 135, distance: 19.2
click at [212, 135] on div "This profile is restricted on the free plan. Upgrade your plan to view all prof…" at bounding box center [107, 72] width 214 height 126
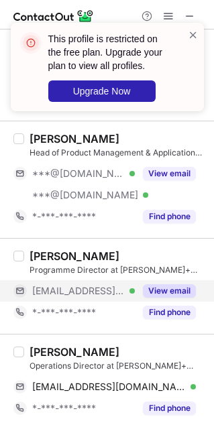
drag, startPoint x: 210, startPoint y: 107, endPoint x: 211, endPoint y: 136, distance: 29.5
click at [211, 135] on div "This profile is restricted on the free plan. Upgrade your plan to view all prof…" at bounding box center [107, 214] width 214 height 429
click at [192, 30] on span at bounding box center [193, 34] width 11 height 13
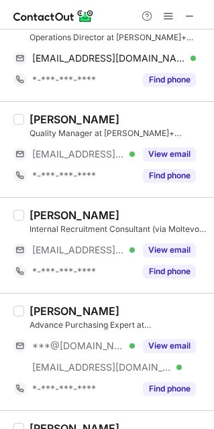
scroll to position [603, 0]
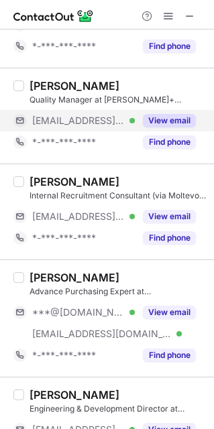
click at [153, 117] on button "View email" at bounding box center [169, 120] width 53 height 13
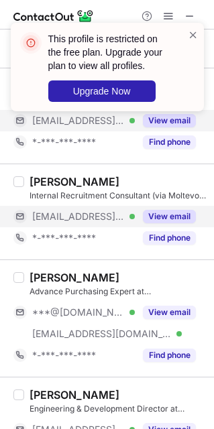
click at [155, 221] on button "View email" at bounding box center [169, 216] width 53 height 13
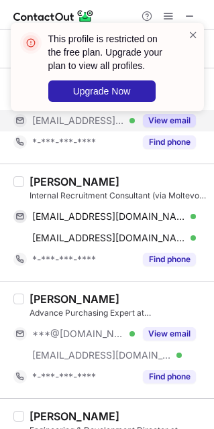
click at [61, 187] on div "[PERSON_NAME]" at bounding box center [74, 181] width 90 height 13
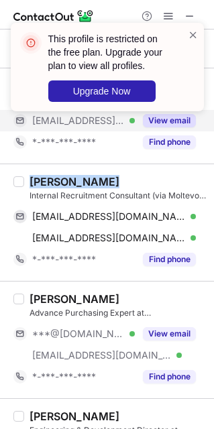
click at [61, 187] on div "[PERSON_NAME]" at bounding box center [74, 181] width 90 height 13
copy div "[PERSON_NAME]"
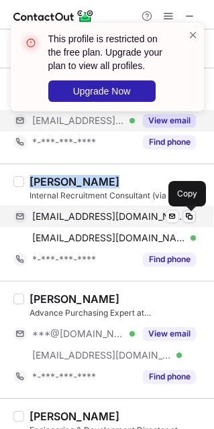
click at [192, 213] on span at bounding box center [189, 216] width 11 height 11
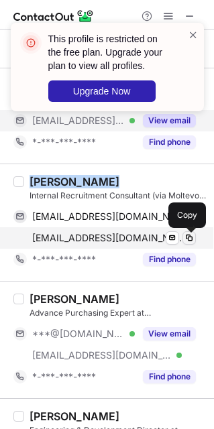
click at [188, 239] on span at bounding box center [189, 238] width 11 height 11
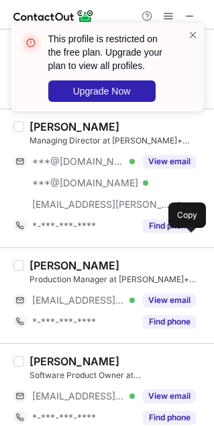
scroll to position [1339, 0]
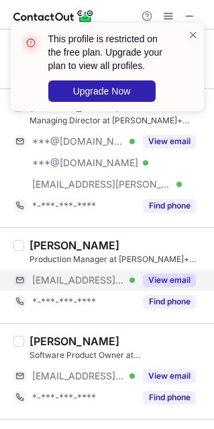
click at [189, 281] on button "View email" at bounding box center [169, 279] width 53 height 13
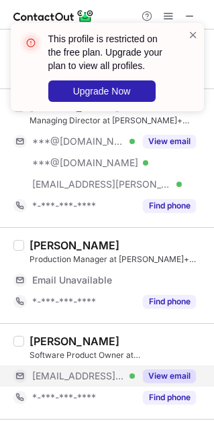
click at [184, 383] on button "View email" at bounding box center [169, 375] width 53 height 13
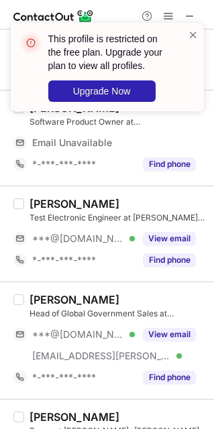
scroll to position [1558, 0]
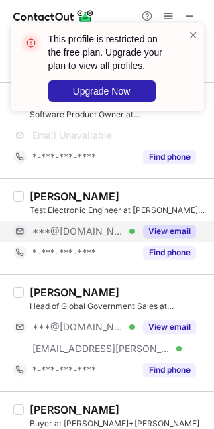
click at [162, 242] on div "View email" at bounding box center [165, 231] width 61 height 21
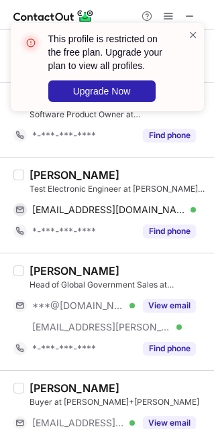
click at [73, 175] on div "[PERSON_NAME]" at bounding box center [74, 174] width 90 height 13
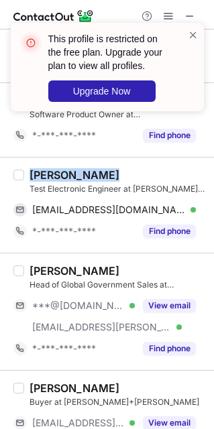
click at [73, 175] on div "[PERSON_NAME]" at bounding box center [74, 174] width 90 height 13
copy div "[PERSON_NAME]"
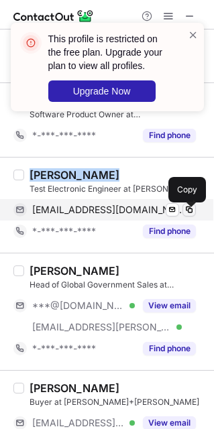
click at [191, 210] on span at bounding box center [189, 209] width 11 height 11
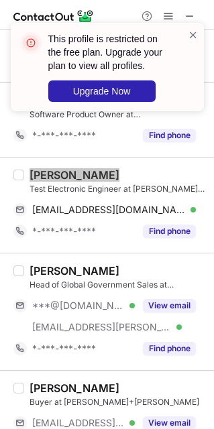
scroll to position [1963, 0]
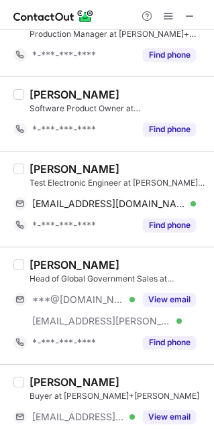
click at [196, 189] on div "Test Electronic Engineer at [PERSON_NAME]+[PERSON_NAME]" at bounding box center [117, 183] width 176 height 12
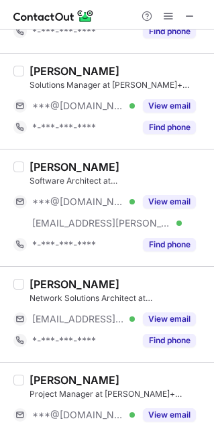
scroll to position [0, 0]
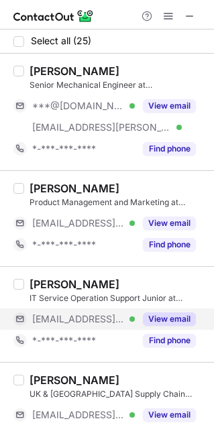
click at [165, 318] on button "View email" at bounding box center [169, 318] width 53 height 13
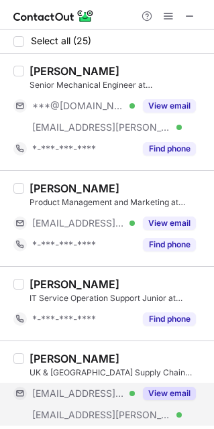
click at [177, 396] on button "View email" at bounding box center [169, 393] width 53 height 13
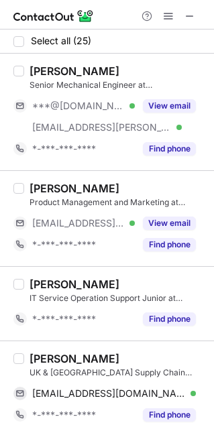
click at [70, 358] on div "[PERSON_NAME]" at bounding box center [74, 358] width 90 height 13
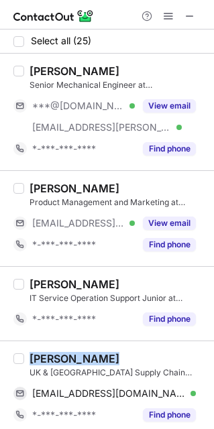
click at [70, 358] on div "[PERSON_NAME]" at bounding box center [74, 358] width 90 height 13
copy div "[PERSON_NAME]"
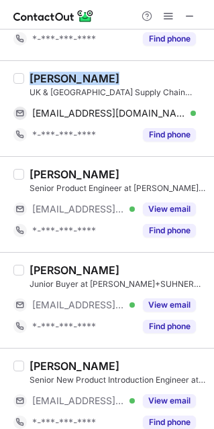
scroll to position [281, 0]
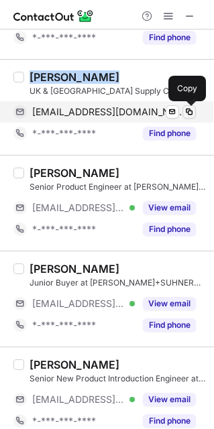
click at [188, 115] on span at bounding box center [189, 112] width 11 height 11
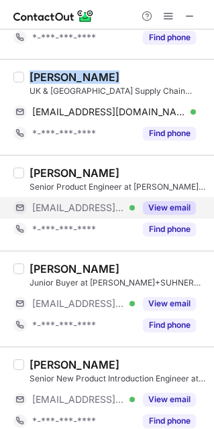
click at [158, 210] on button "View email" at bounding box center [169, 207] width 53 height 13
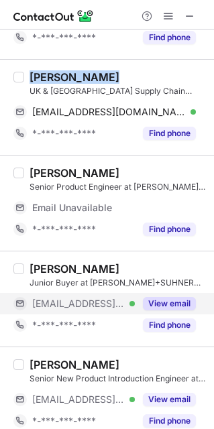
click at [173, 307] on button "View email" at bounding box center [169, 303] width 53 height 13
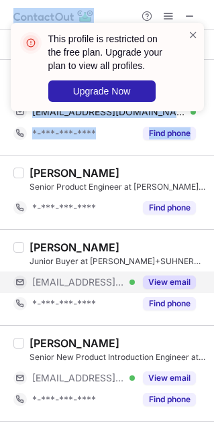
drag, startPoint x: 210, startPoint y: 124, endPoint x: 211, endPoint y: 135, distance: 11.5
click at [211, 135] on div "This profile is restricted on the free plan. Upgrade your plan to view all prof…" at bounding box center [107, 214] width 214 height 429
click at [192, 36] on span at bounding box center [193, 34] width 11 height 13
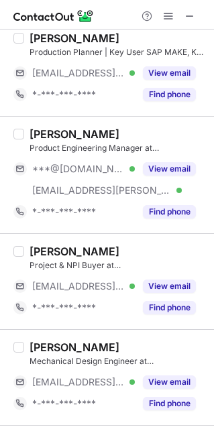
scroll to position [684, 0]
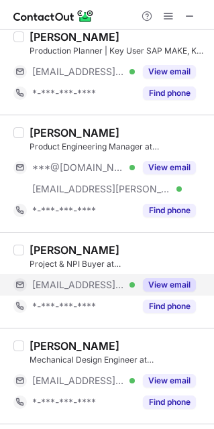
click at [167, 286] on button "View email" at bounding box center [169, 284] width 53 height 13
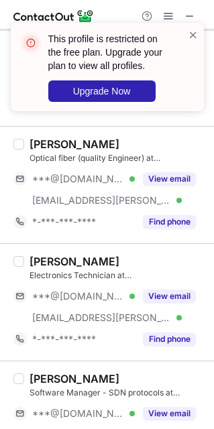
scroll to position [995, 0]
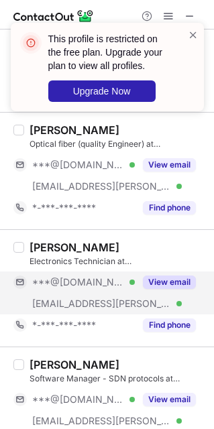
click at [181, 289] on button "View email" at bounding box center [169, 281] width 53 height 13
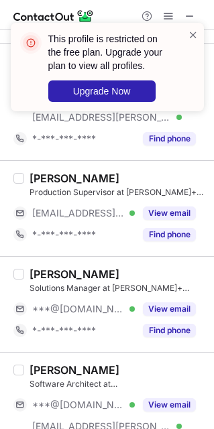
scroll to position [1538, 0]
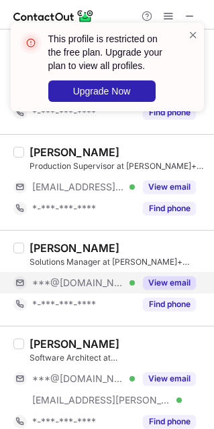
click at [183, 290] on button "View email" at bounding box center [169, 282] width 53 height 13
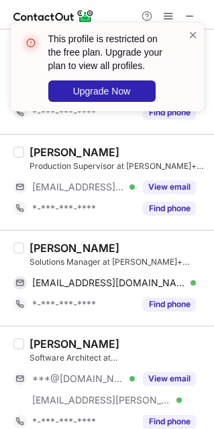
click at [80, 253] on div "Gilda Raoof Mehrpoor" at bounding box center [74, 247] width 90 height 13
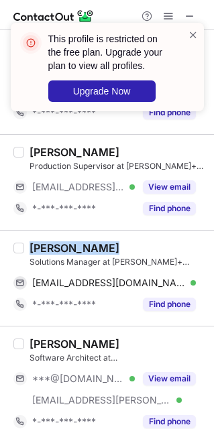
click at [80, 253] on div "Gilda Raoof Mehrpoor" at bounding box center [74, 247] width 90 height 13
copy div "Gilda Raoof Mehrpoor"
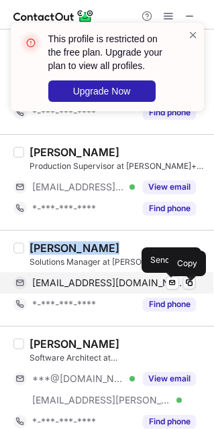
click at [191, 287] on span at bounding box center [189, 282] width 11 height 11
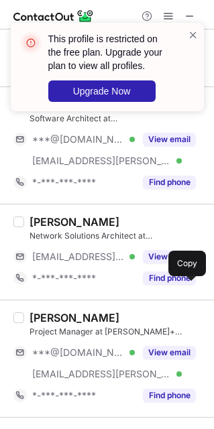
scroll to position [1842, 0]
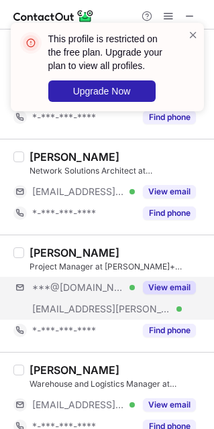
click at [182, 315] on div "***@gmail.com Verified ***@polatis.com Verified View email" at bounding box center [109, 298] width 192 height 43
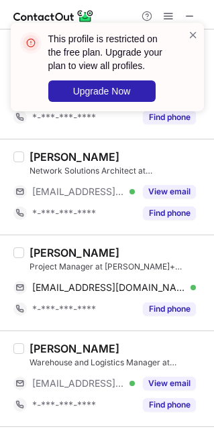
click at [29, 259] on div "Anna Zhikhareva" at bounding box center [74, 252] width 90 height 13
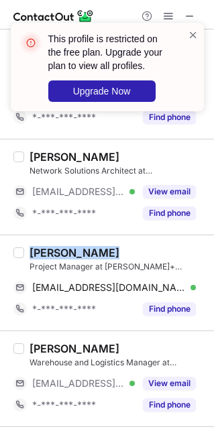
click at [29, 259] on div "Anna Zhikhareva" at bounding box center [74, 252] width 90 height 13
copy div "Anna Zhikhareva"
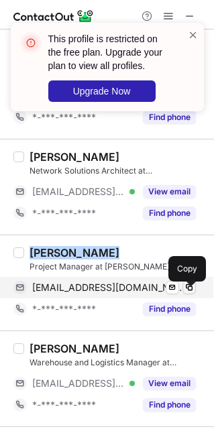
click at [194, 291] on button at bounding box center [188, 287] width 13 height 13
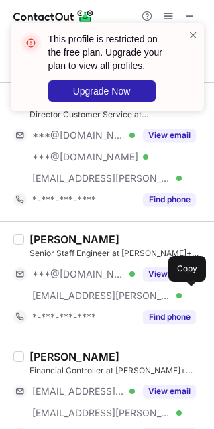
scroll to position [2220, 0]
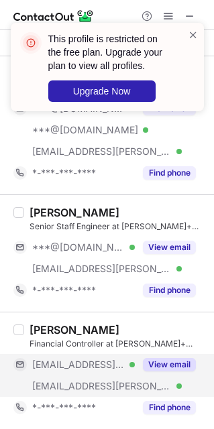
click at [133, 380] on div "***@polatis.com Verified" at bounding box center [83, 386] width 103 height 12
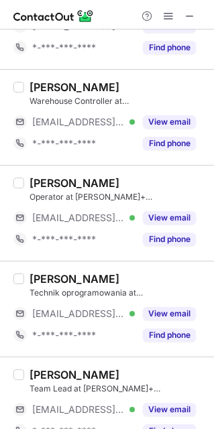
scroll to position [859, 0]
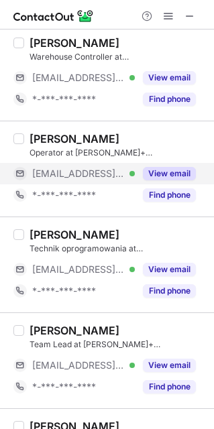
click at [171, 176] on button "View email" at bounding box center [169, 173] width 53 height 13
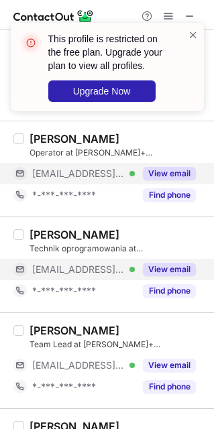
click at [163, 265] on button "View email" at bounding box center [169, 269] width 53 height 13
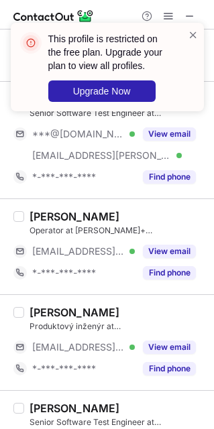
scroll to position [1267, 0]
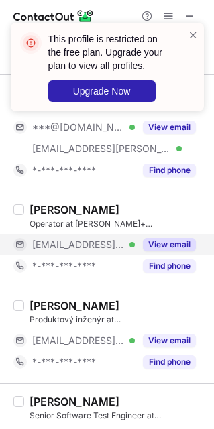
click at [166, 245] on button "View email" at bounding box center [169, 244] width 53 height 13
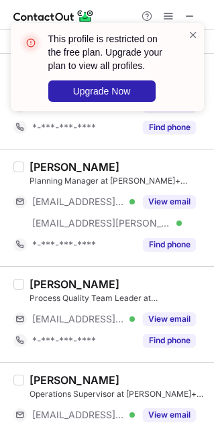
scroll to position [1595, 0]
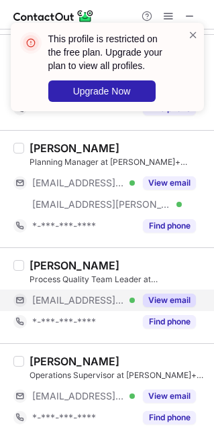
click at [180, 307] on button "View email" at bounding box center [169, 300] width 53 height 13
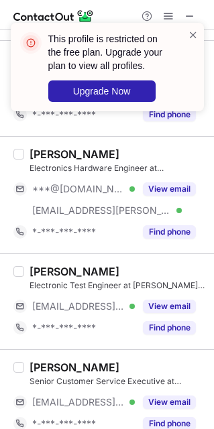
scroll to position [1910, 0]
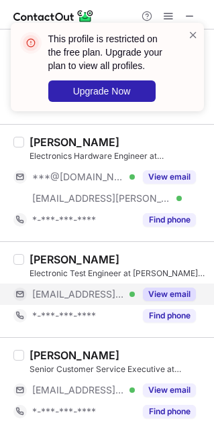
click at [162, 300] on button "View email" at bounding box center [169, 294] width 53 height 13
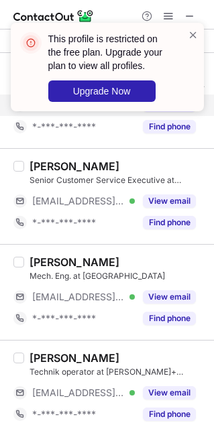
scroll to position [2112, 0]
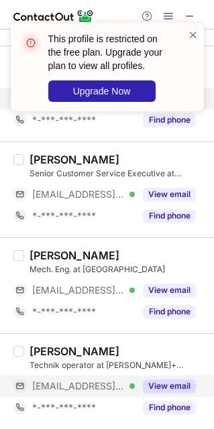
click at [135, 391] on div "View email" at bounding box center [165, 385] width 61 height 21
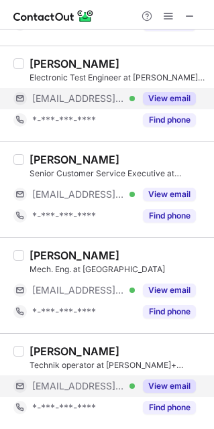
click at [196, 147] on div "Lauren Crowley Senior Customer Service Executive at HUBER+SUHNER Polatis ***@po…" at bounding box center [107, 189] width 214 height 96
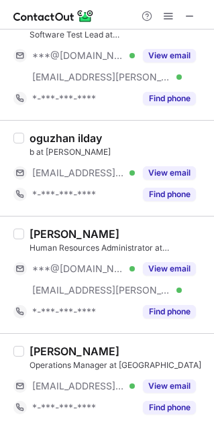
scroll to position [0, 0]
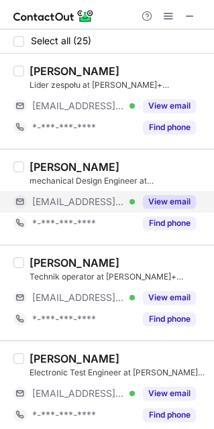
click at [171, 201] on button "View email" at bounding box center [169, 201] width 53 height 13
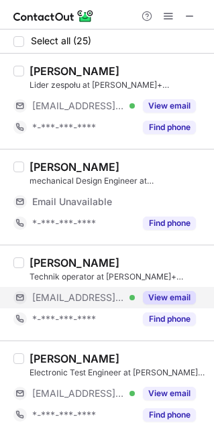
click at [167, 296] on button "View email" at bounding box center [169, 297] width 53 height 13
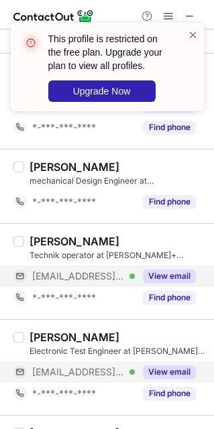
click at [155, 371] on button "View email" at bounding box center [169, 371] width 53 height 13
click at [194, 36] on span at bounding box center [193, 34] width 11 height 13
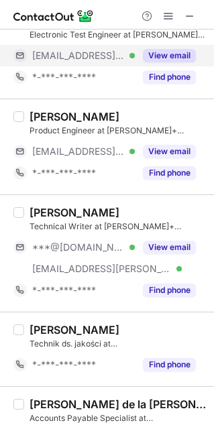
scroll to position [324, 0]
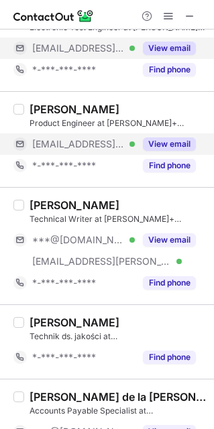
click at [161, 142] on button "View email" at bounding box center [169, 143] width 53 height 13
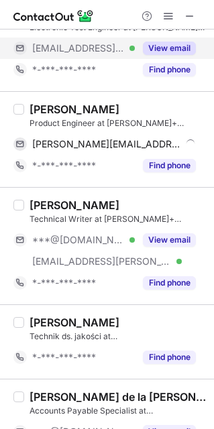
click at [71, 112] on div "David Taylor" at bounding box center [74, 109] width 90 height 13
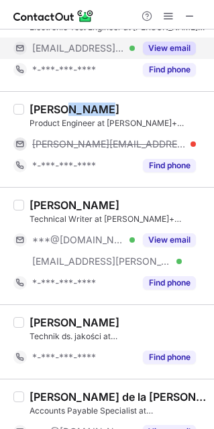
click at [71, 112] on div "David Taylor" at bounding box center [74, 109] width 90 height 13
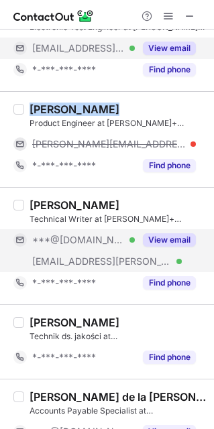
click at [149, 247] on button "View email" at bounding box center [169, 239] width 53 height 13
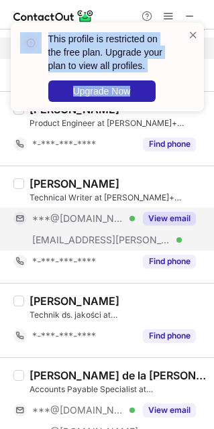
drag, startPoint x: 209, startPoint y: 132, endPoint x: 215, endPoint y: 167, distance: 35.4
click at [214, 167] on html "This profile is restricted on the free plan. Upgrade your plan to view all prof…" at bounding box center [107, 214] width 214 height 429
click at [190, 34] on span at bounding box center [193, 34] width 11 height 13
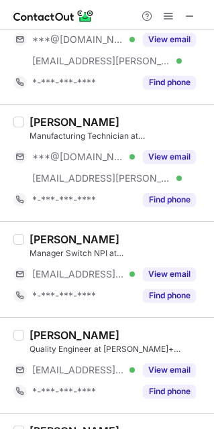
scroll to position [1347, 0]
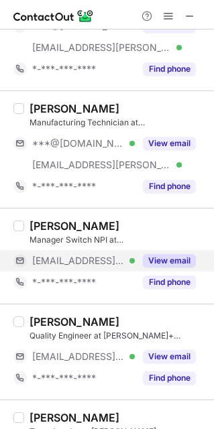
click at [159, 257] on div "View email" at bounding box center [165, 260] width 61 height 21
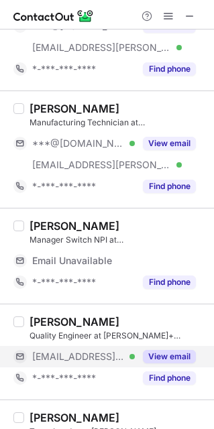
click at [179, 363] on button "View email" at bounding box center [169, 356] width 53 height 13
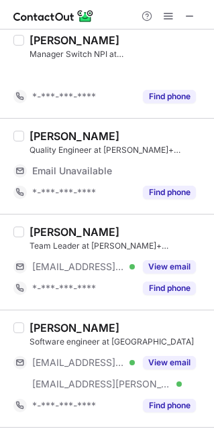
scroll to position [1535, 0]
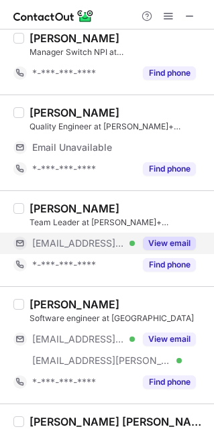
click at [147, 249] on button "View email" at bounding box center [169, 243] width 53 height 13
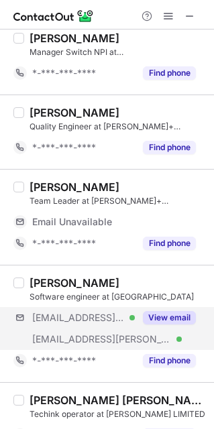
click at [155, 362] on button "Find phone" at bounding box center [169, 360] width 53 height 13
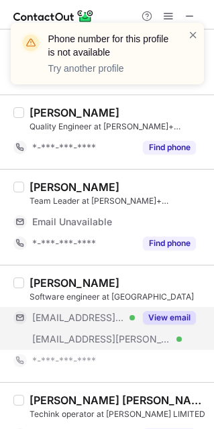
click at [149, 324] on button "View email" at bounding box center [169, 317] width 53 height 13
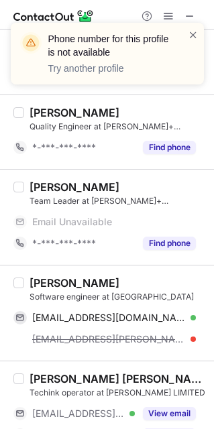
click at [87, 289] on div "Wiktor Bartczak" at bounding box center [74, 282] width 90 height 13
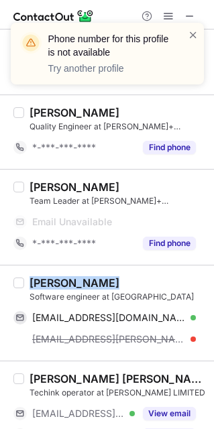
click at [87, 289] on div "Wiktor Bartczak" at bounding box center [74, 282] width 90 height 13
copy div "Wiktor Bartczak"
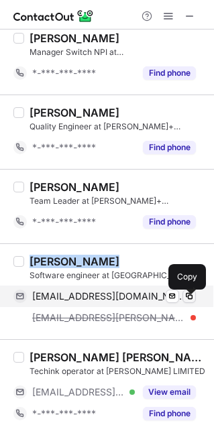
click at [187, 300] on span at bounding box center [189, 296] width 11 height 11
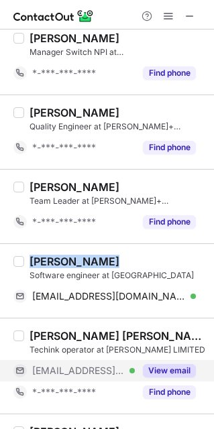
click at [175, 376] on button "View email" at bounding box center [169, 370] width 53 height 13
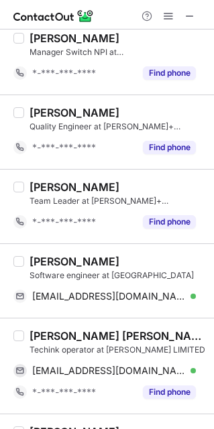
click at [77, 338] on div "Marzena Ewa" at bounding box center [117, 335] width 176 height 13
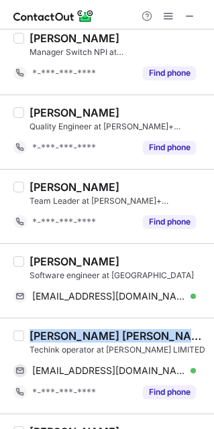
click at [77, 338] on div "Marzena Ewa" at bounding box center [117, 335] width 176 height 13
copy div "Marzena Ewa"
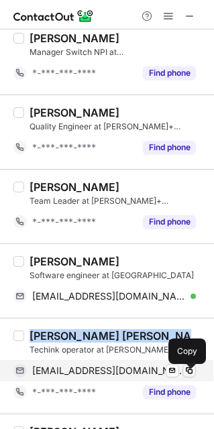
click at [186, 374] on span at bounding box center [189, 370] width 11 height 11
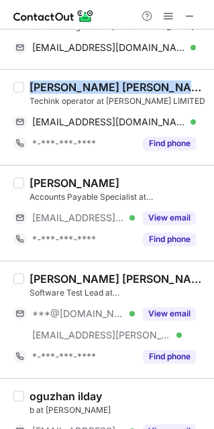
scroll to position [1796, 0]
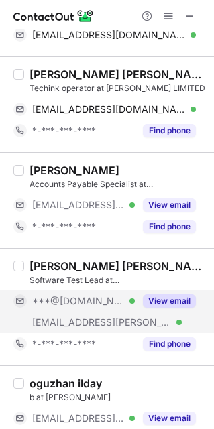
click at [169, 298] on div "View email" at bounding box center [165, 300] width 61 height 21
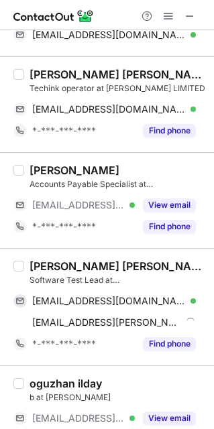
click at [95, 265] on div "Ravi Kumar Mylavarapu" at bounding box center [117, 265] width 176 height 13
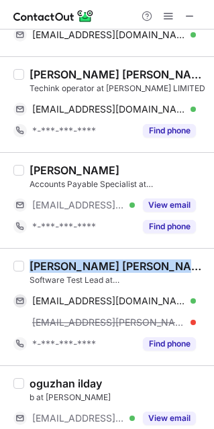
click at [95, 265] on div "Ravi Kumar Mylavarapu" at bounding box center [117, 265] width 176 height 13
copy div "Ravi Kumar Mylavarapu"
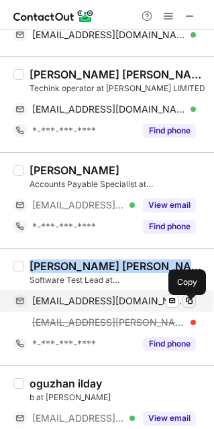
click at [187, 306] on span at bounding box center [189, 301] width 11 height 11
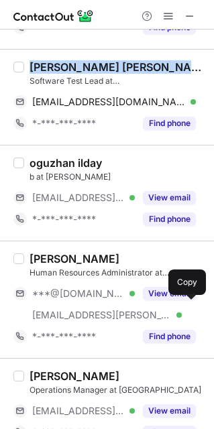
scroll to position [2027, 0]
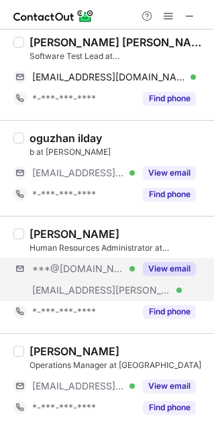
click at [180, 285] on div "***@hotmail.com Verified ***@polatis.com Verified View email" at bounding box center [109, 279] width 192 height 43
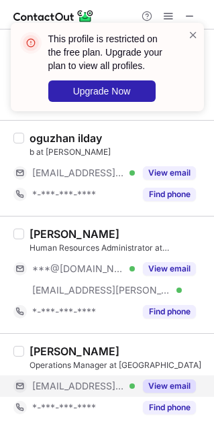
click at [170, 382] on button "View email" at bounding box center [169, 385] width 53 height 13
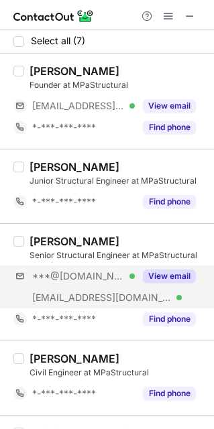
click at [170, 288] on div "***@[DOMAIN_NAME] Verified [EMAIL_ADDRESS][DOMAIN_NAME] Verified View email" at bounding box center [109, 286] width 192 height 43
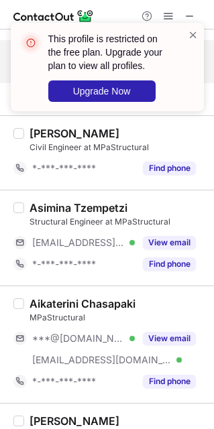
scroll to position [238, 0]
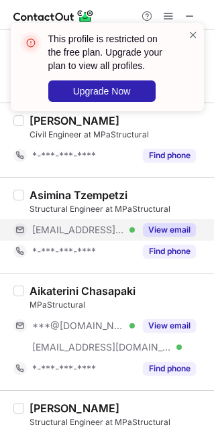
click at [183, 227] on button "View email" at bounding box center [169, 229] width 53 height 13
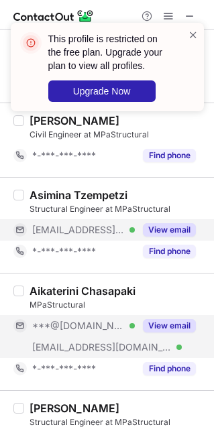
click at [151, 330] on button "View email" at bounding box center [169, 325] width 53 height 13
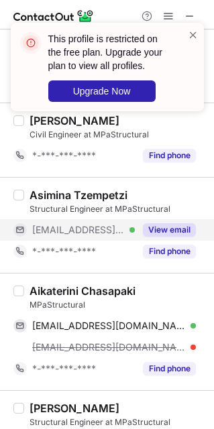
click at [109, 293] on div "Aikaterini Chasapaki" at bounding box center [82, 290] width 106 height 13
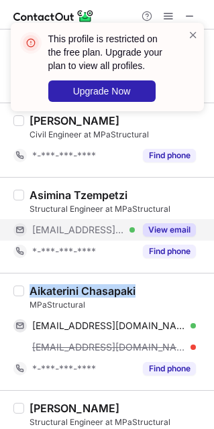
click at [109, 293] on div "Aikaterini Chasapaki" at bounding box center [82, 290] width 106 height 13
copy div "Aikaterini Chasapaki"
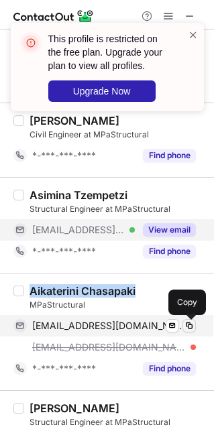
click at [188, 322] on span at bounding box center [189, 325] width 11 height 11
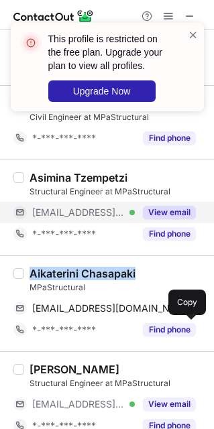
scroll to position [274, 0]
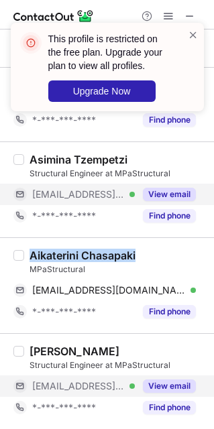
click at [171, 389] on button "View email" at bounding box center [169, 385] width 53 height 13
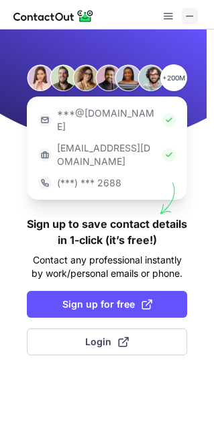
click at [184, 17] on span at bounding box center [189, 16] width 11 height 11
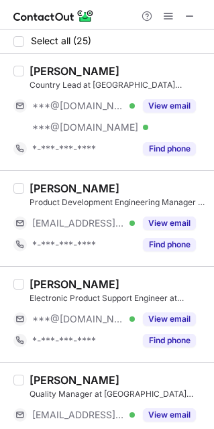
click at [181, 112] on button "View email" at bounding box center [169, 105] width 53 height 13
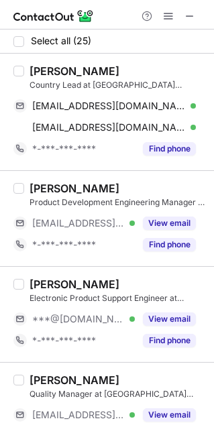
click at [79, 74] on div "[PERSON_NAME]" at bounding box center [74, 70] width 90 height 13
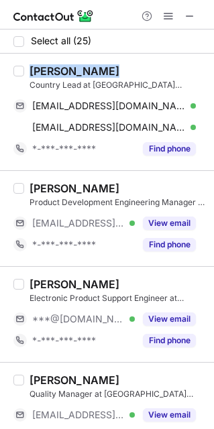
copy div "[PERSON_NAME]"
click at [79, 74] on div "[PERSON_NAME]" at bounding box center [74, 70] width 90 height 13
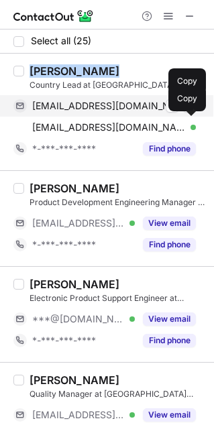
click at [187, 110] on span at bounding box center [189, 106] width 11 height 11
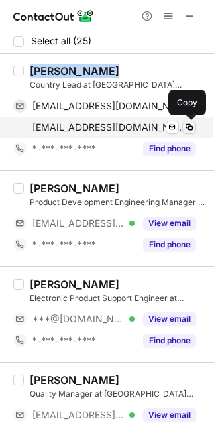
click at [189, 129] on span at bounding box center [189, 127] width 11 height 11
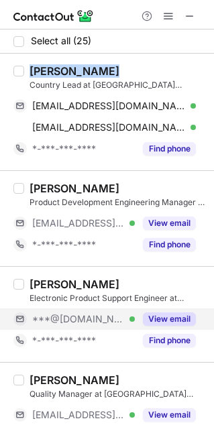
click at [161, 326] on button "View email" at bounding box center [169, 318] width 53 height 13
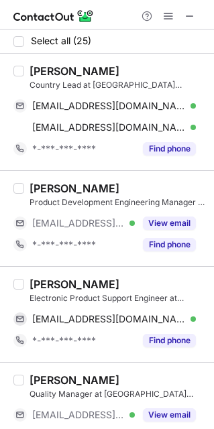
click at [75, 283] on div "[PERSON_NAME]" at bounding box center [74, 283] width 90 height 13
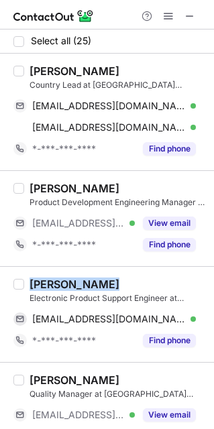
copy div "[PERSON_NAME]"
click at [75, 283] on div "[PERSON_NAME]" at bounding box center [74, 283] width 90 height 13
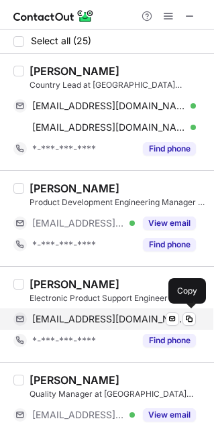
click at [195, 320] on div "[EMAIL_ADDRESS][DOMAIN_NAME] Verified" at bounding box center [114, 319] width 164 height 12
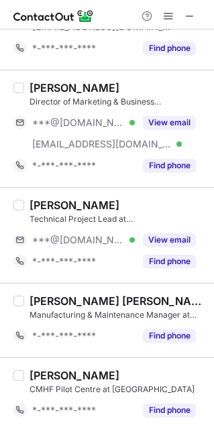
scroll to position [466, 0]
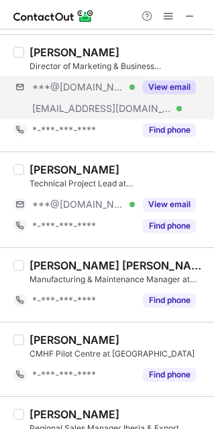
click at [145, 103] on div "***@[DOMAIN_NAME] Verified [EMAIL_ADDRESS][DOMAIN_NAME] Verified View email" at bounding box center [109, 97] width 192 height 43
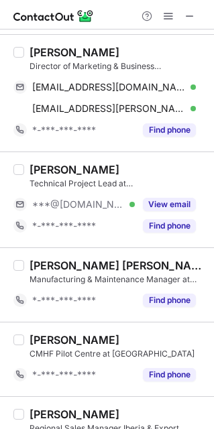
click at [89, 50] on div "[PERSON_NAME]" at bounding box center [74, 52] width 90 height 13
copy div "[PERSON_NAME]"
click at [89, 50] on div "[PERSON_NAME]" at bounding box center [74, 52] width 90 height 13
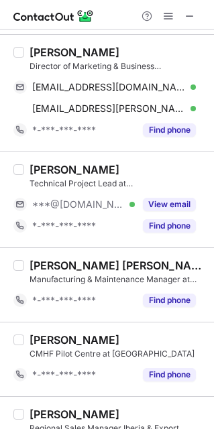
click at [89, 50] on div "[PERSON_NAME]" at bounding box center [74, 52] width 90 height 13
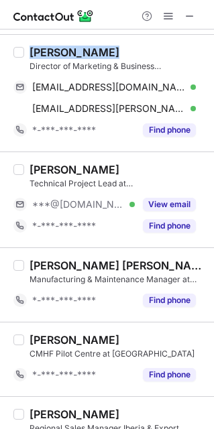
click at [89, 50] on div "[PERSON_NAME]" at bounding box center [74, 52] width 90 height 13
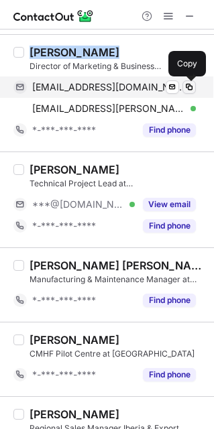
click at [191, 84] on span at bounding box center [189, 87] width 11 height 11
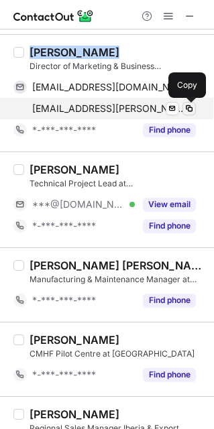
click at [190, 109] on span at bounding box center [189, 108] width 11 height 11
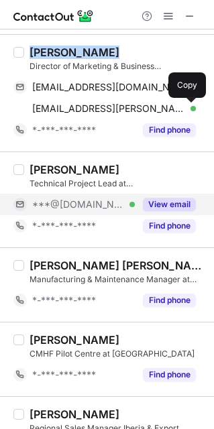
click at [149, 201] on button "View email" at bounding box center [169, 204] width 53 height 13
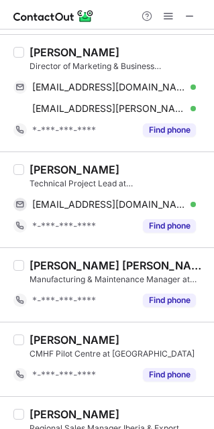
click at [77, 166] on div "[PERSON_NAME]" at bounding box center [74, 169] width 90 height 13
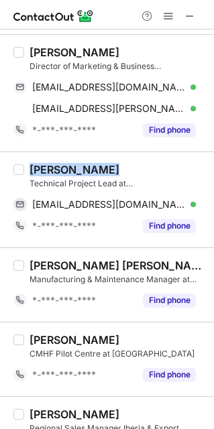
click at [77, 166] on div "[PERSON_NAME]" at bounding box center [74, 169] width 90 height 13
copy div "[PERSON_NAME]"
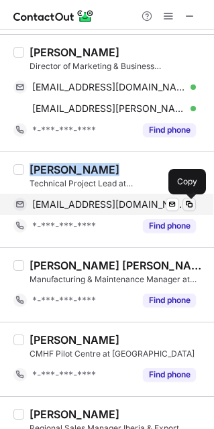
click at [192, 206] on span at bounding box center [189, 204] width 11 height 11
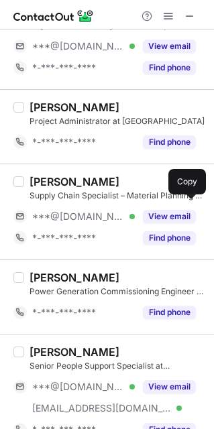
scroll to position [893, 0]
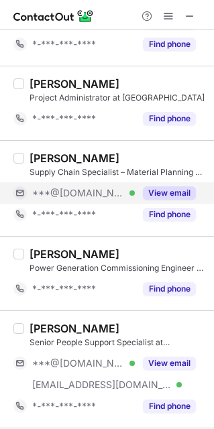
click at [165, 195] on button "View email" at bounding box center [169, 192] width 53 height 13
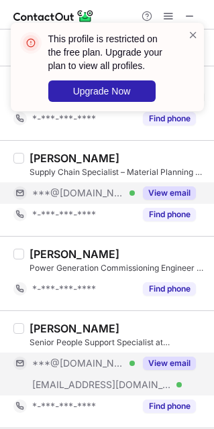
click at [174, 370] on button "View email" at bounding box center [169, 363] width 53 height 13
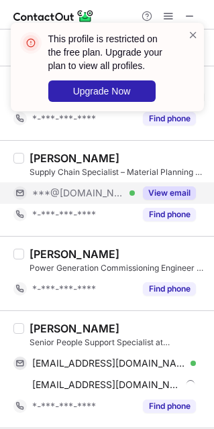
click at [103, 333] on div "[PERSON_NAME]" at bounding box center [74, 328] width 90 height 13
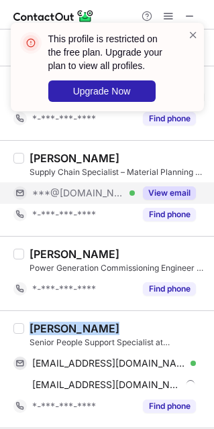
click at [103, 333] on div "[PERSON_NAME]" at bounding box center [74, 328] width 90 height 13
copy div "[PERSON_NAME]"
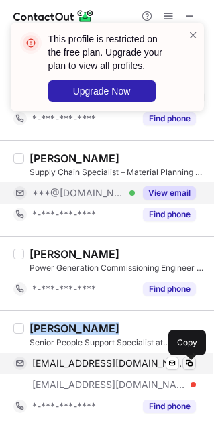
click at [187, 365] on span at bounding box center [189, 363] width 11 height 11
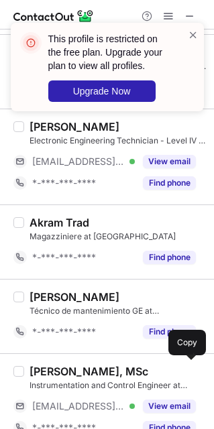
scroll to position [1349, 0]
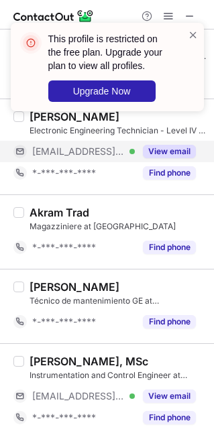
click at [151, 156] on button "View email" at bounding box center [169, 151] width 53 height 13
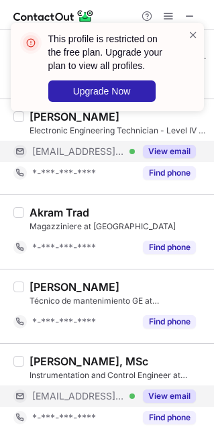
click at [171, 395] on button "View email" at bounding box center [169, 395] width 53 height 13
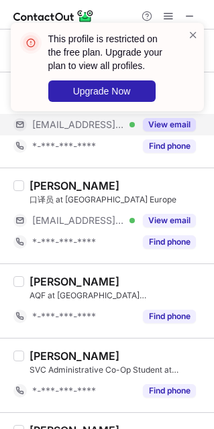
scroll to position [1621, 0]
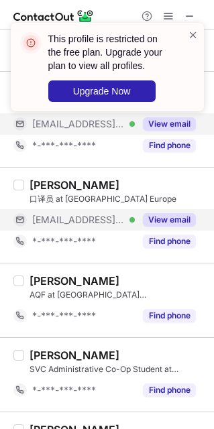
click at [158, 231] on div "View email" at bounding box center [165, 219] width 61 height 21
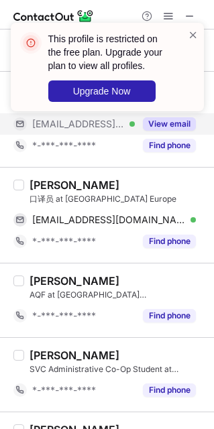
click at [78, 189] on div "[PERSON_NAME]" at bounding box center [74, 184] width 90 height 13
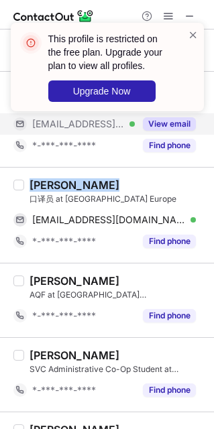
click at [78, 189] on div "[PERSON_NAME]" at bounding box center [74, 184] width 90 height 13
copy div "[PERSON_NAME]"
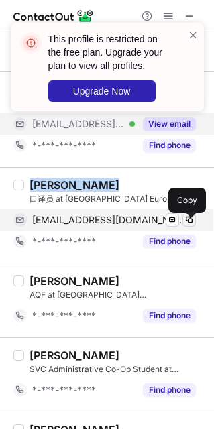
click at [189, 223] on span at bounding box center [189, 219] width 11 height 11
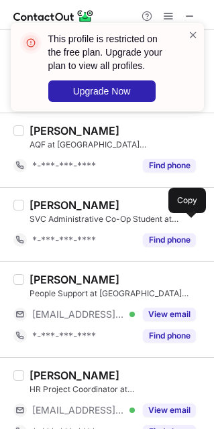
scroll to position [1898, 0]
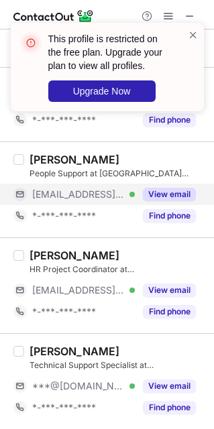
click at [151, 191] on button "View email" at bounding box center [169, 194] width 53 height 13
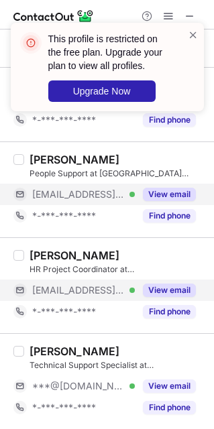
click at [157, 284] on button "View email" at bounding box center [169, 290] width 53 height 13
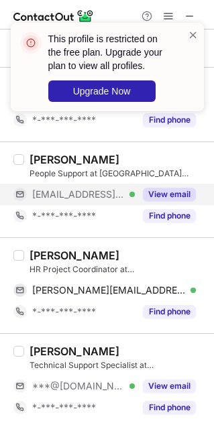
click at [65, 257] on div "[PERSON_NAME]" at bounding box center [74, 255] width 90 height 13
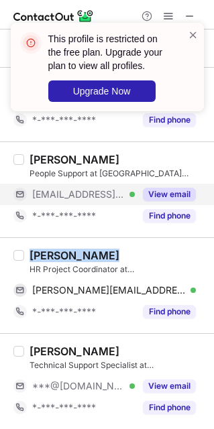
click at [65, 257] on div "[PERSON_NAME]" at bounding box center [74, 255] width 90 height 13
copy div "[PERSON_NAME]"
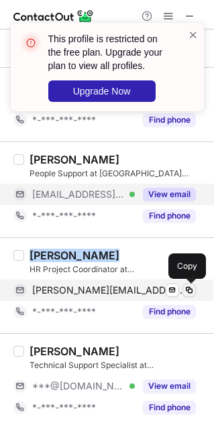
click at [191, 288] on span at bounding box center [189, 290] width 11 height 11
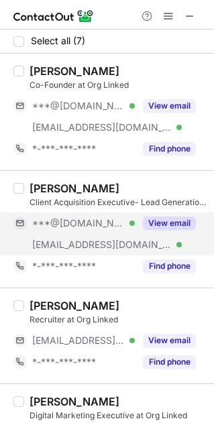
click at [177, 229] on button "View email" at bounding box center [169, 222] width 53 height 13
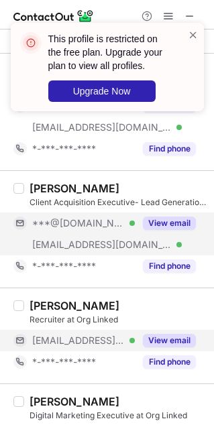
click at [162, 347] on button "View email" at bounding box center [169, 340] width 53 height 13
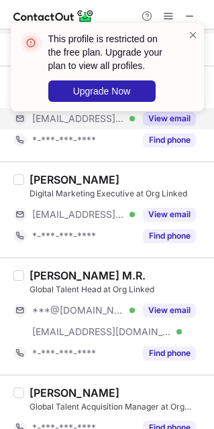
scroll to position [231, 0]
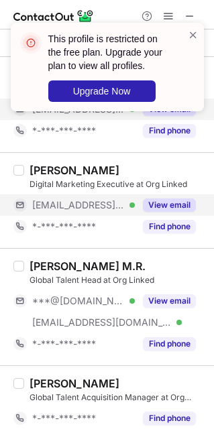
click at [181, 207] on button "View email" at bounding box center [169, 204] width 53 height 13
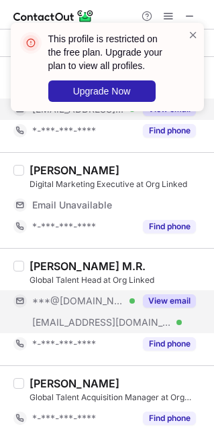
click at [162, 299] on button "View email" at bounding box center [169, 300] width 53 height 13
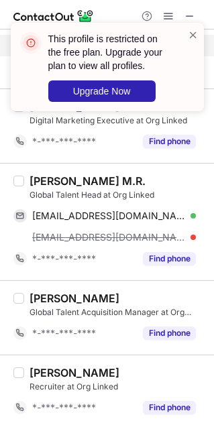
scroll to position [296, 0]
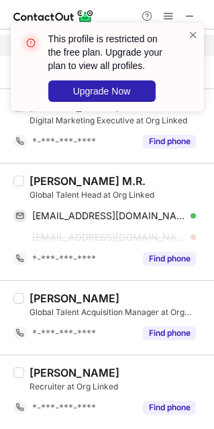
click at [78, 179] on div "[PERSON_NAME] M.R." at bounding box center [87, 180] width 116 height 13
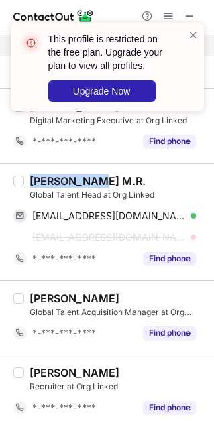
click at [78, 179] on div "[PERSON_NAME] M.R." at bounding box center [87, 180] width 116 height 13
copy div "[PERSON_NAME] M.R."
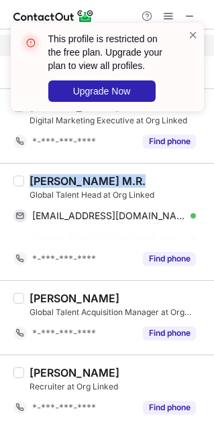
click at [78, 179] on div "[PERSON_NAME] M.R." at bounding box center [87, 180] width 116 height 13
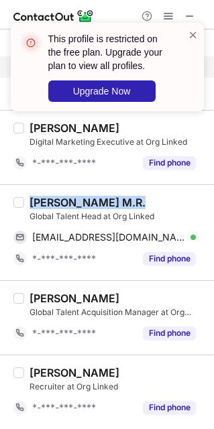
scroll to position [274, 0]
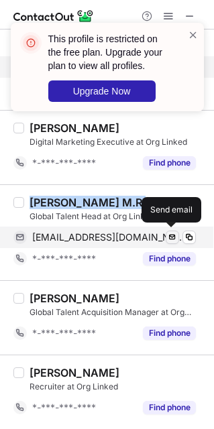
click at [167, 232] on span at bounding box center [172, 237] width 11 height 11
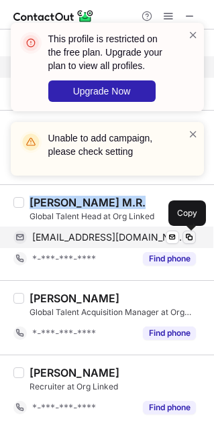
click at [186, 235] on span at bounding box center [189, 237] width 11 height 11
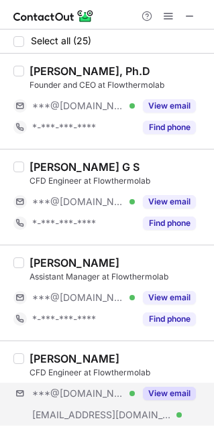
click at [169, 410] on div "***@[DOMAIN_NAME] Verified [EMAIL_ADDRESS][DOMAIN_NAME] Verified View email" at bounding box center [109, 404] width 192 height 43
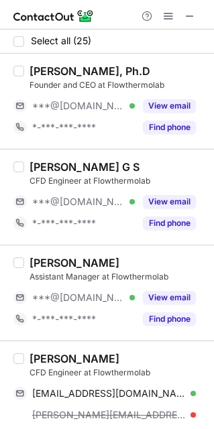
click at [107, 358] on div "[PERSON_NAME]" at bounding box center [74, 358] width 90 height 13
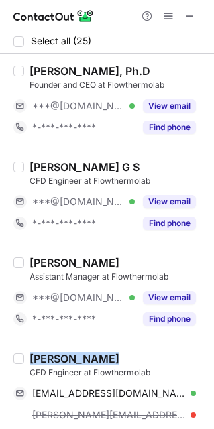
click at [107, 358] on div "[PERSON_NAME]" at bounding box center [74, 358] width 90 height 13
copy div "[PERSON_NAME]"
click at [107, 358] on div "[PERSON_NAME]" at bounding box center [74, 358] width 90 height 13
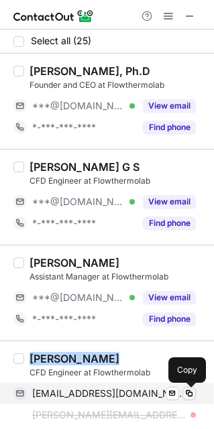
click at [188, 392] on span at bounding box center [189, 393] width 11 height 11
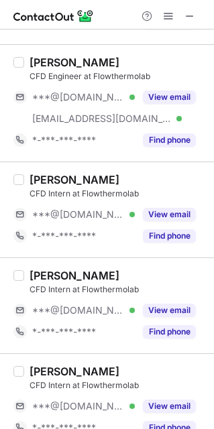
scroll to position [473, 0]
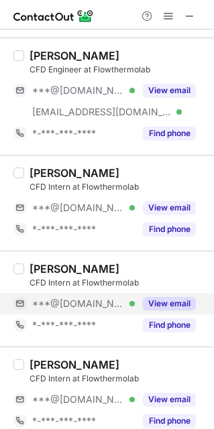
click at [95, 304] on span "***@[DOMAIN_NAME]" at bounding box center [78, 304] width 92 height 12
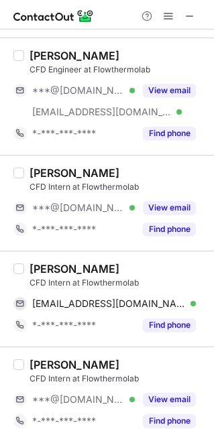
click at [88, 267] on div "[PERSON_NAME]" at bounding box center [74, 268] width 90 height 13
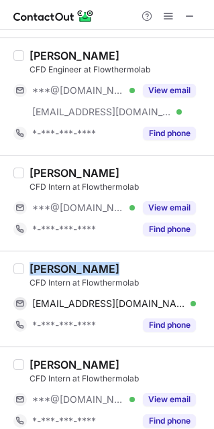
click at [88, 267] on div "[PERSON_NAME]" at bounding box center [74, 268] width 90 height 13
copy div "[PERSON_NAME]"
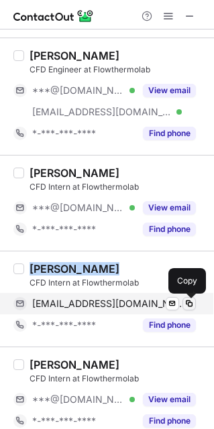
click at [188, 302] on span at bounding box center [189, 303] width 11 height 11
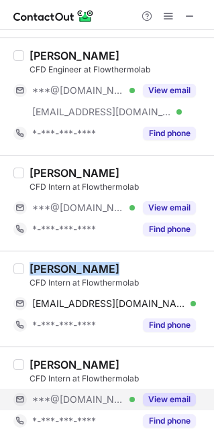
click at [183, 405] on button "View email" at bounding box center [169, 399] width 53 height 13
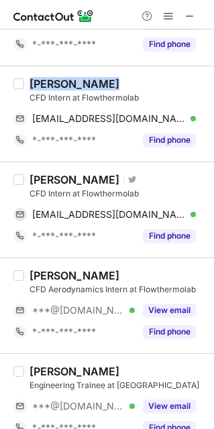
scroll to position [686, 0]
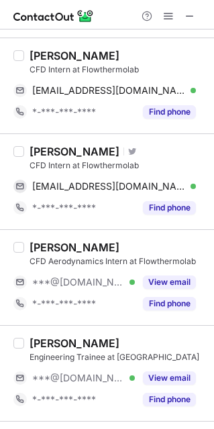
click at [57, 155] on div "[PERSON_NAME]" at bounding box center [74, 151] width 90 height 13
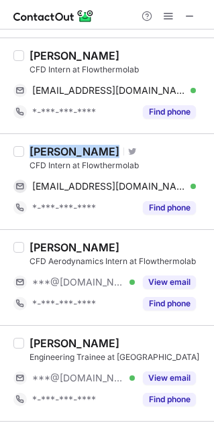
click at [57, 155] on div "[PERSON_NAME]" at bounding box center [74, 151] width 90 height 13
copy div "[PERSON_NAME]"
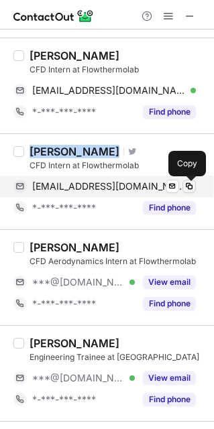
click at [190, 188] on span at bounding box center [189, 186] width 11 height 11
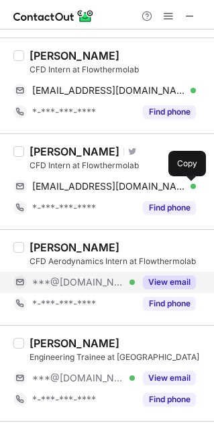
click at [127, 273] on div "***@[DOMAIN_NAME] Verified" at bounding box center [73, 281] width 121 height 21
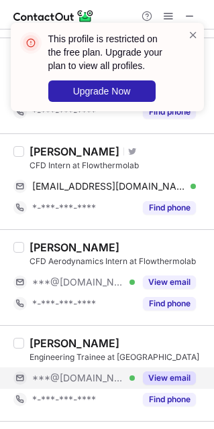
click at [176, 374] on button "View email" at bounding box center [169, 377] width 53 height 13
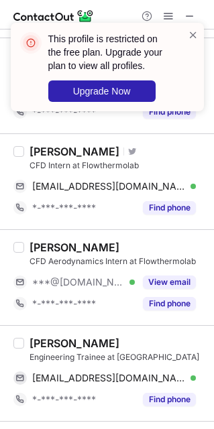
click at [87, 346] on div "Kaustubh Morye" at bounding box center [74, 342] width 90 height 13
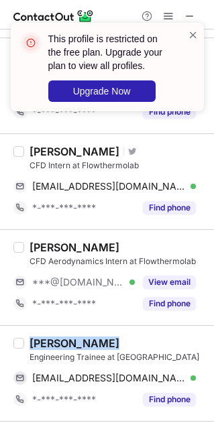
click at [87, 346] on div "Kaustubh Morye" at bounding box center [74, 342] width 90 height 13
copy div "Kaustubh Morye"
click at [87, 346] on div "Kaustubh Morye" at bounding box center [74, 342] width 90 height 13
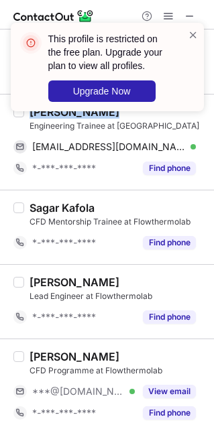
scroll to position [899, 0]
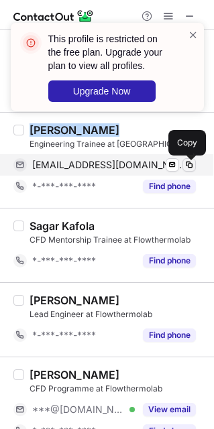
click at [192, 170] on span at bounding box center [189, 165] width 11 height 11
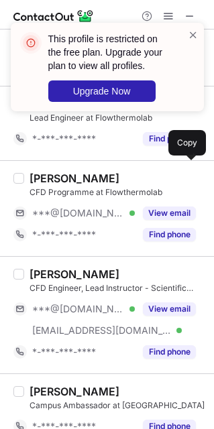
scroll to position [1102, 0]
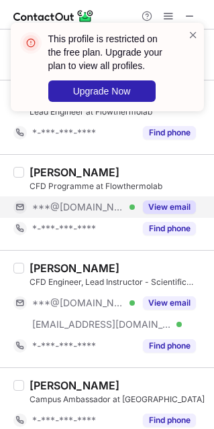
click at [111, 207] on div "***@gmail.com Verified" at bounding box center [83, 207] width 103 height 12
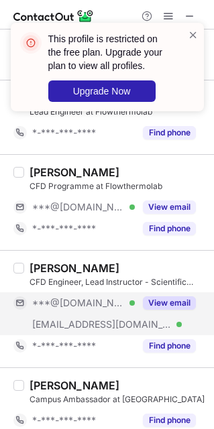
click at [159, 314] on div "View email" at bounding box center [165, 302] width 61 height 21
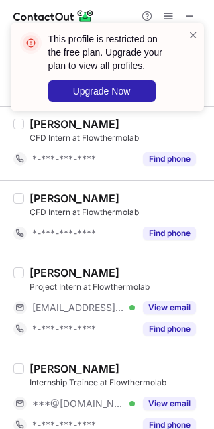
scroll to position [1534, 0]
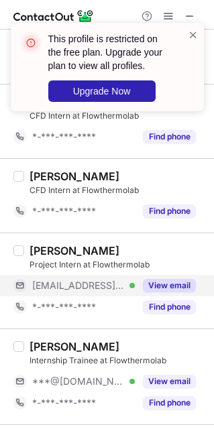
click at [175, 296] on div "View email" at bounding box center [165, 285] width 61 height 21
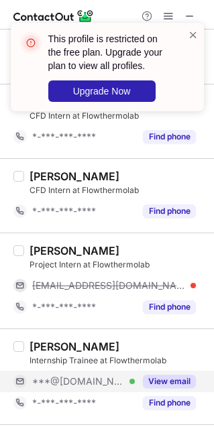
click at [184, 386] on button "View email" at bounding box center [169, 381] width 53 height 13
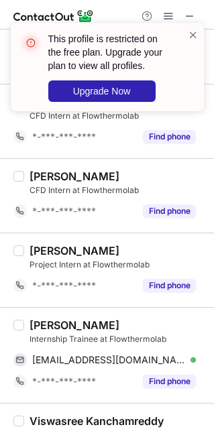
click at [70, 339] on div "Internship Trainee at Flowthermolab" at bounding box center [117, 339] width 176 height 12
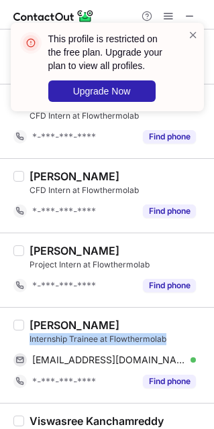
click at [70, 339] on div "Internship Trainee at Flowthermolab" at bounding box center [117, 339] width 176 height 12
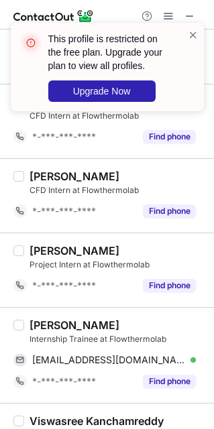
click at [82, 332] on div "Praveenkumar S Chabbi" at bounding box center [74, 324] width 90 height 13
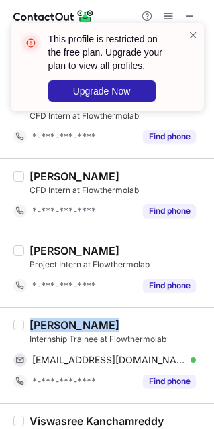
click at [82, 332] on div "Praveenkumar S Chabbi" at bounding box center [74, 324] width 90 height 13
copy div "Praveenkumar S Chabbi"
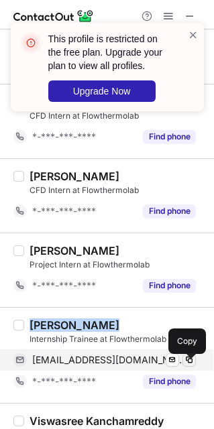
click at [186, 364] on span at bounding box center [189, 360] width 11 height 11
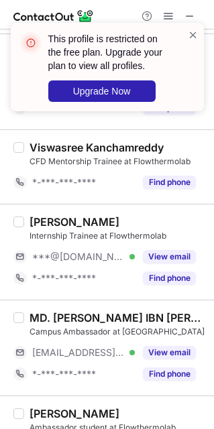
scroll to position [1876, 0]
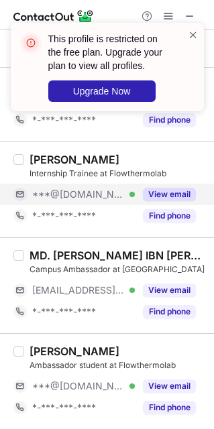
click at [131, 196] on div "***@gmail.com Verified" at bounding box center [83, 194] width 103 height 12
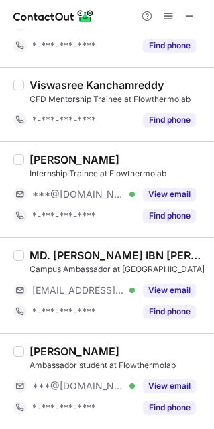
scroll to position [8, 0]
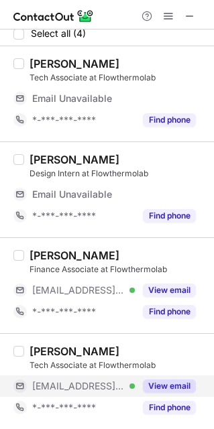
click at [174, 390] on button "View email" at bounding box center [169, 385] width 53 height 13
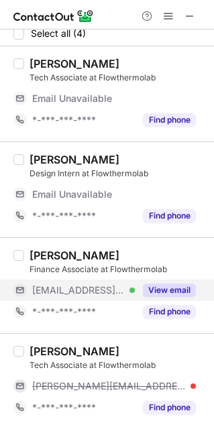
click at [160, 284] on button "View email" at bounding box center [169, 290] width 53 height 13
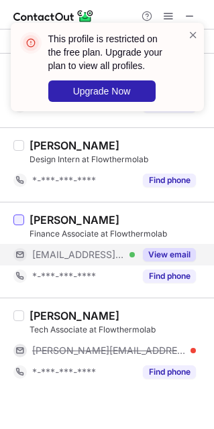
scroll to position [0, 0]
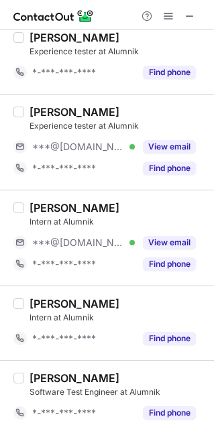
scroll to position [429, 0]
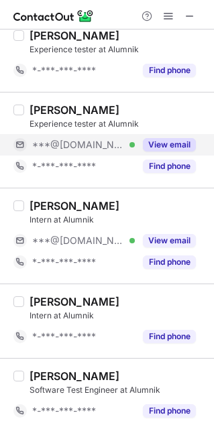
click at [167, 148] on button "View email" at bounding box center [169, 144] width 53 height 13
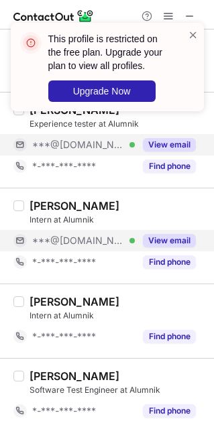
click at [178, 239] on button "View email" at bounding box center [169, 240] width 53 height 13
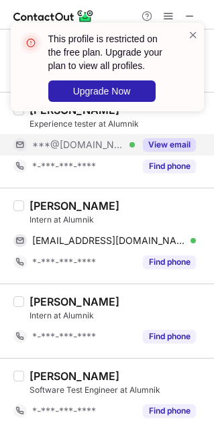
scroll to position [509, 0]
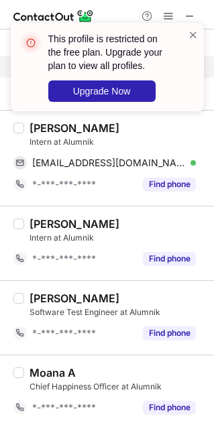
click at [83, 124] on div "This profile is restricted on the free plan. Upgrade your plan to view all prof…" at bounding box center [107, 72] width 214 height 126
click at [189, 32] on span at bounding box center [193, 34] width 11 height 13
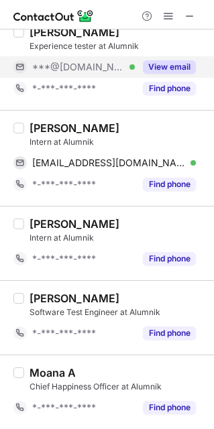
click at [117, 132] on div "[PERSON_NAME]" at bounding box center [74, 127] width 90 height 13
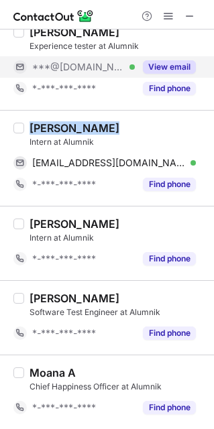
click at [117, 132] on div "[PERSON_NAME]" at bounding box center [74, 127] width 90 height 13
copy div "[PERSON_NAME]"
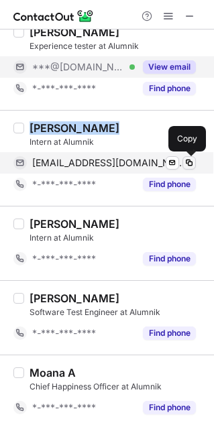
click at [185, 165] on span at bounding box center [189, 163] width 11 height 11
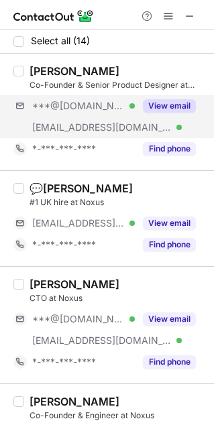
click at [179, 117] on div "***@[DOMAIN_NAME] Verified [EMAIL_ADDRESS][DOMAIN_NAME] Verified View email" at bounding box center [109, 116] width 192 height 43
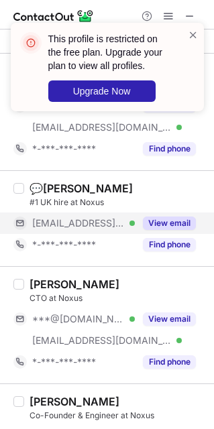
click at [169, 225] on button "View email" at bounding box center [169, 222] width 53 height 13
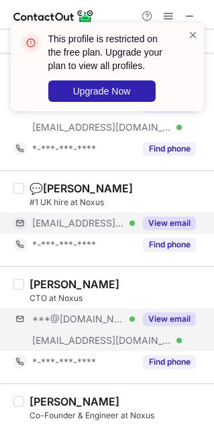
click at [197, 336] on div "***@[DOMAIN_NAME] Verified [EMAIL_ADDRESS][DOMAIN_NAME] Verified View email" at bounding box center [109, 329] width 192 height 43
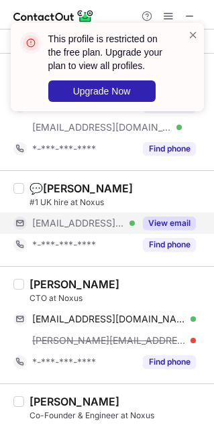
click at [59, 281] on div "[PERSON_NAME]" at bounding box center [74, 283] width 90 height 13
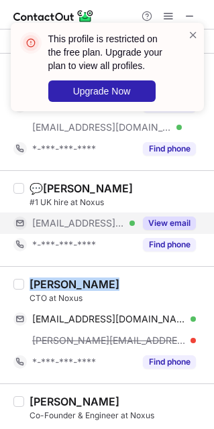
click at [59, 281] on div "[PERSON_NAME]" at bounding box center [74, 283] width 90 height 13
copy div "[PERSON_NAME]"
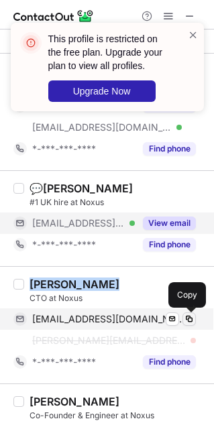
click at [192, 322] on span at bounding box center [189, 319] width 11 height 11
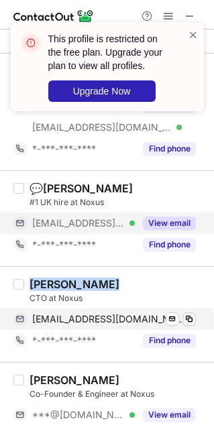
click at [192, 322] on span at bounding box center [189, 319] width 11 height 11
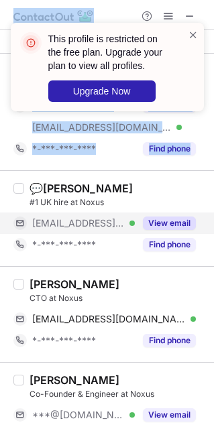
drag, startPoint x: 211, startPoint y: 109, endPoint x: 212, endPoint y: 139, distance: 30.8
click at [212, 139] on div "This profile is restricted on the free plan. Upgrade your plan to view all prof…" at bounding box center [107, 214] width 214 height 429
click at [195, 32] on span at bounding box center [193, 34] width 11 height 13
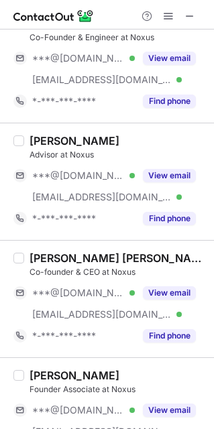
scroll to position [358, 0]
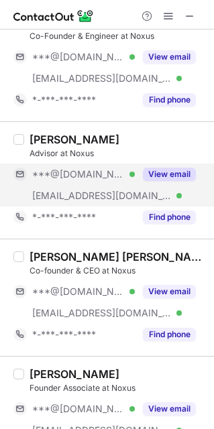
click at [158, 178] on button "View email" at bounding box center [169, 174] width 53 height 13
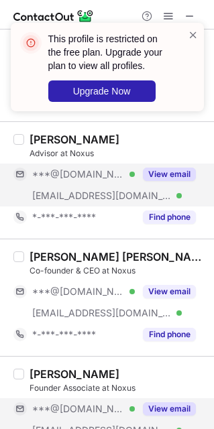
click at [149, 407] on button "View email" at bounding box center [169, 408] width 53 height 13
drag, startPoint x: 204, startPoint y: 211, endPoint x: 208, endPoint y: 239, distance: 28.4
click at [208, 239] on div "Select all (14) [PERSON_NAME] Co-Founder & Senior Product Designer at Noxus ***…" at bounding box center [107, 228] width 214 height 399
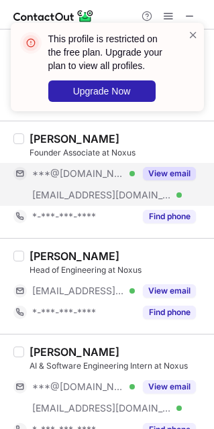
scroll to position [624, 0]
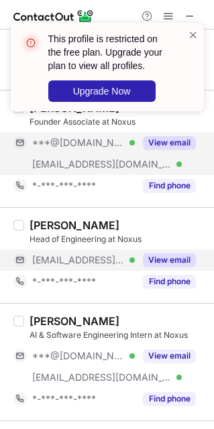
click at [171, 263] on button "View email" at bounding box center [169, 259] width 53 height 13
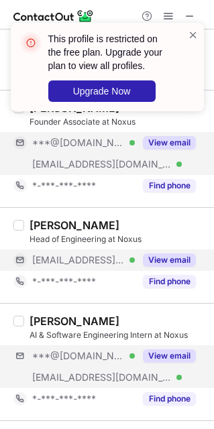
click at [164, 381] on div "***@[DOMAIN_NAME] Verified [EMAIL_ADDRESS][DOMAIN_NAME] Verified View email" at bounding box center [109, 366] width 192 height 43
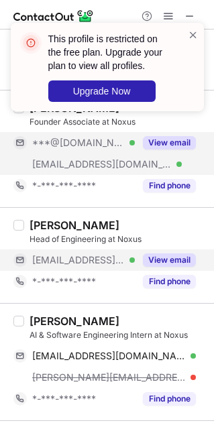
click at [88, 327] on div "[PERSON_NAME]" at bounding box center [74, 320] width 90 height 13
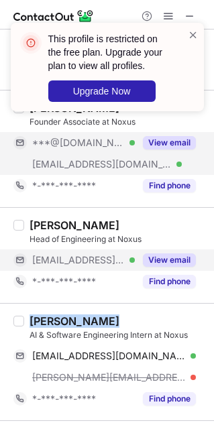
click at [88, 327] on div "[PERSON_NAME]" at bounding box center [74, 320] width 90 height 13
copy div "[PERSON_NAME]"
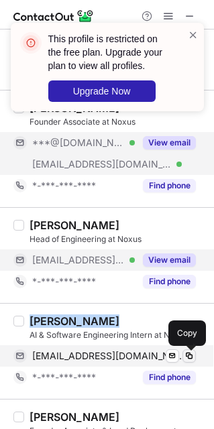
click at [185, 359] on span at bounding box center [189, 356] width 11 height 11
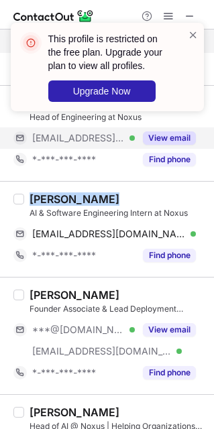
scroll to position [761, 0]
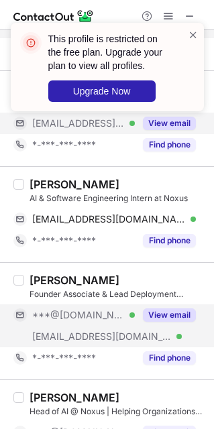
click at [183, 325] on div "View email" at bounding box center [165, 314] width 61 height 21
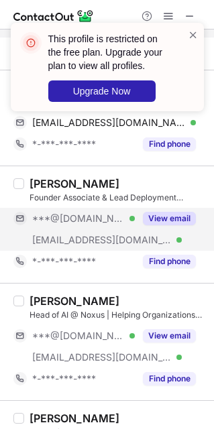
scroll to position [869, 0]
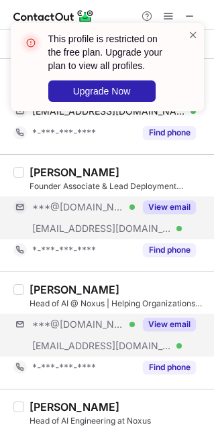
click at [163, 348] on div "***@[DOMAIN_NAME] Verified [EMAIL_ADDRESS][DOMAIN_NAME] Verified View email" at bounding box center [109, 335] width 192 height 43
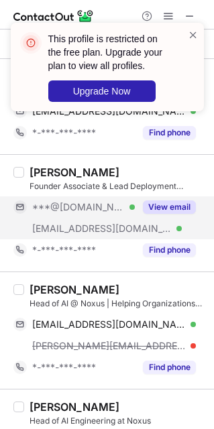
click at [99, 291] on div "[PERSON_NAME]" at bounding box center [74, 289] width 90 height 13
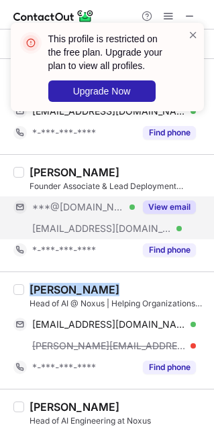
click at [99, 291] on div "[PERSON_NAME]" at bounding box center [74, 289] width 90 height 13
copy div "[PERSON_NAME]"
click at [99, 291] on div "[PERSON_NAME]" at bounding box center [74, 289] width 90 height 13
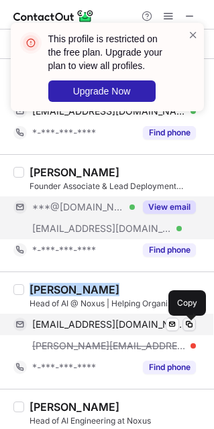
click at [182, 331] on button at bounding box center [188, 324] width 13 height 13
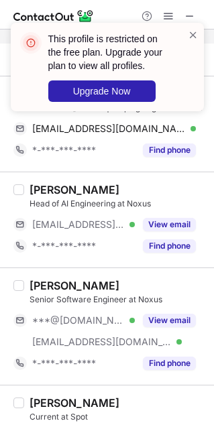
scroll to position [1066, 0]
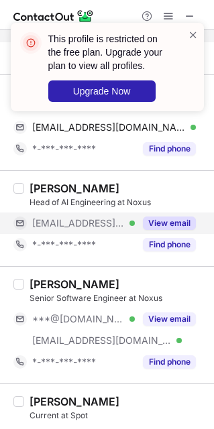
click at [143, 230] on button "View email" at bounding box center [169, 222] width 53 height 13
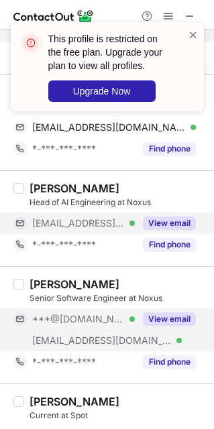
click at [168, 330] on div "View email" at bounding box center [165, 318] width 61 height 21
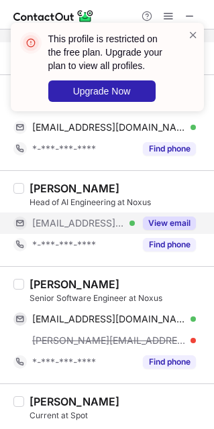
click at [72, 284] on div "[PERSON_NAME]" at bounding box center [74, 283] width 90 height 13
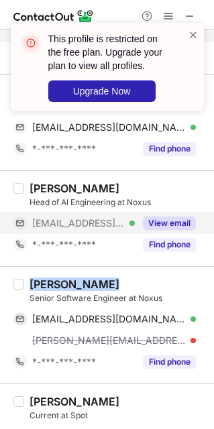
click at [72, 284] on div "[PERSON_NAME]" at bounding box center [74, 283] width 90 height 13
copy div "[PERSON_NAME]"
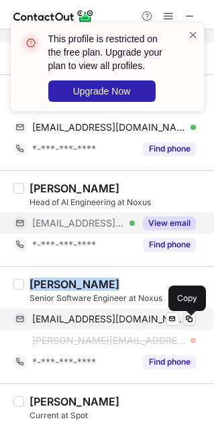
click at [193, 316] on button at bounding box center [188, 318] width 13 height 13
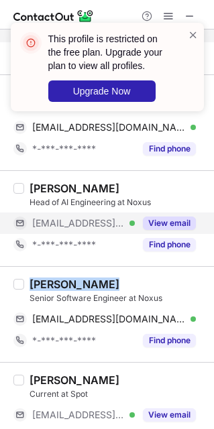
scroll to position [1098, 0]
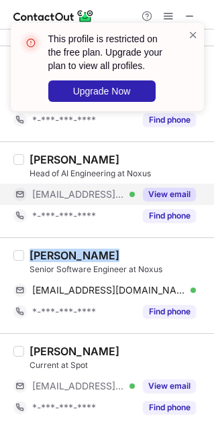
drag, startPoint x: 184, startPoint y: 383, endPoint x: 284, endPoint y: 391, distance: 100.1
click at [214, 391] on html "This profile is restricted on the free plan. Upgrade your plan to view all prof…" at bounding box center [107, 214] width 214 height 429
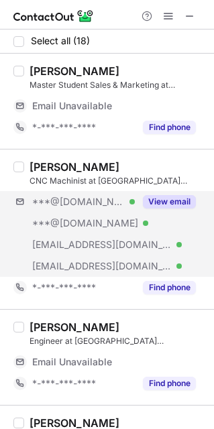
click at [153, 227] on div "***@[DOMAIN_NAME] Verified ***@[DOMAIN_NAME] Verified [EMAIL_ADDRESS][DOMAIN_NA…" at bounding box center [109, 234] width 192 height 86
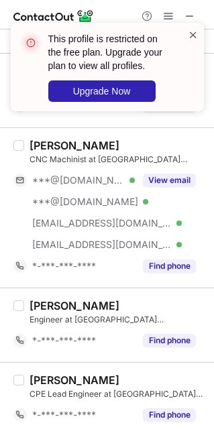
click at [192, 32] on span at bounding box center [193, 34] width 11 height 13
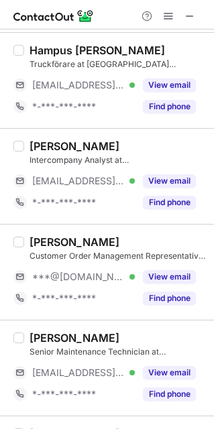
scroll to position [424, 0]
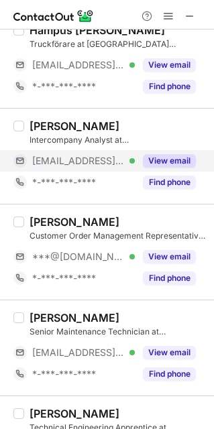
click at [173, 171] on div "View email" at bounding box center [165, 160] width 61 height 21
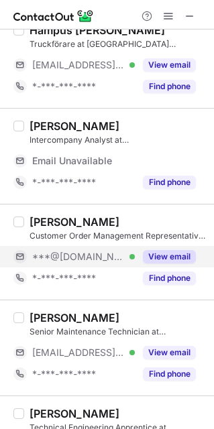
click at [157, 257] on button "View email" at bounding box center [169, 256] width 53 height 13
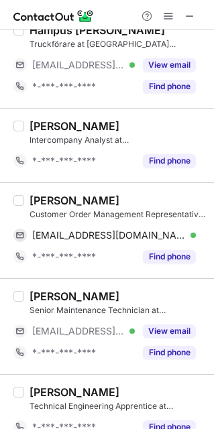
click at [53, 200] on div "[PERSON_NAME]" at bounding box center [74, 200] width 90 height 13
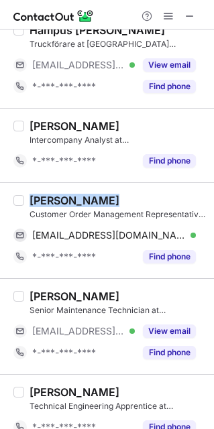
click at [53, 200] on div "[PERSON_NAME]" at bounding box center [74, 200] width 90 height 13
copy div "Tressa Rice"
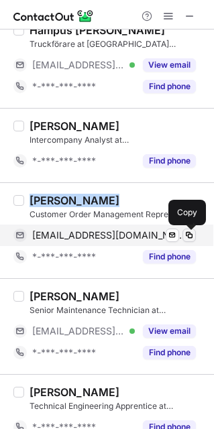
click at [184, 235] on span at bounding box center [189, 235] width 11 height 11
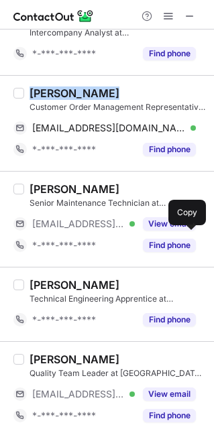
scroll to position [555, 0]
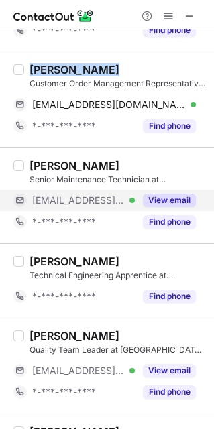
click at [143, 203] on button "View email" at bounding box center [169, 200] width 53 height 13
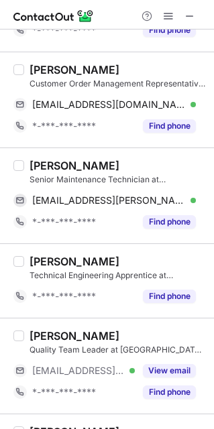
click at [57, 167] on div "wenny van uden" at bounding box center [74, 165] width 90 height 13
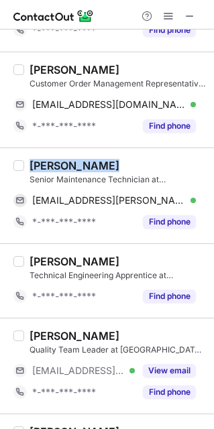
click at [57, 167] on div "wenny van uden" at bounding box center [74, 165] width 90 height 13
copy div "wenny van uden"
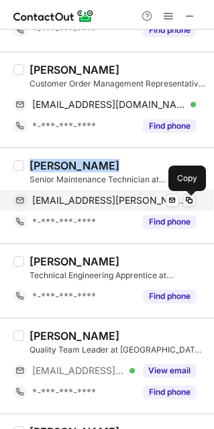
click at [182, 199] on button at bounding box center [188, 200] width 13 height 13
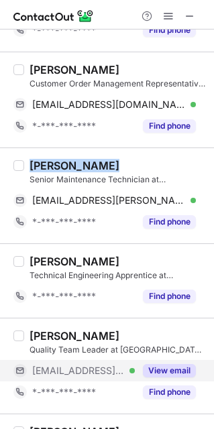
click at [155, 370] on button "View email" at bounding box center [169, 370] width 53 height 13
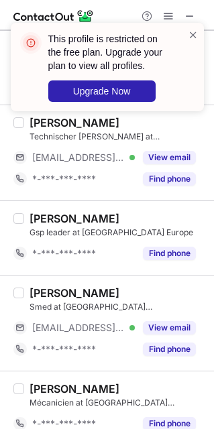
scroll to position [1191, 0]
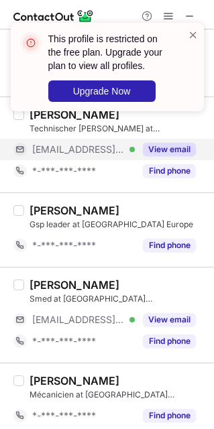
click at [164, 156] on button "View email" at bounding box center [169, 149] width 53 height 13
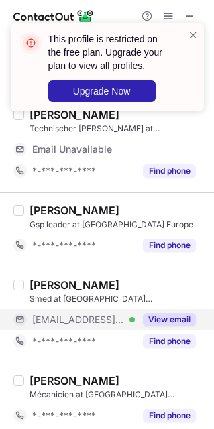
click at [179, 324] on button "View email" at bounding box center [169, 319] width 53 height 13
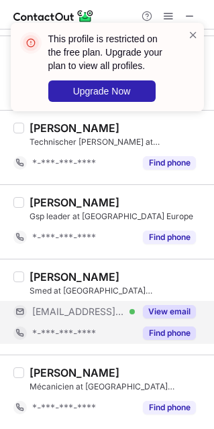
scroll to position [1182, 0]
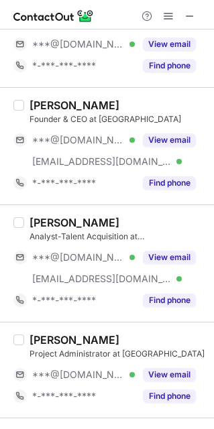
scroll to position [256, 0]
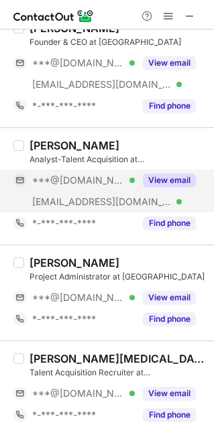
click at [179, 184] on button "View email" at bounding box center [169, 180] width 53 height 13
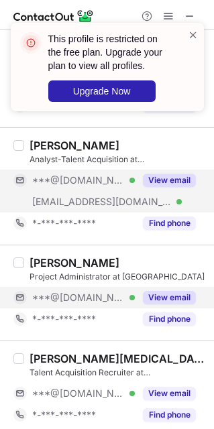
click at [170, 294] on button "View email" at bounding box center [169, 297] width 53 height 13
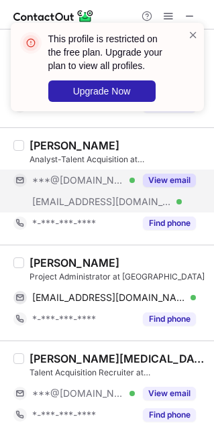
click at [83, 267] on div "[PERSON_NAME]" at bounding box center [74, 262] width 90 height 13
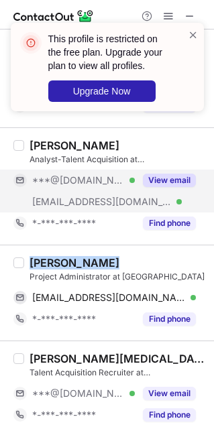
click at [83, 267] on div "[PERSON_NAME]" at bounding box center [74, 262] width 90 height 13
copy div "[PERSON_NAME]"
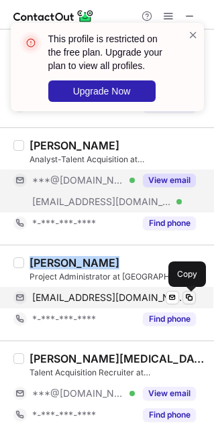
click at [182, 300] on button at bounding box center [188, 297] width 13 height 13
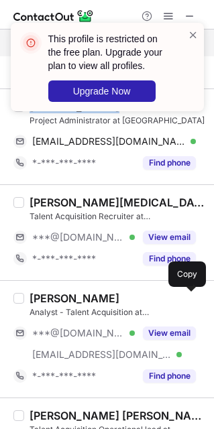
scroll to position [404, 0]
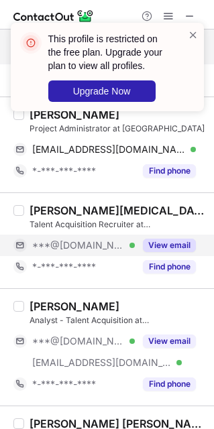
click at [125, 241] on div "***@[DOMAIN_NAME] Verified" at bounding box center [83, 245] width 103 height 12
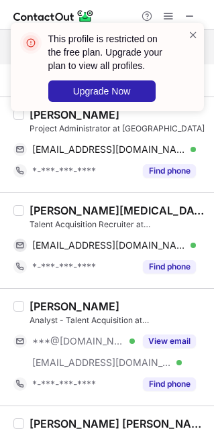
click at [72, 207] on div "[PERSON_NAME][MEDICAL_DATA]" at bounding box center [117, 210] width 176 height 13
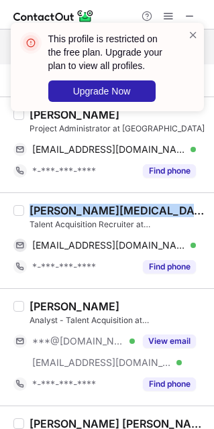
click at [72, 207] on div "[PERSON_NAME][MEDICAL_DATA]" at bounding box center [117, 210] width 176 height 13
copy div "[PERSON_NAME][MEDICAL_DATA]"
click at [72, 207] on div "[PERSON_NAME][MEDICAL_DATA]" at bounding box center [117, 210] width 176 height 13
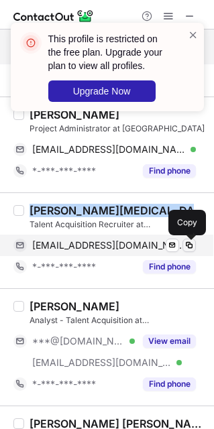
click at [191, 245] on span at bounding box center [189, 245] width 11 height 11
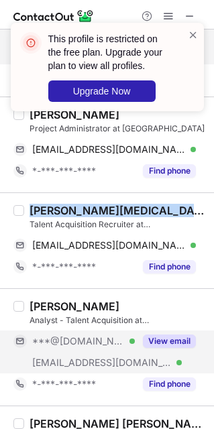
click at [159, 345] on button "View email" at bounding box center [169, 340] width 53 height 13
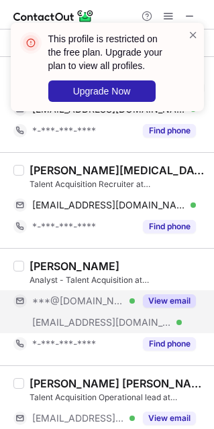
scroll to position [460, 0]
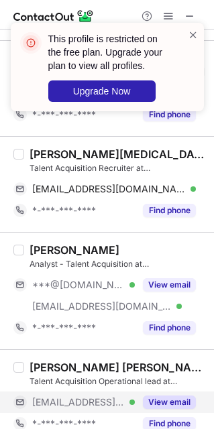
click at [147, 400] on button "View email" at bounding box center [169, 401] width 53 height 13
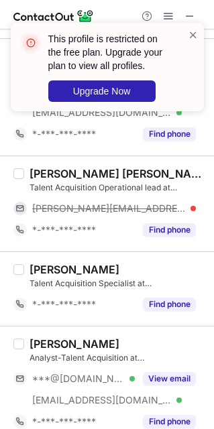
scroll to position [708, 0]
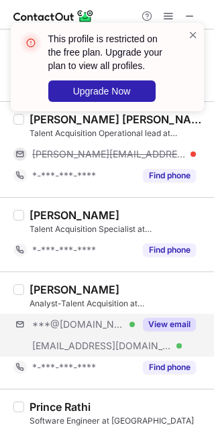
click at [153, 342] on div "***@[DOMAIN_NAME] Verified [EMAIL_ADDRESS][DOMAIN_NAME] Verified View email" at bounding box center [109, 335] width 192 height 43
click at [139, 346] on div "***@[DOMAIN_NAME] Verified [EMAIL_ADDRESS][DOMAIN_NAME] Verified View email" at bounding box center [109, 335] width 192 height 43
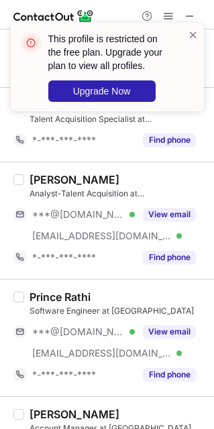
scroll to position [798, 0]
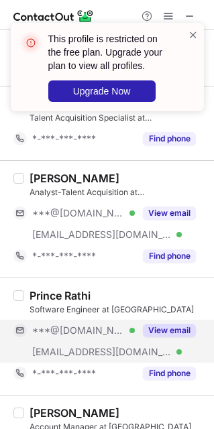
click at [99, 341] on div "***@[DOMAIN_NAME] Verified" at bounding box center [73, 330] width 121 height 21
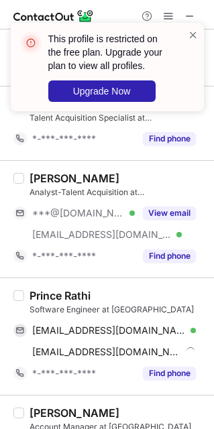
click at [49, 287] on div "Prince Rathi Software Engineer at Zepul [EMAIL_ADDRESS][DOMAIN_NAME] Verified S…" at bounding box center [107, 335] width 214 height 117
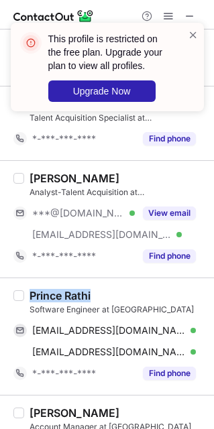
click at [49, 287] on div "Prince Rathi Software Engineer at Zepul [EMAIL_ADDRESS][DOMAIN_NAME] Verified S…" at bounding box center [107, 335] width 214 height 117
copy div "Prince Rathi"
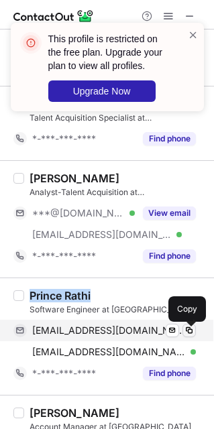
click at [188, 328] on span at bounding box center [189, 330] width 11 height 11
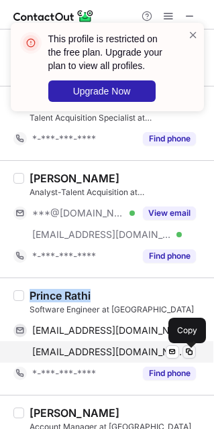
click at [187, 351] on span at bounding box center [189, 352] width 11 height 11
